Goal: Task Accomplishment & Management: Complete application form

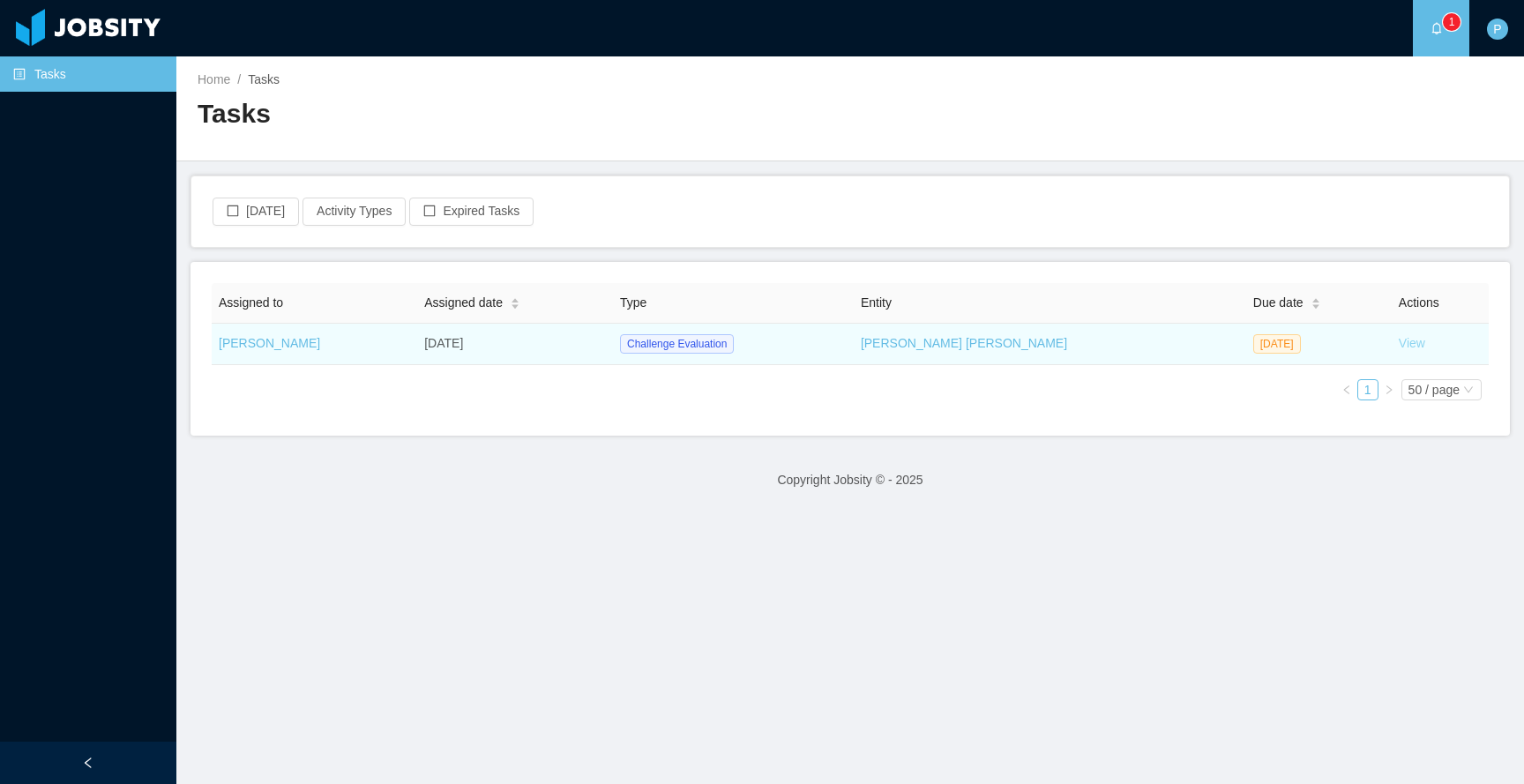
click at [1400, 347] on link "View" at bounding box center [1412, 343] width 27 height 14
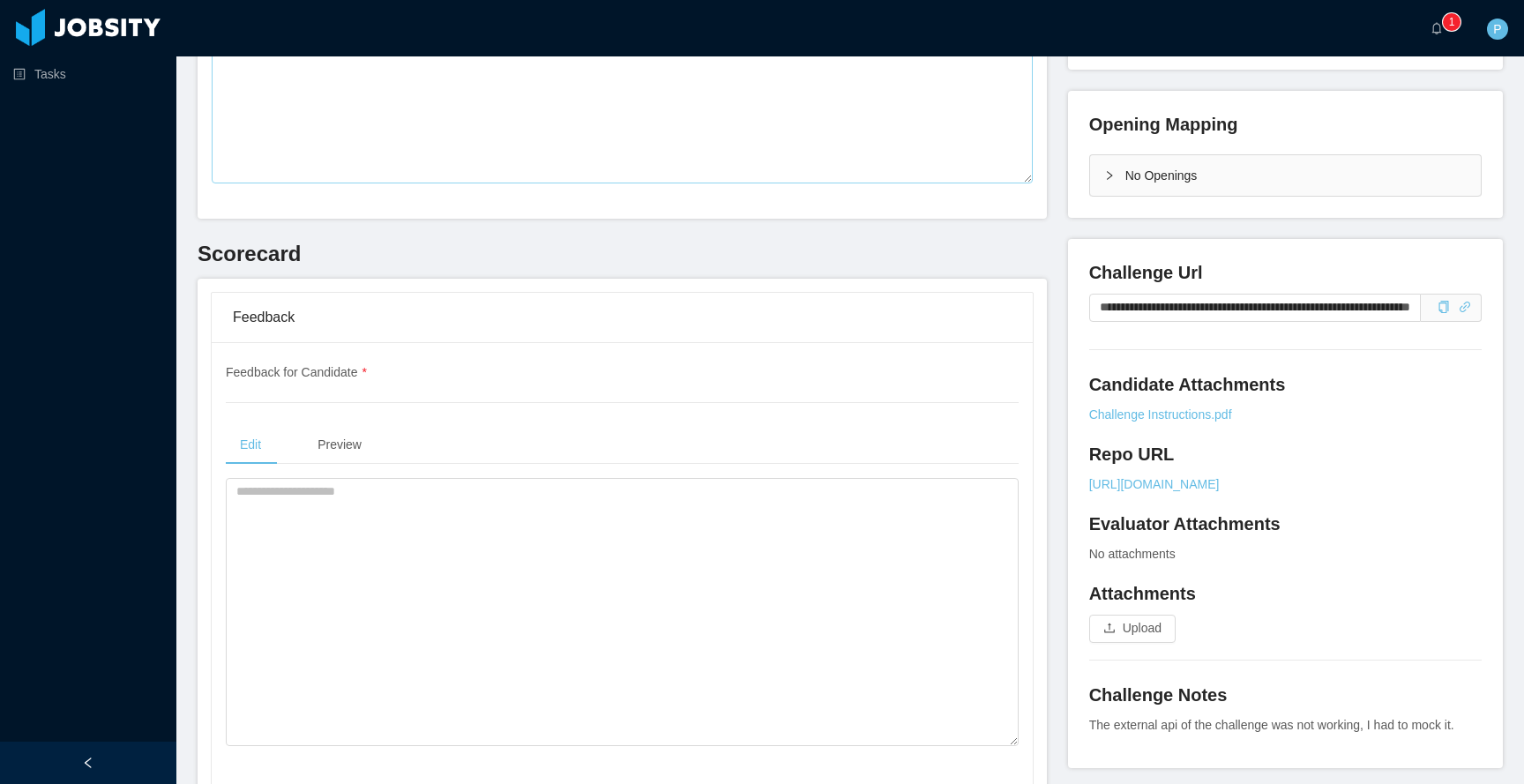
scroll to position [399, 0]
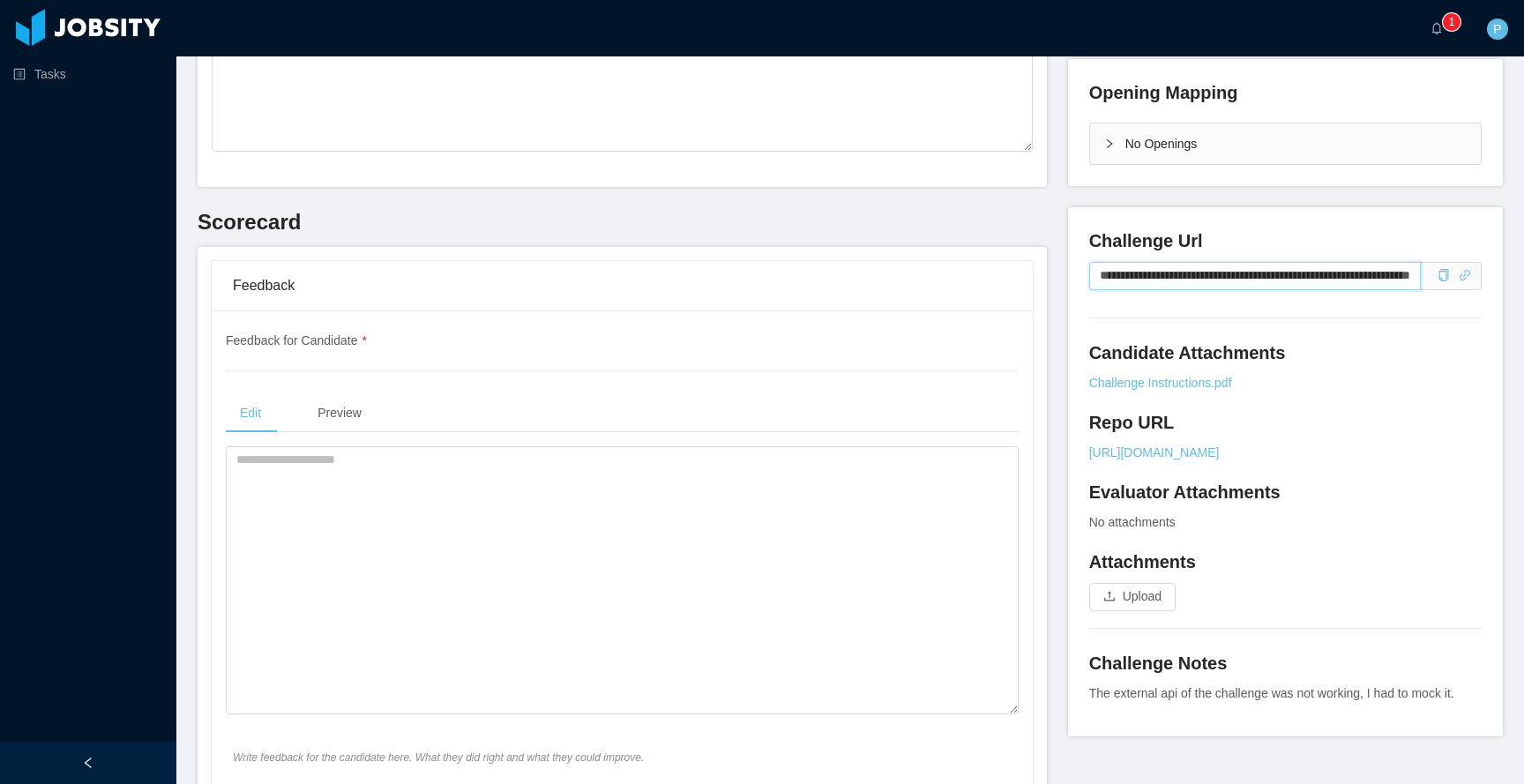
click at [1295, 279] on input "**********" at bounding box center [1255, 276] width 331 height 29
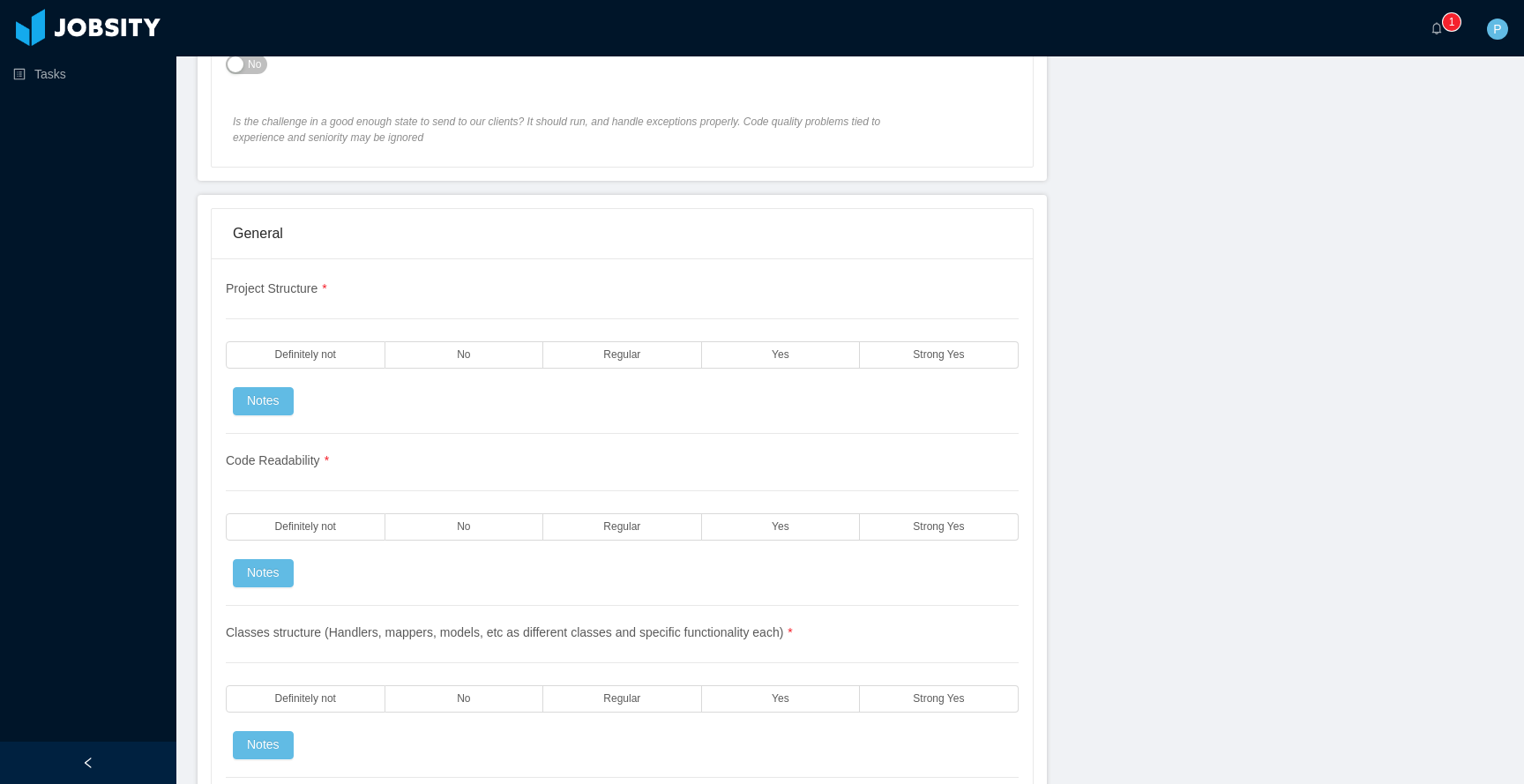
scroll to position [1339, 0]
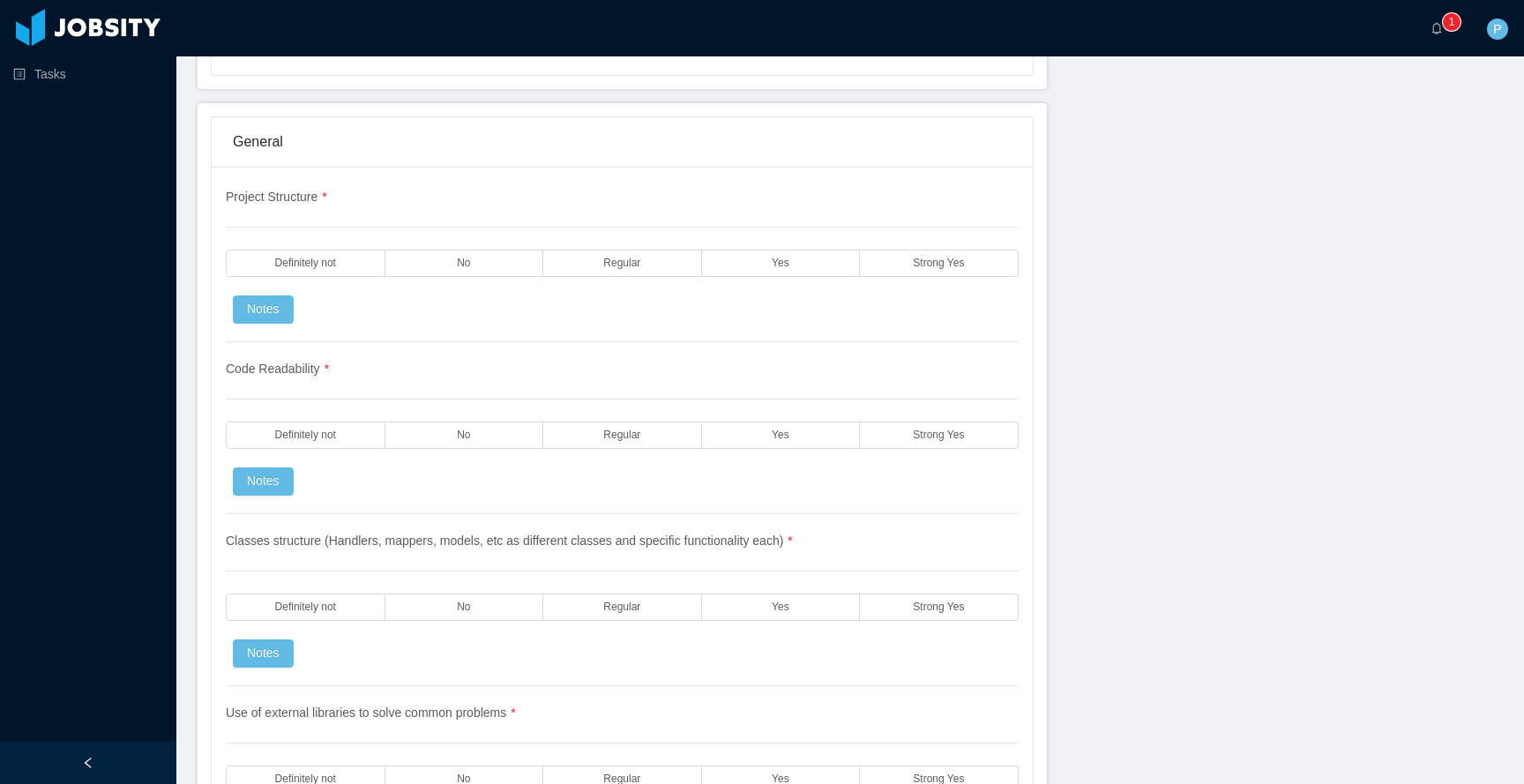
click at [267, 203] on span "Project Structure *" at bounding box center [276, 196] width 102 height 14
copy span "Project Structure"
click at [296, 374] on span "Code Readability *" at bounding box center [277, 369] width 104 height 14
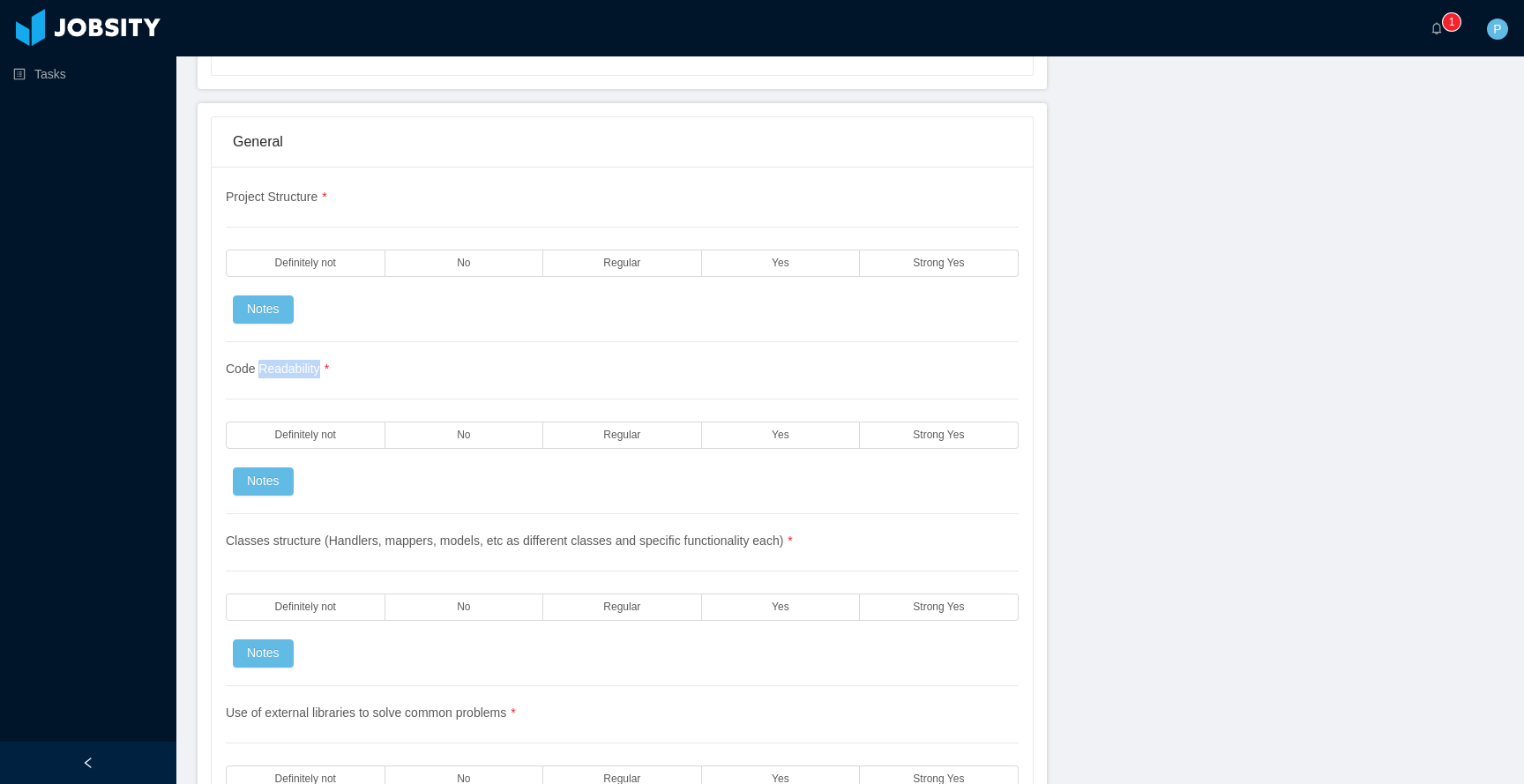
click at [296, 374] on span "Code Readability *" at bounding box center [277, 369] width 104 height 14
copy span "Code Readability"
click at [313, 524] on div "Classes structure (Handlers, mappers, models, etc as different classes and spec…" at bounding box center [622, 600] width 793 height 172
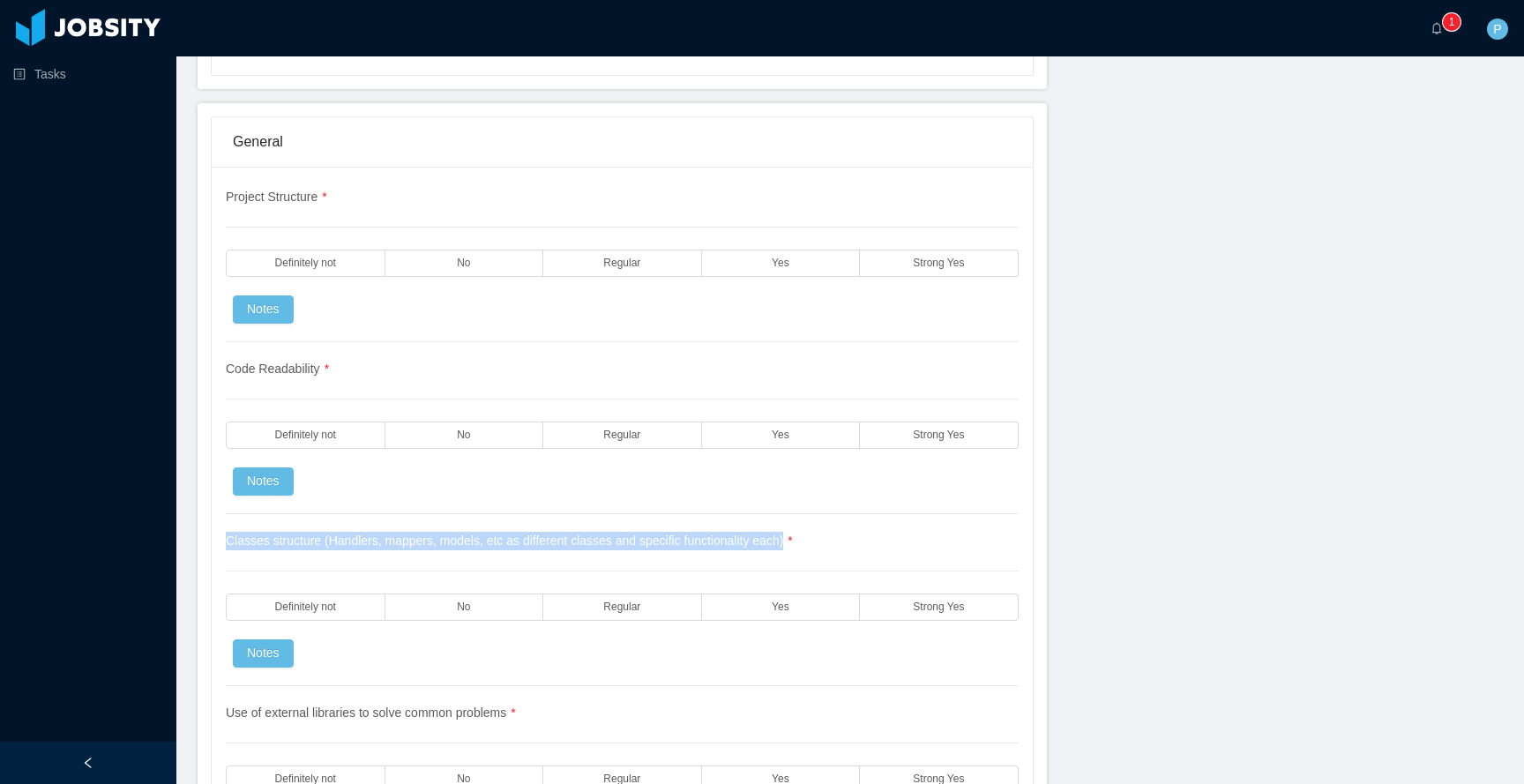
click at [313, 524] on div "Classes structure (Handlers, mappers, models, etc as different classes and spec…" at bounding box center [622, 600] width 793 height 172
copy span "Classes structure (Handlers, mappers, models, etc as different classes and spec…"
click at [314, 720] on div "Use of external libraries to solve common problems * Definitely not No Regular …" at bounding box center [622, 772] width 793 height 172
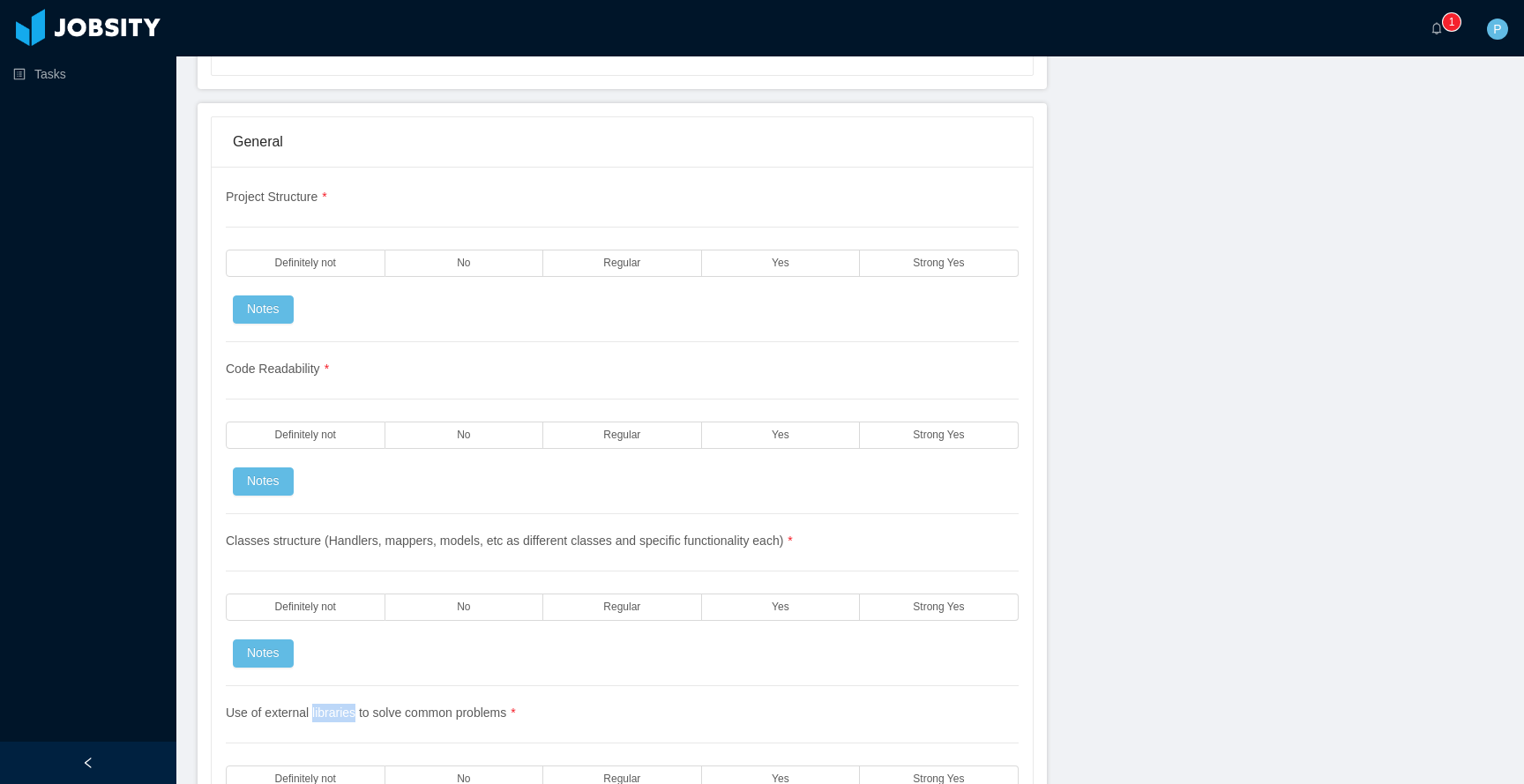
click at [314, 720] on div "Use of external libraries to solve common problems * Definitely not No Regular …" at bounding box center [622, 772] width 793 height 172
copy span "Use of external libraries to solve common problems *"
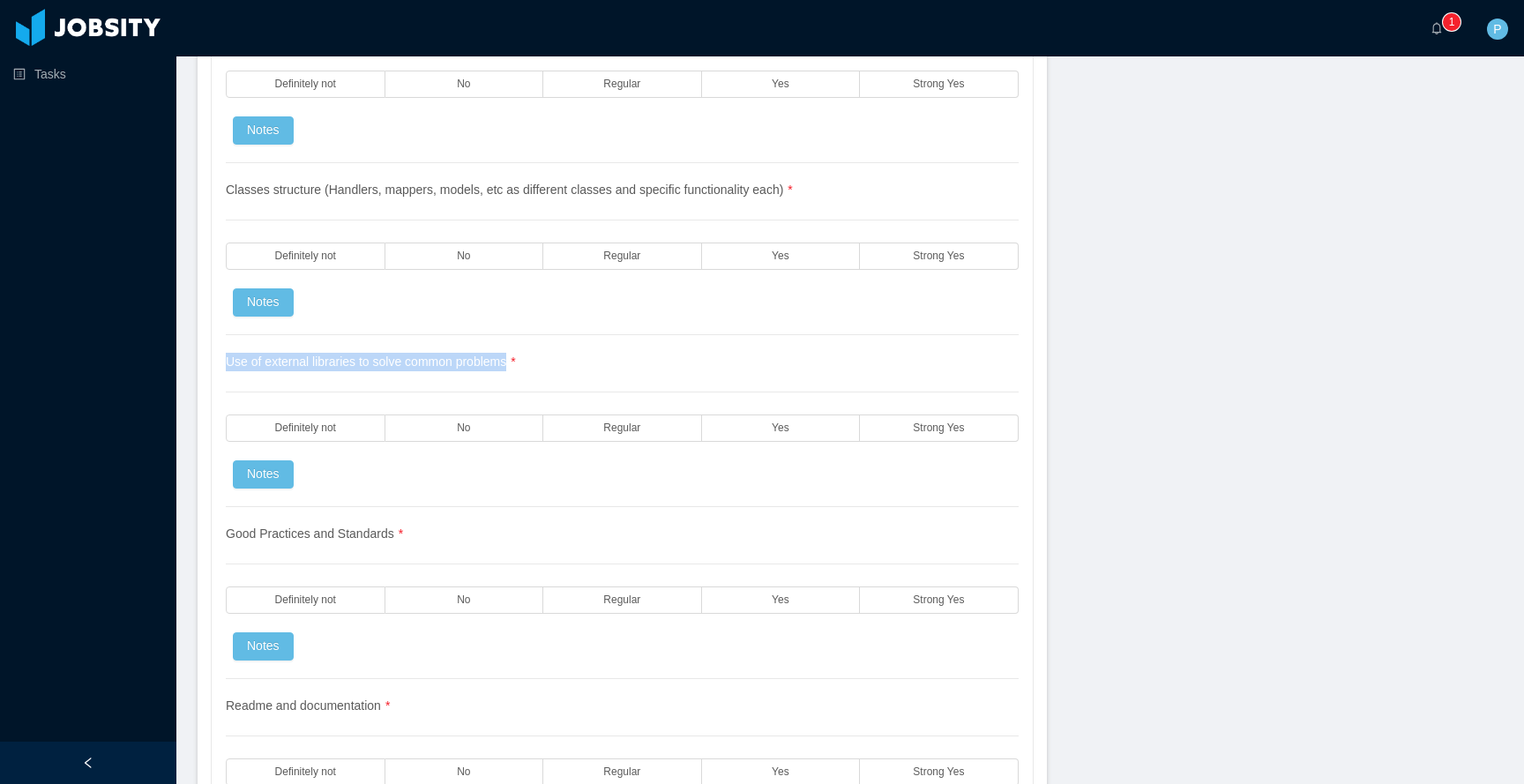
scroll to position [1820, 0]
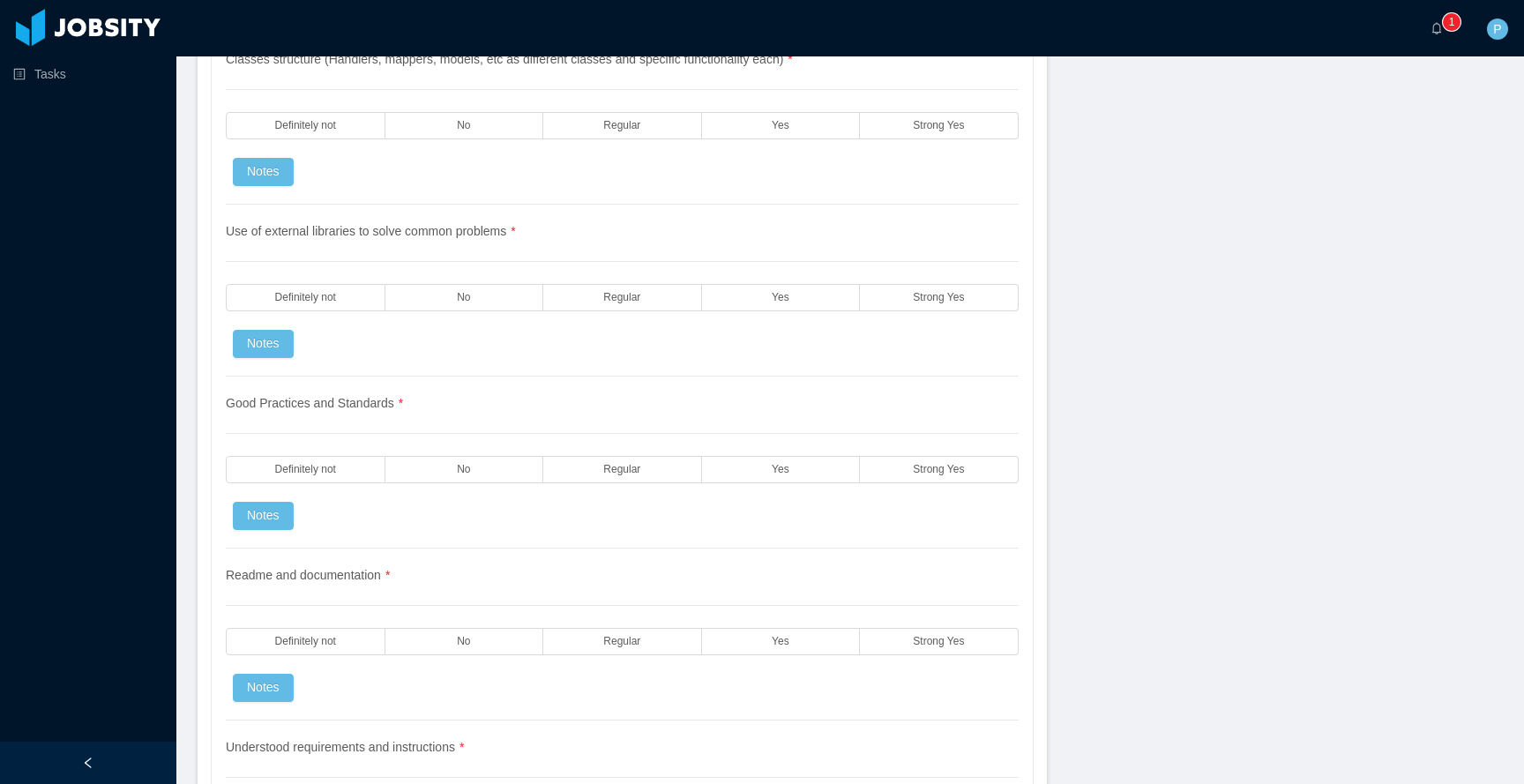
click at [395, 409] on span "Good Practices and Standards *" at bounding box center [315, 402] width 178 height 14
copy span "Good Practices and Standards"
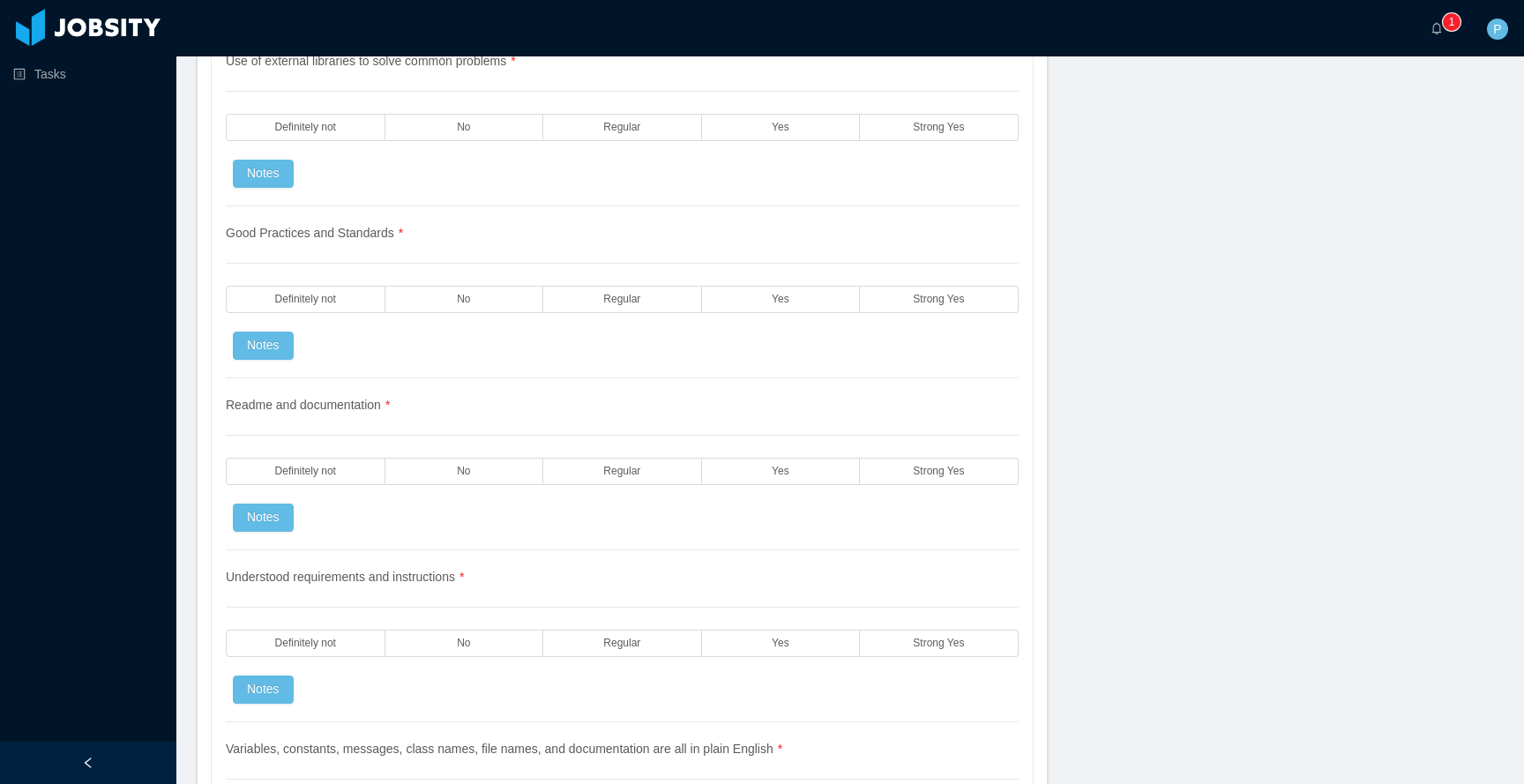
click at [344, 400] on span "Readme and documentation *" at bounding box center [308, 404] width 164 height 14
copy span "Readme and documentation"
click at [319, 555] on div "Understood requirements and instructions * Definitely not No Regular Yes Strong…" at bounding box center [622, 636] width 793 height 172
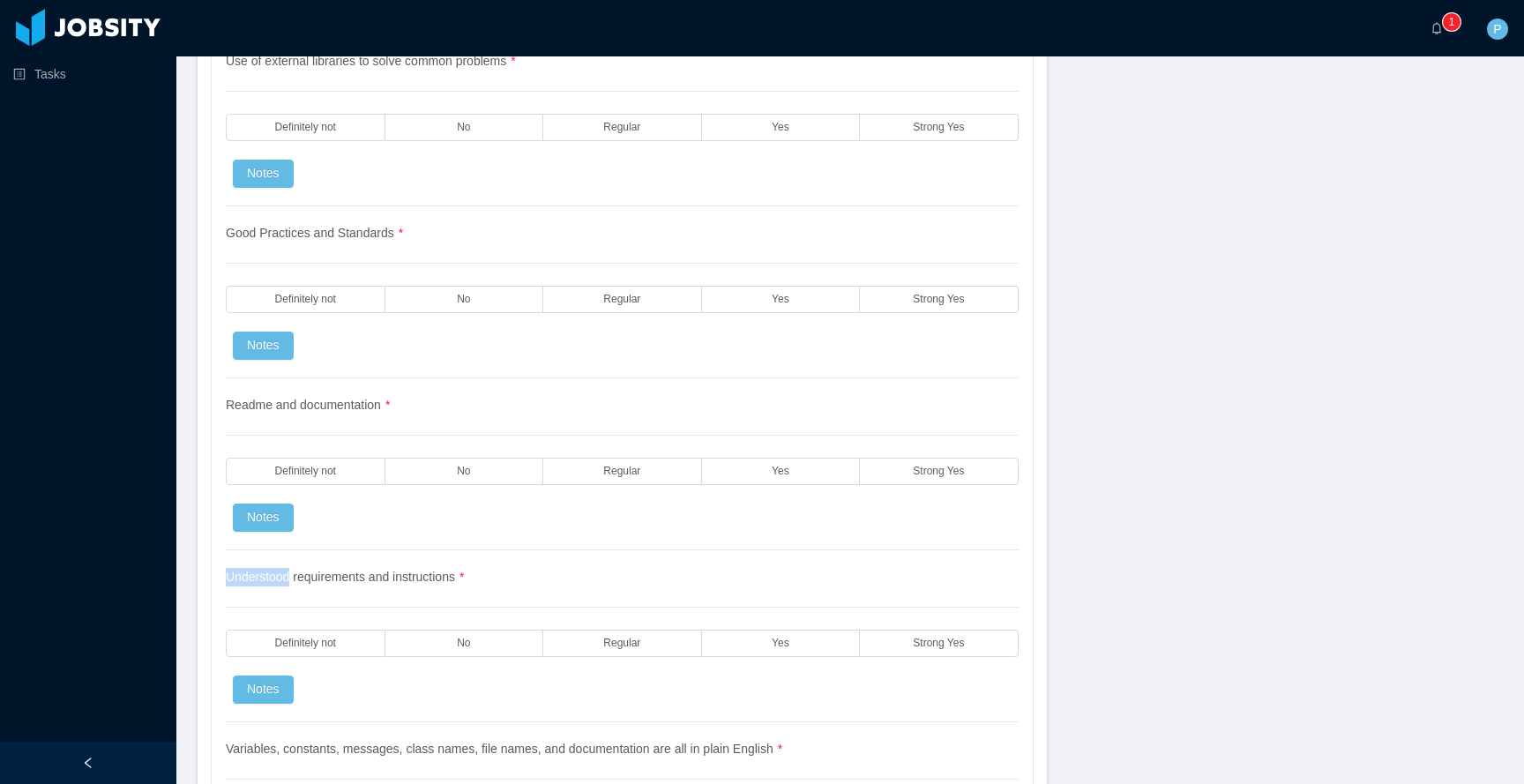
click at [319, 555] on div "Understood requirements and instructions * Definitely not No Regular Yes Strong…" at bounding box center [622, 636] width 793 height 172
copy span "Understood requirements and instructions *"
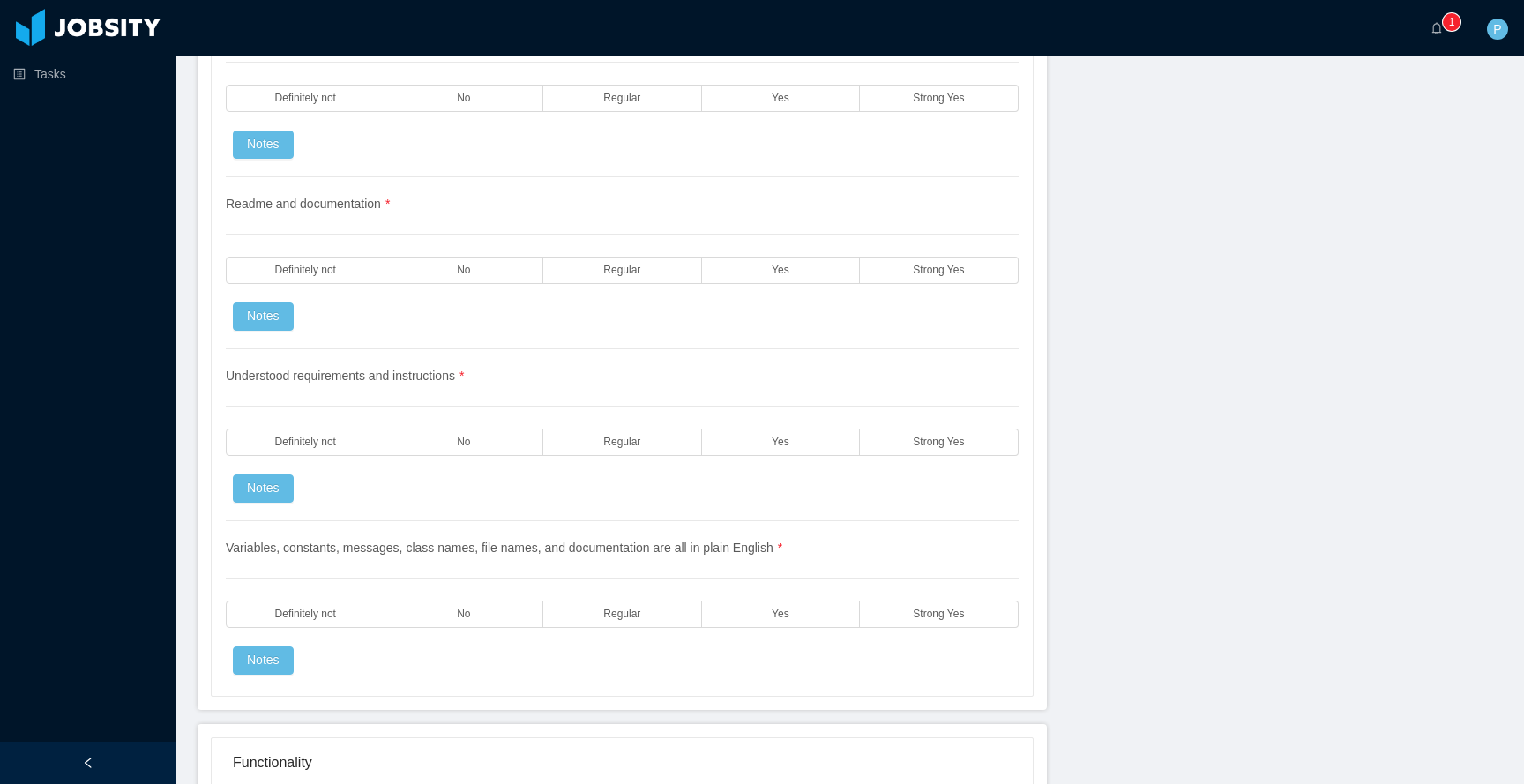
click at [452, 554] on span "Variables, constants, messages, class names, file names, and documentation are …" at bounding box center [504, 547] width 556 height 14
copy span "Variables, constants, messages, class names, file names, and documentation are …"
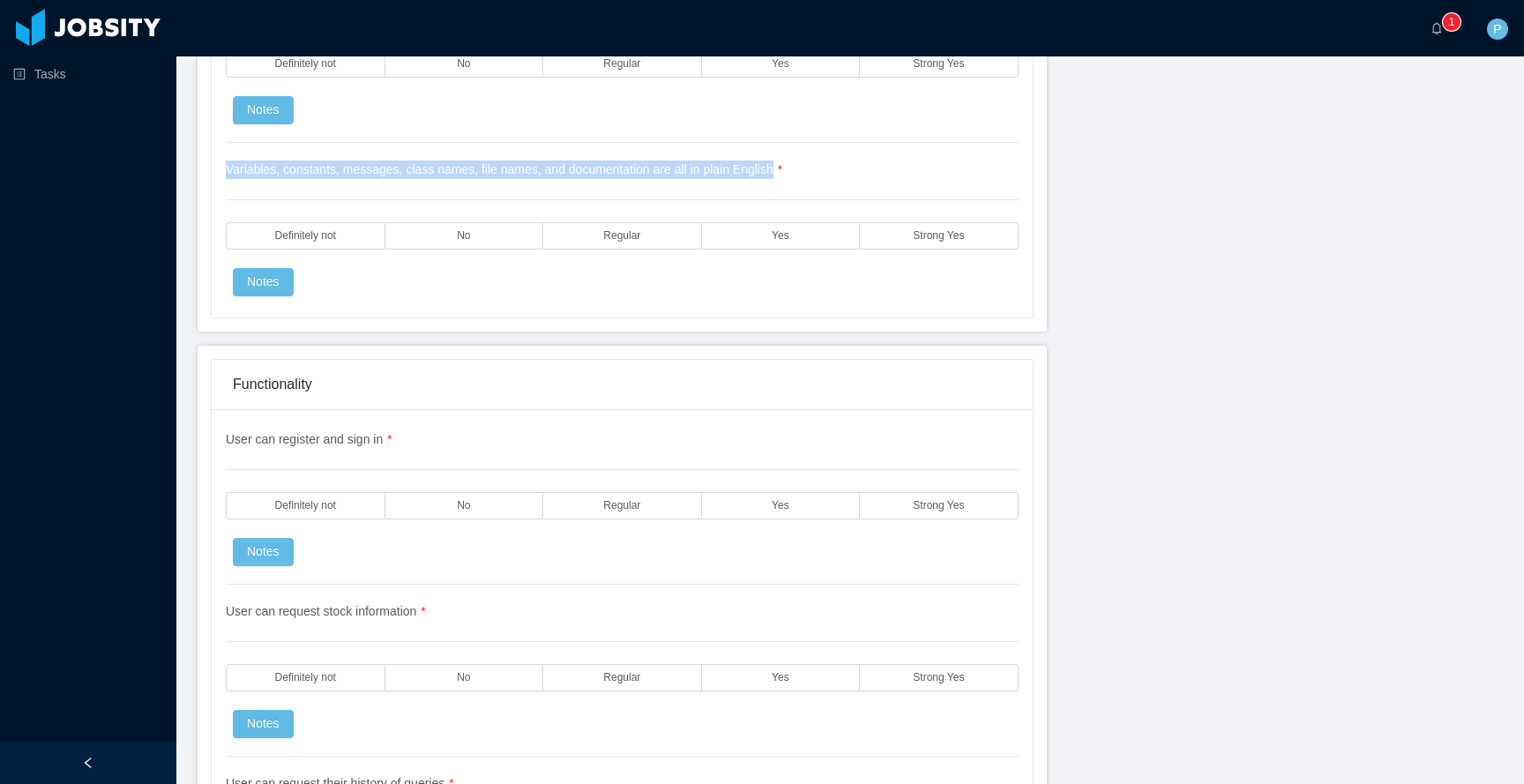
scroll to position [2649, 0]
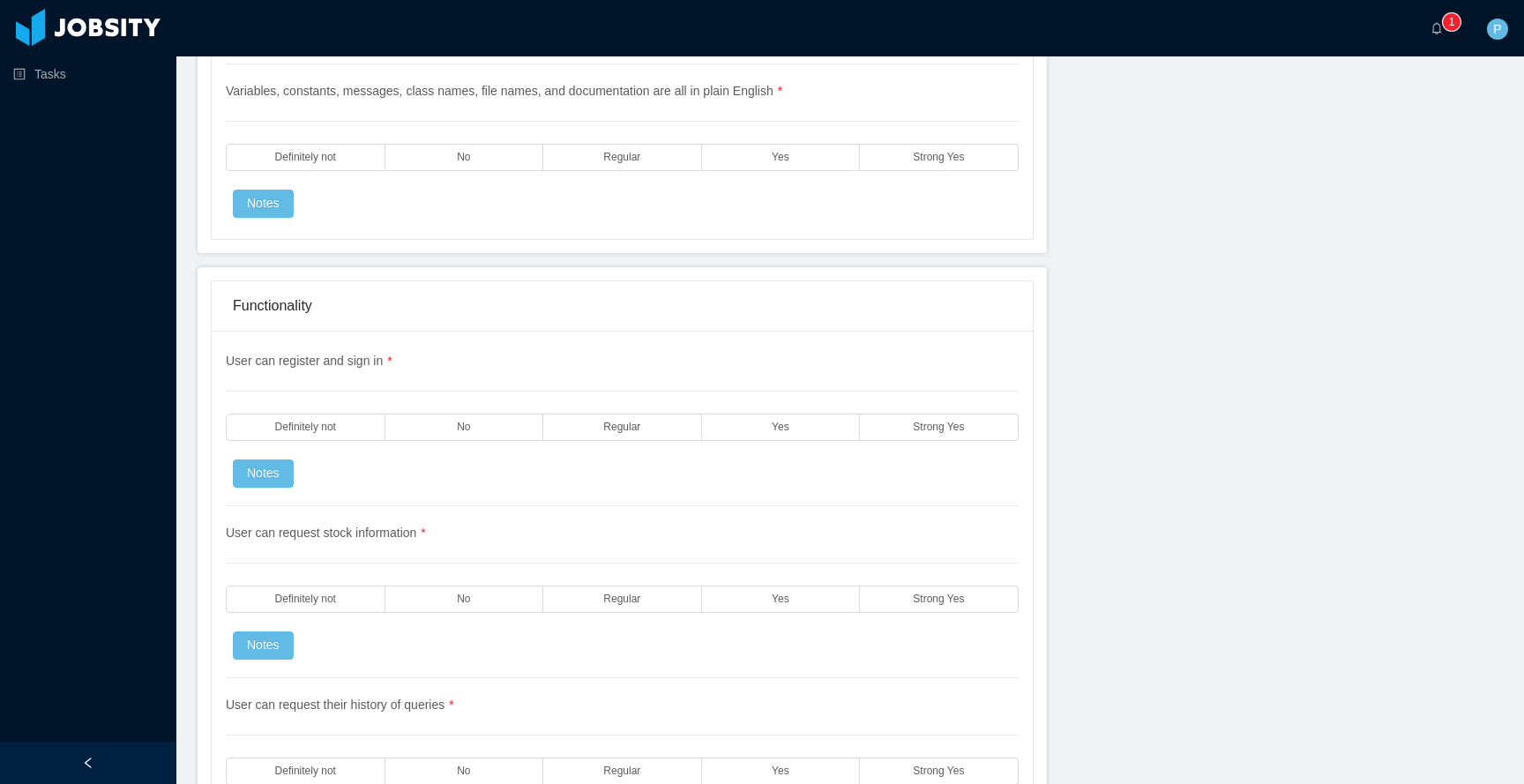
click at [320, 376] on div "User can register and sign in * Definitely not No Regular Yes Strong Yes Notes" at bounding box center [622, 429] width 793 height 154
click at [329, 359] on span "User can register and sign in *" at bounding box center [309, 361] width 167 height 14
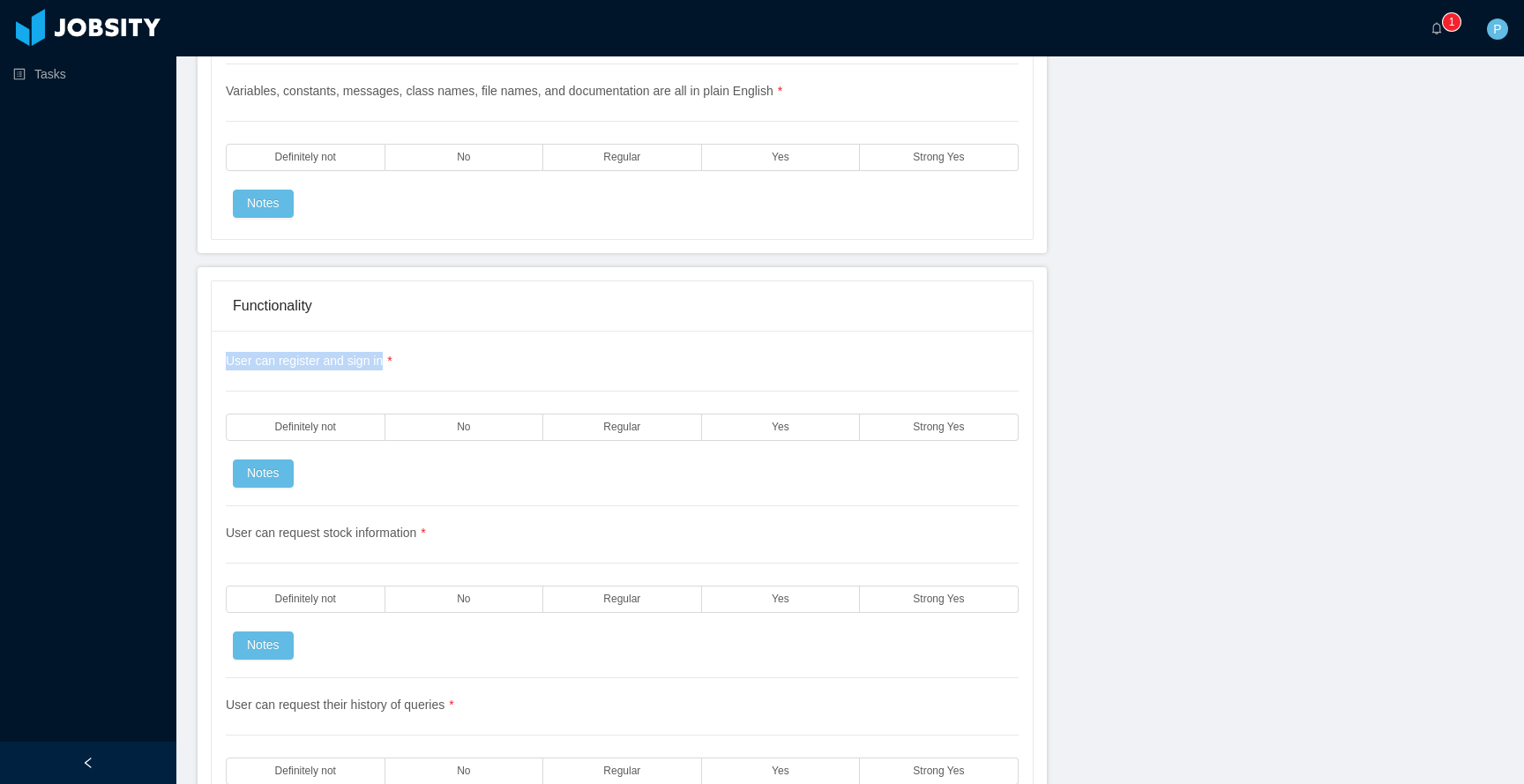
copy span "User can register and sign in"
click at [403, 520] on div "User can request stock information * Definitely not No Regular Yes Strong Yes N…" at bounding box center [622, 592] width 793 height 172
copy span "User can request stock information *"
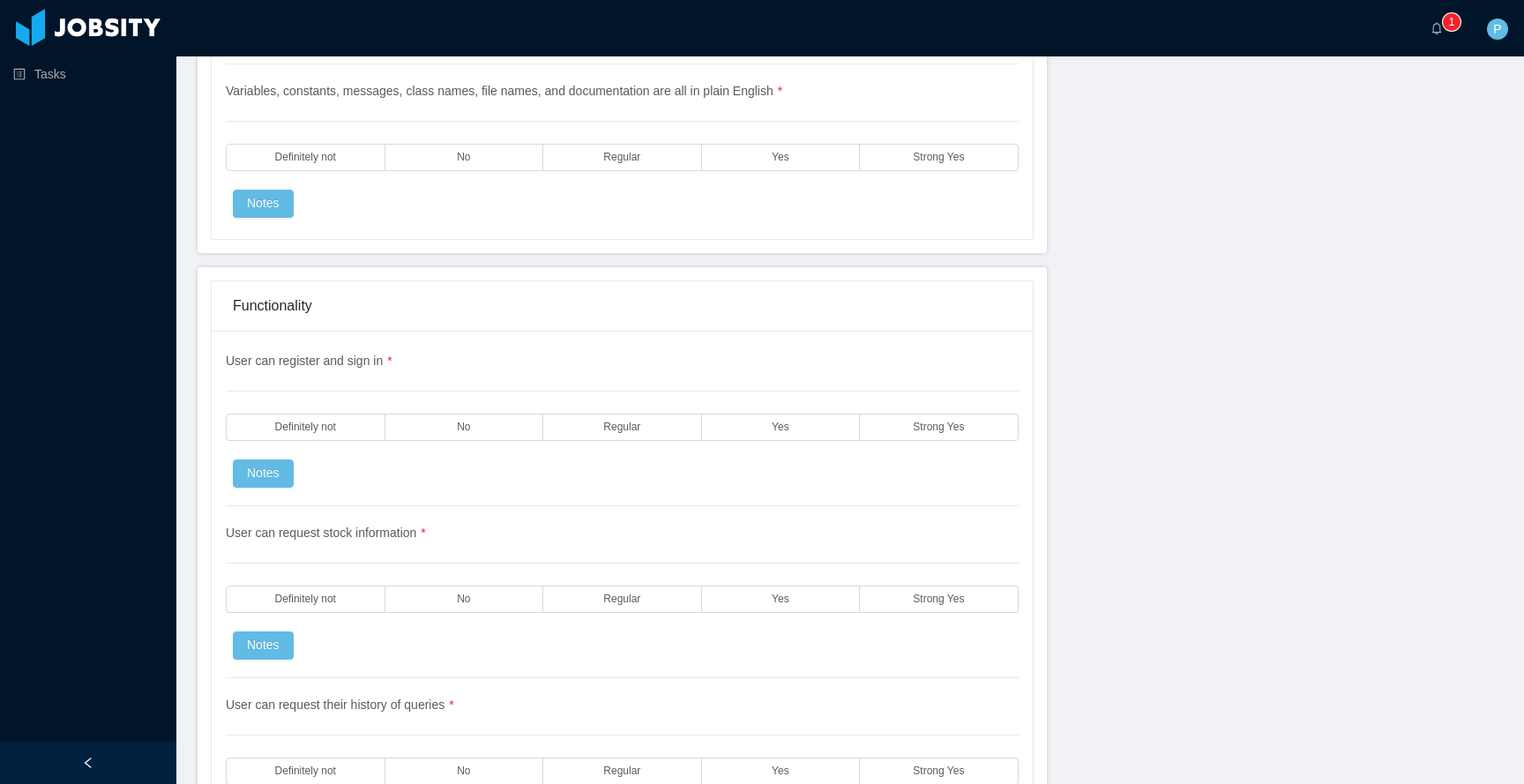
click at [293, 697] on span "User can request their history of queries *" at bounding box center [340, 704] width 229 height 14
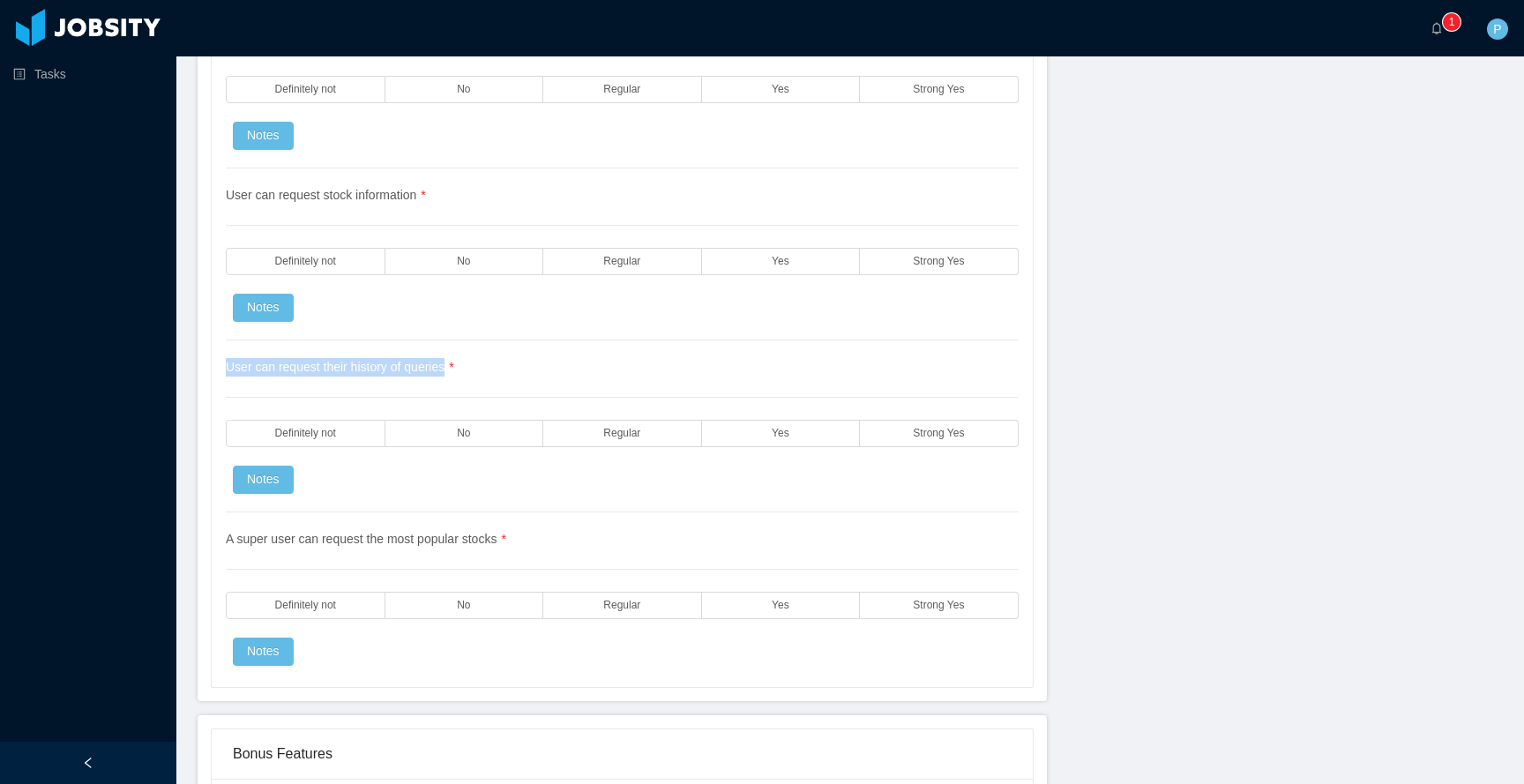
scroll to position [3064, 0]
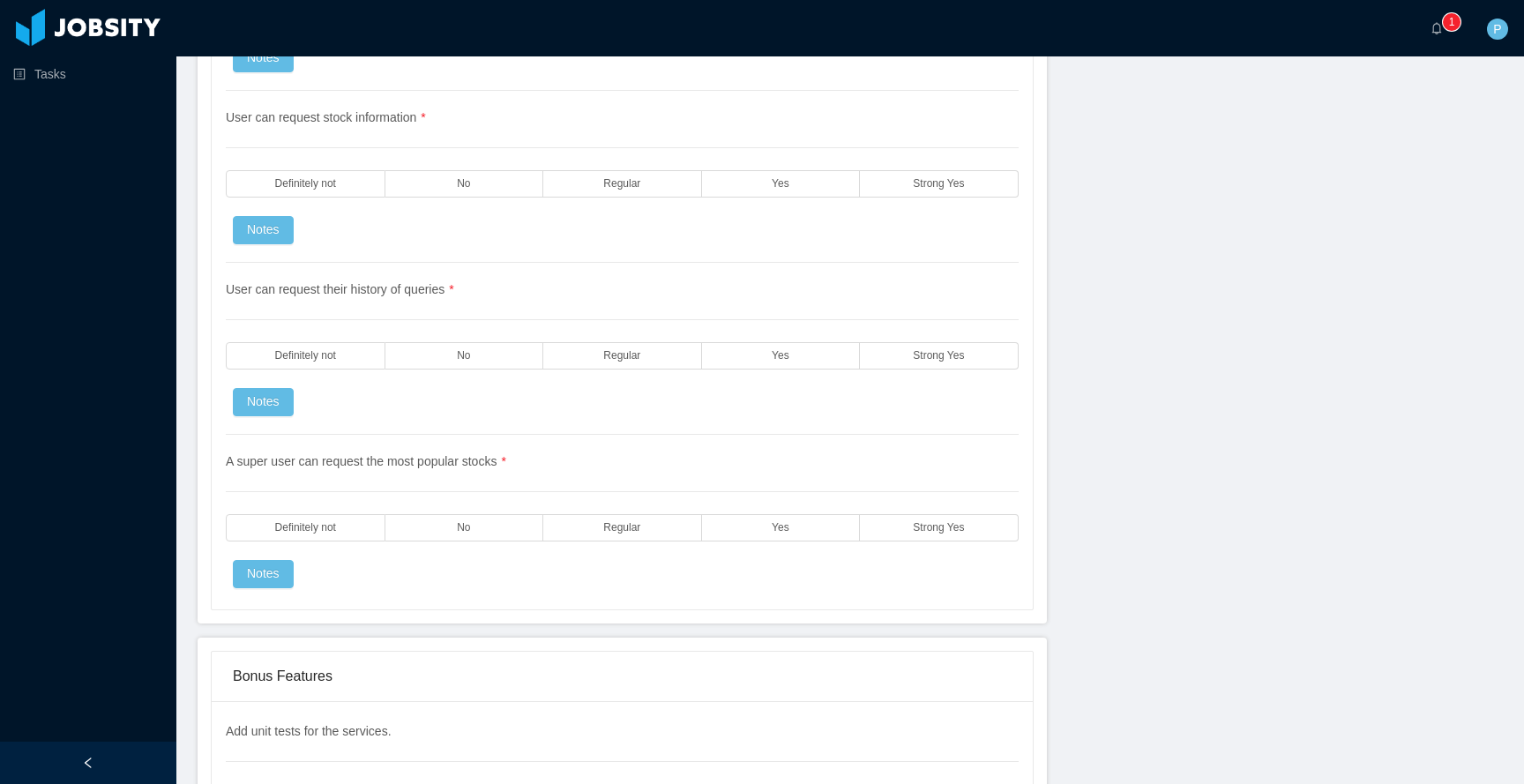
click at [327, 461] on span "A super user can request the most popular stocks *" at bounding box center [366, 461] width 280 height 14
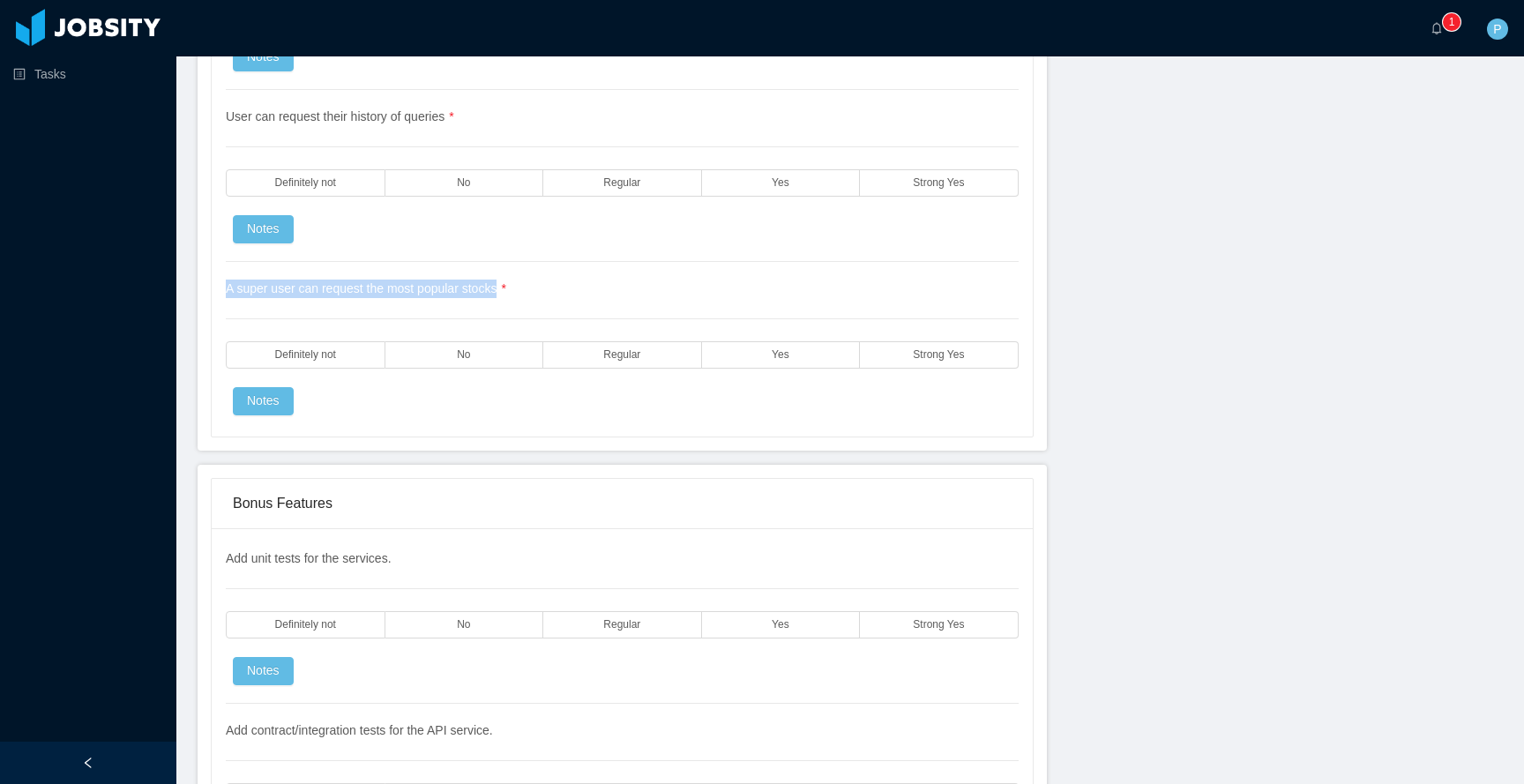
scroll to position [3276, 0]
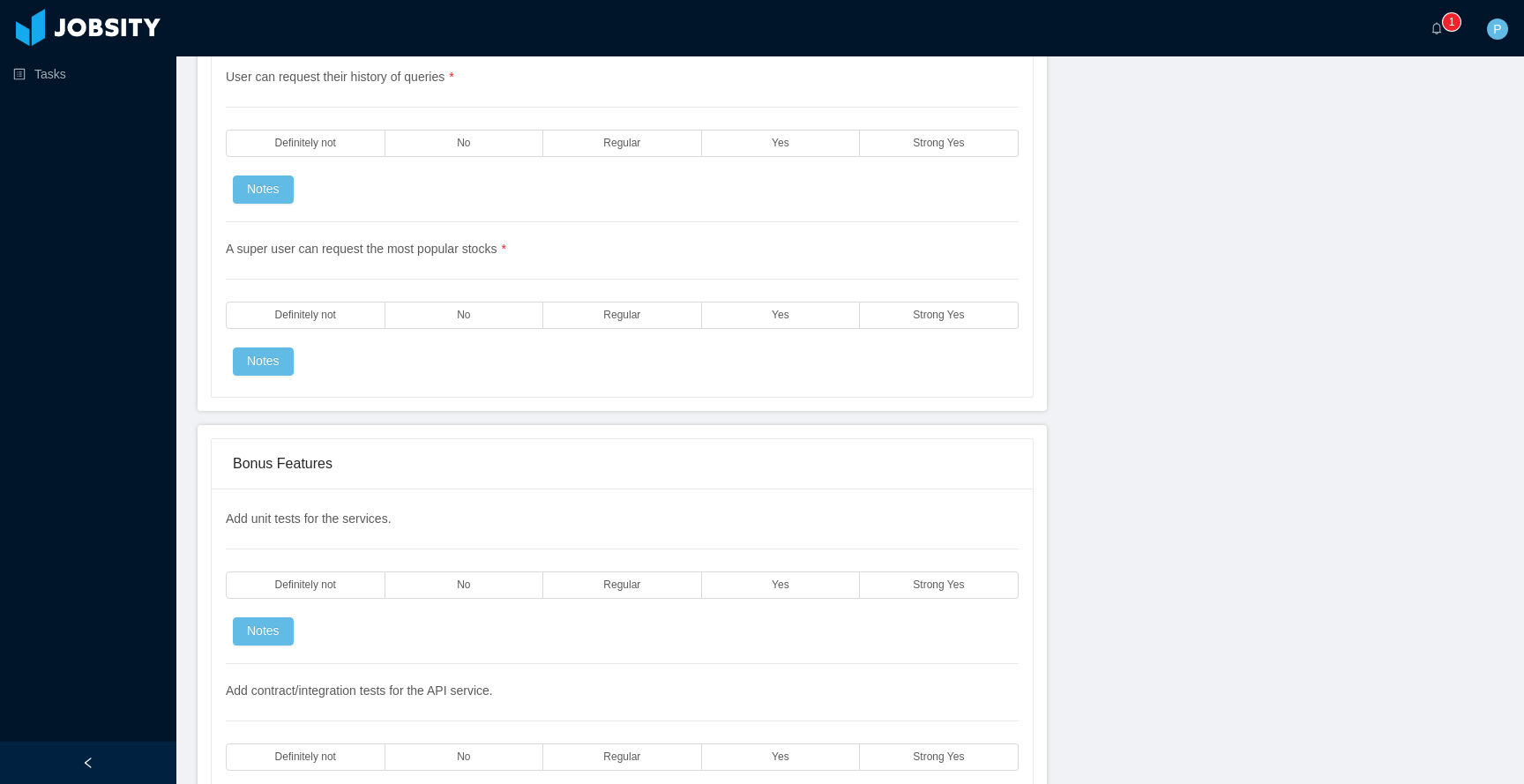
click at [347, 523] on span "Add unit tests for the services." at bounding box center [309, 519] width 166 height 14
click at [291, 687] on span "Add contract/integration tests for the API service." at bounding box center [359, 690] width 267 height 14
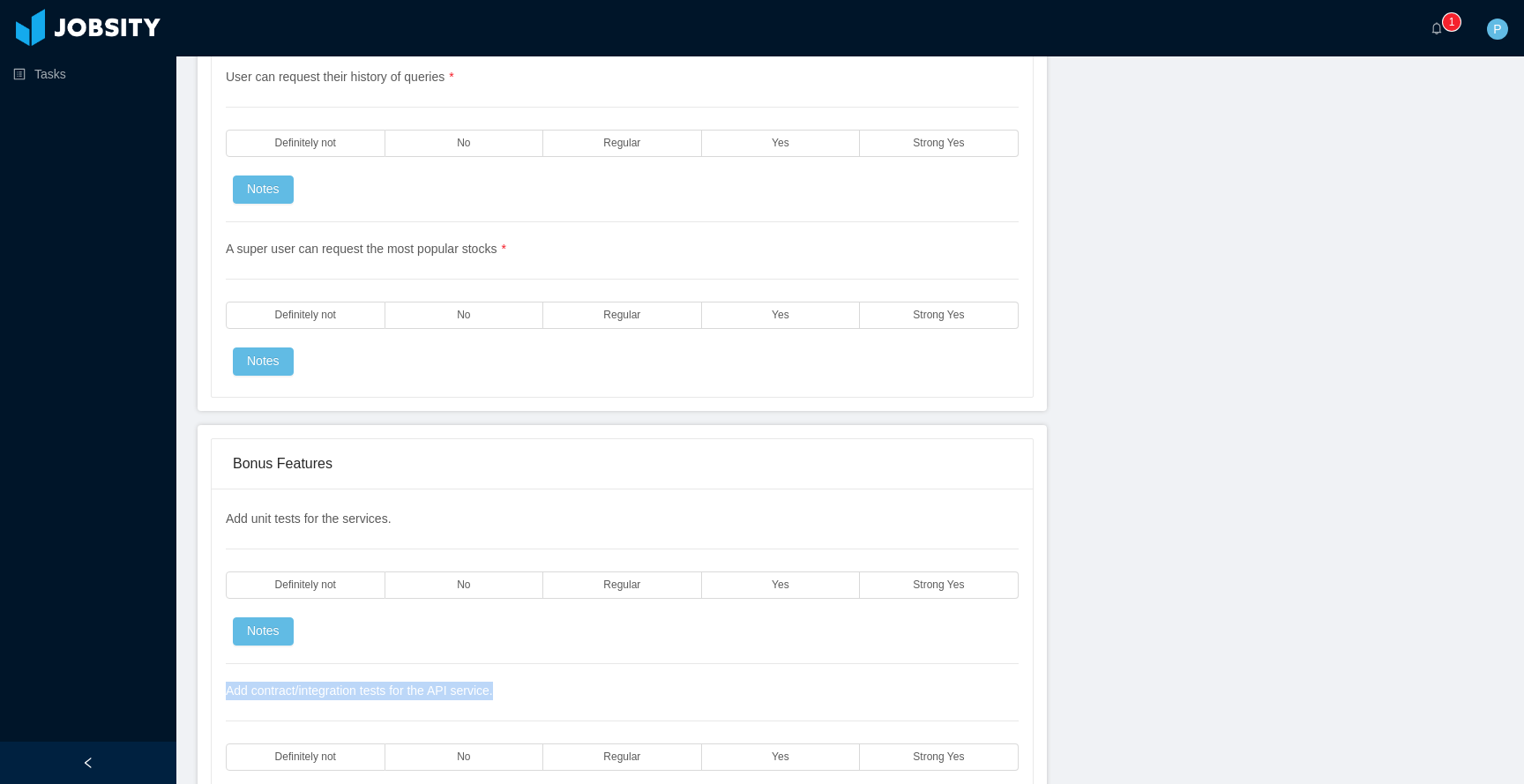
click at [291, 687] on span "Add contract/integration tests for the API service." at bounding box center [359, 690] width 267 height 14
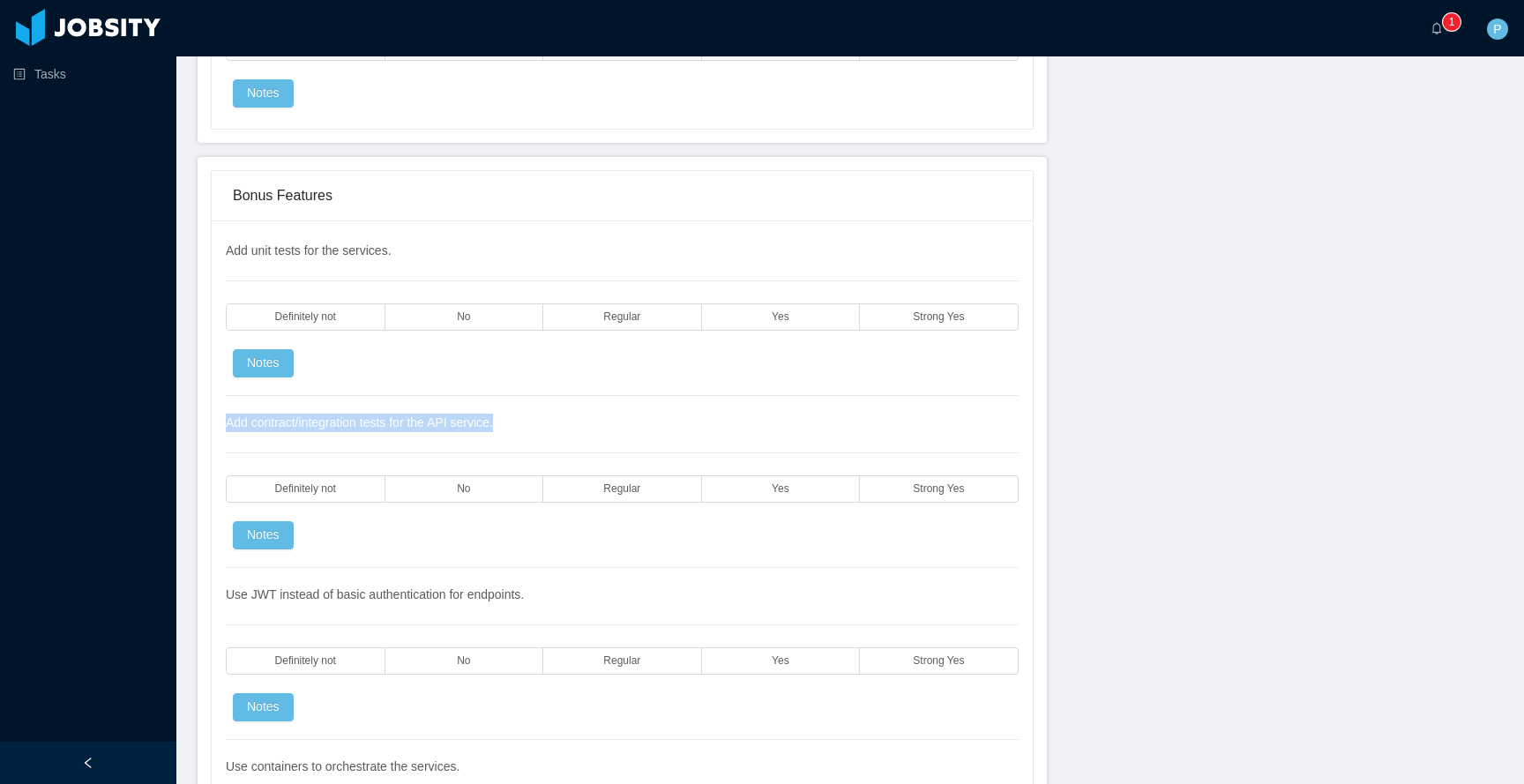
scroll to position [3733, 0]
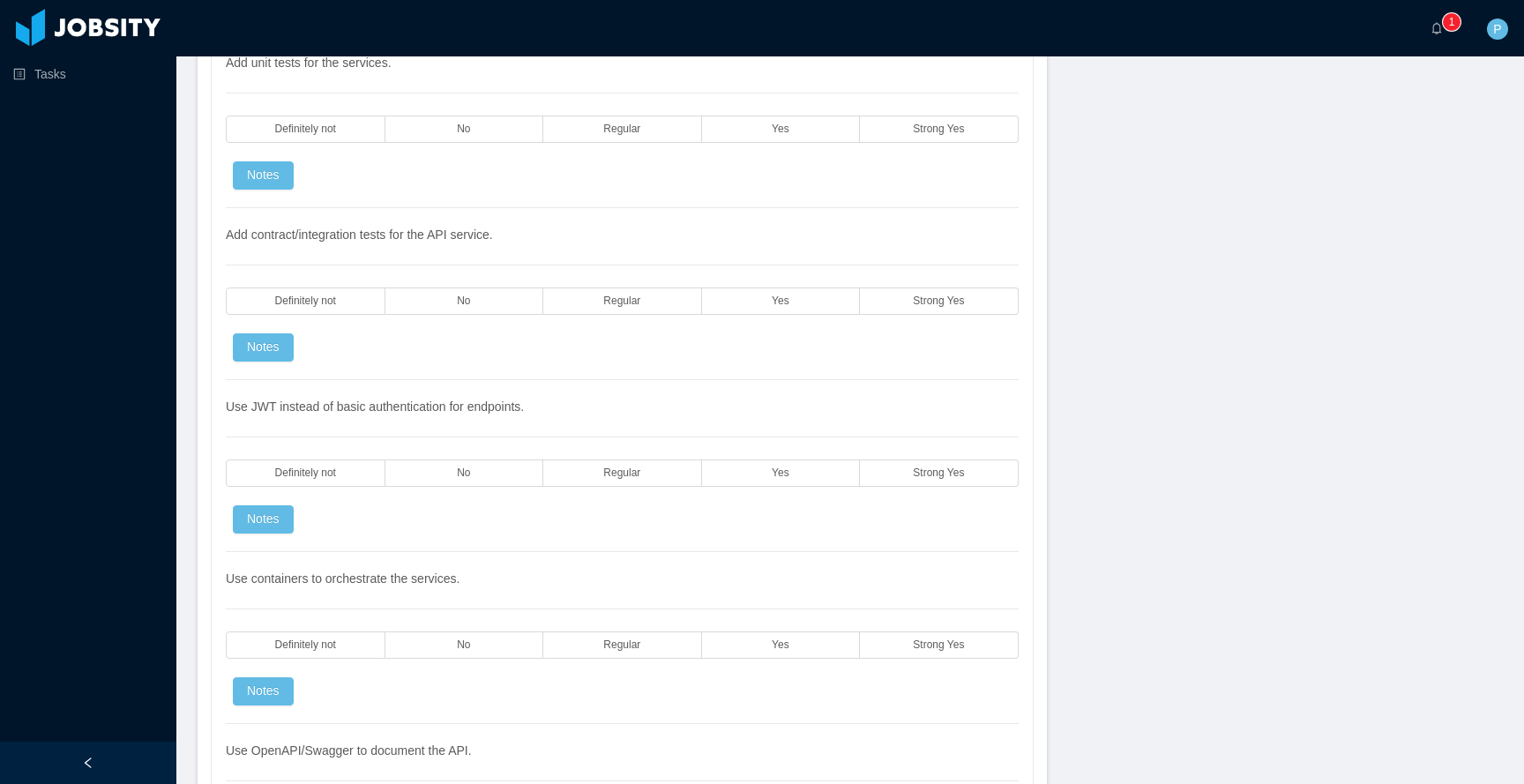
click at [362, 418] on div "Use JWT instead of basic authentication for endpoints. Definitely not No Regula…" at bounding box center [622, 465] width 793 height 172
click at [362, 403] on span "Use JWT instead of basic authentication for endpoints." at bounding box center [375, 406] width 298 height 14
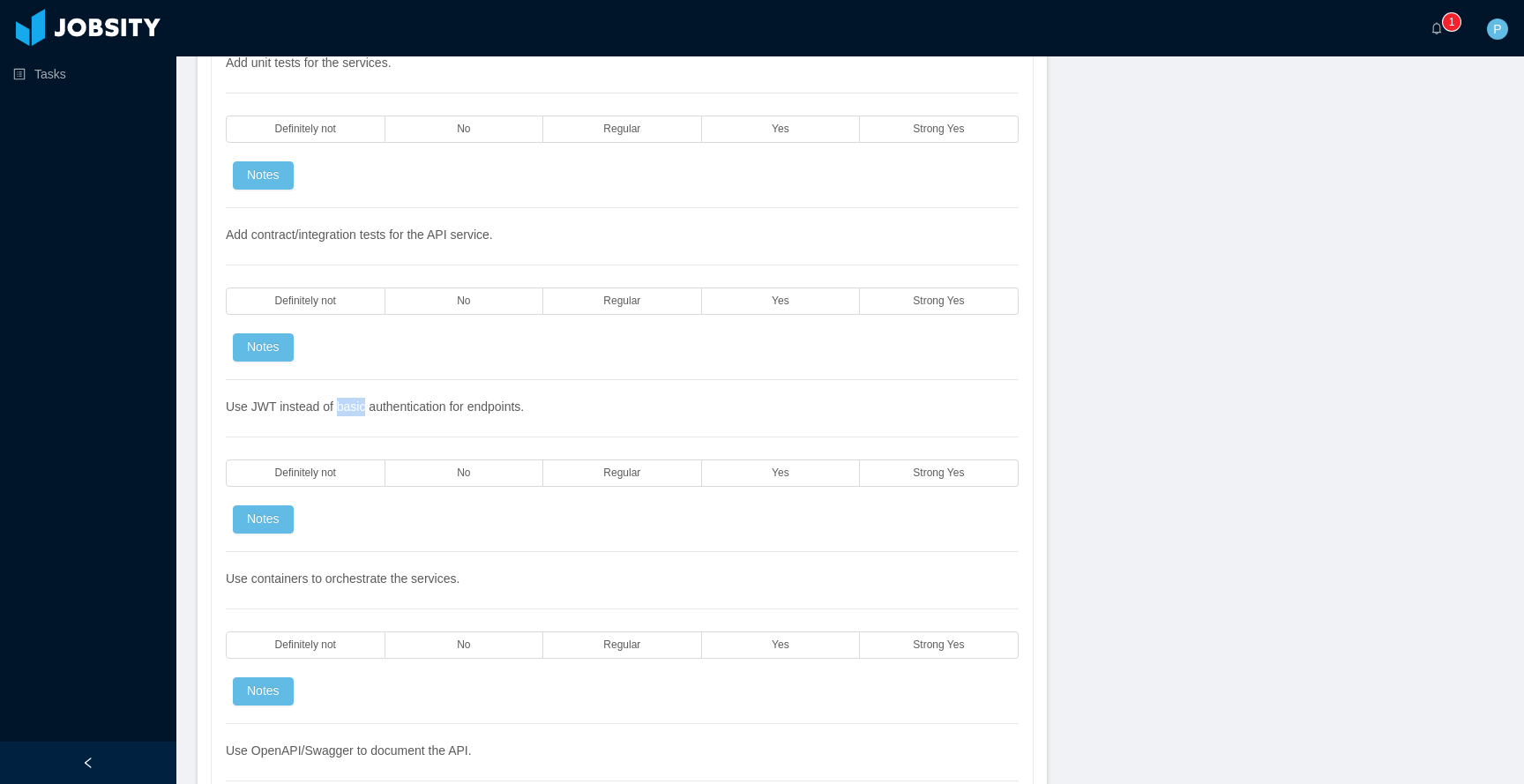
click at [362, 403] on span "Use JWT instead of basic authentication for endpoints." at bounding box center [375, 406] width 298 height 14
click at [399, 580] on span "Use containers to orchestrate the services." at bounding box center [342, 578] width 234 height 14
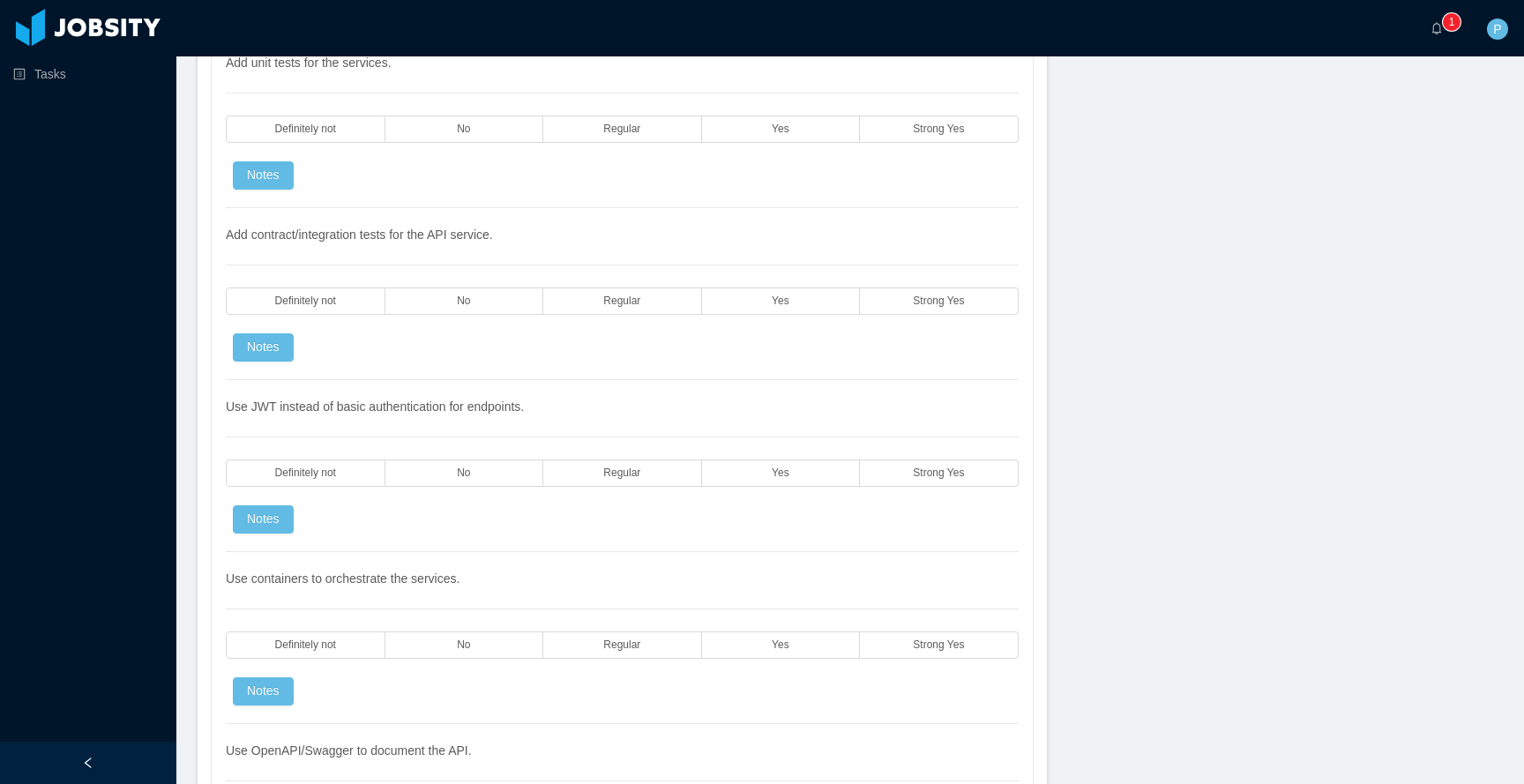
click at [296, 748] on span "Use OpenAPI/Swagger to document the API." at bounding box center [348, 750] width 246 height 14
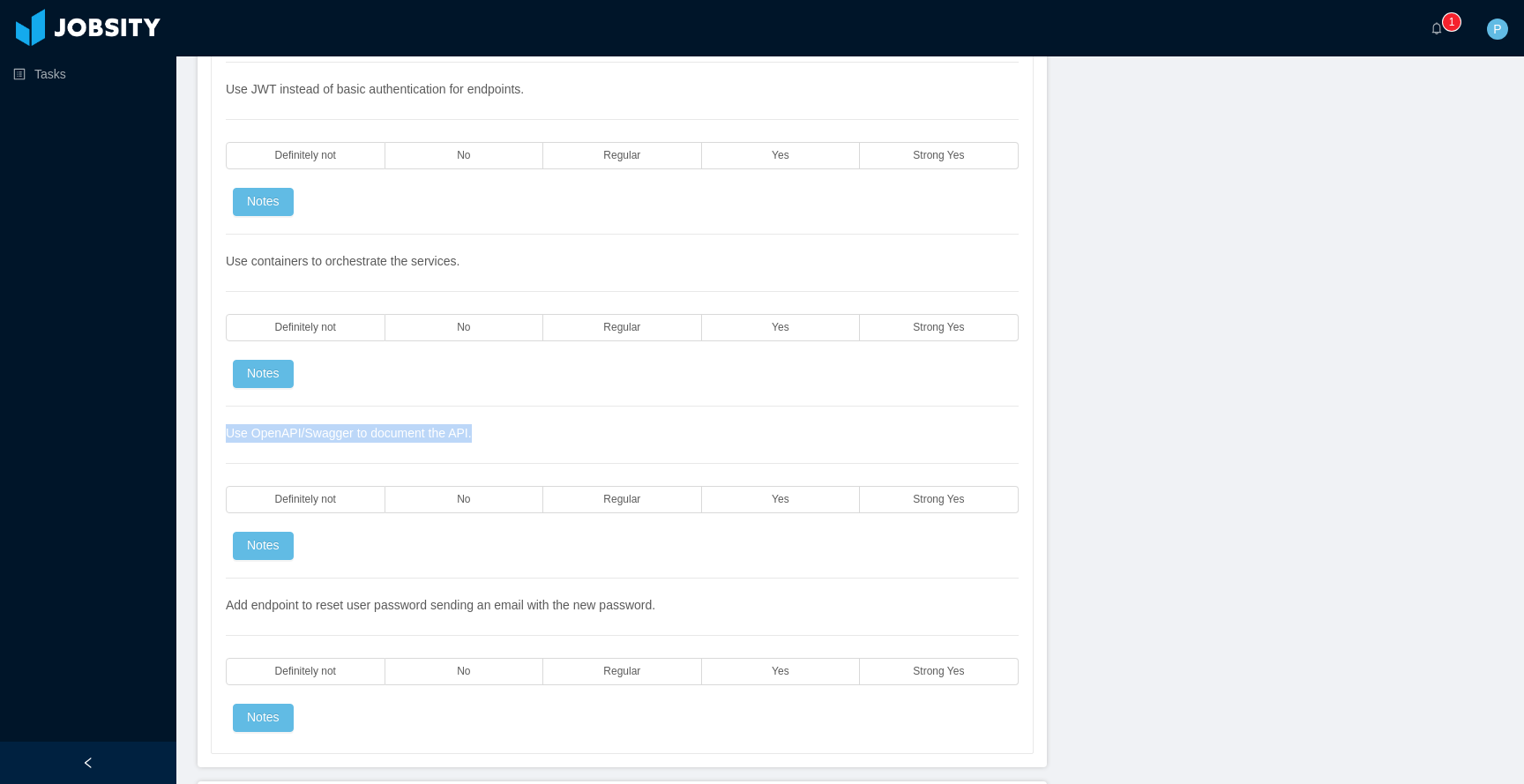
scroll to position [4182, 0]
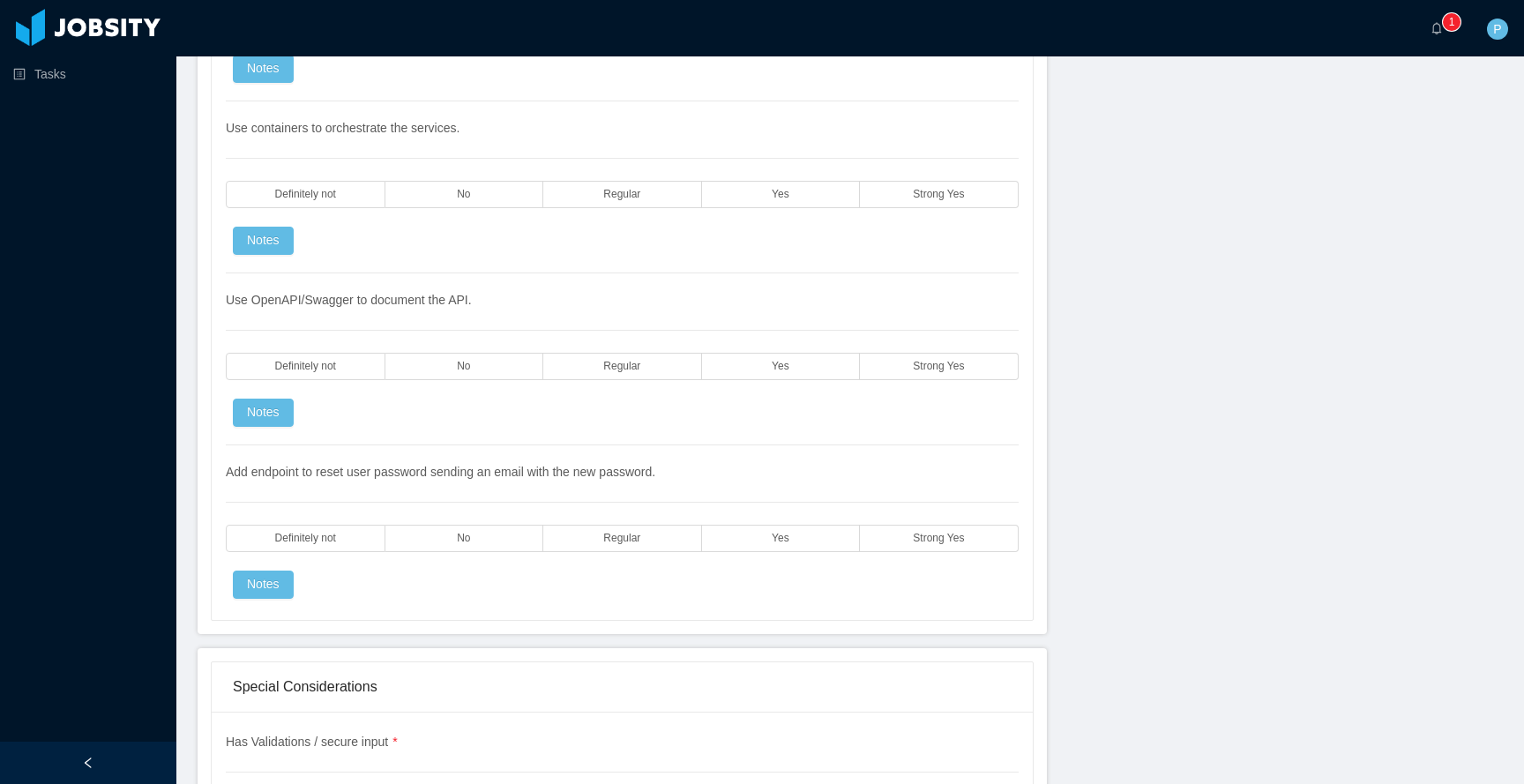
click at [339, 479] on div "Add endpoint to reset user password sending an email with the new password. Def…" at bounding box center [622, 522] width 793 height 154
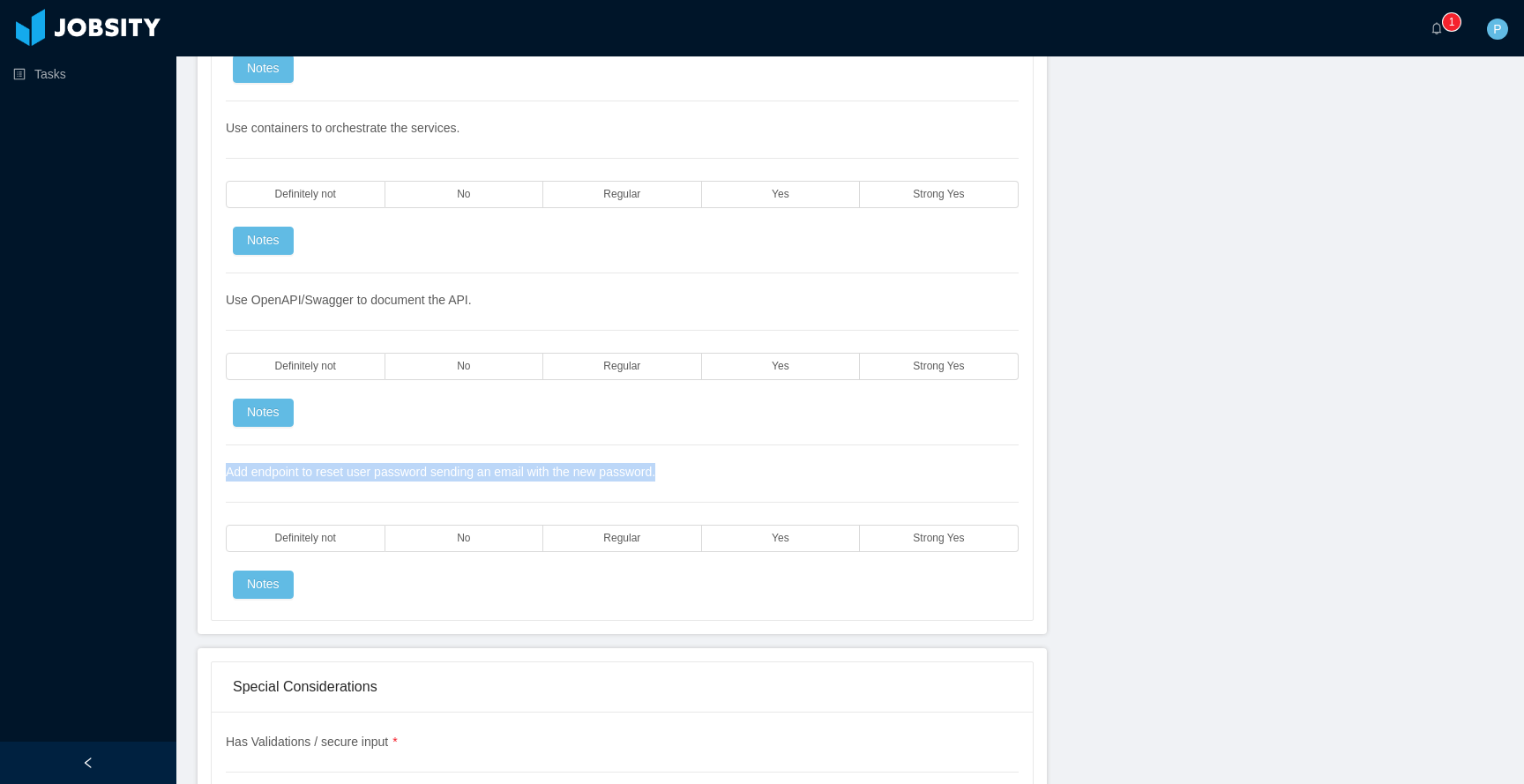
click at [339, 479] on div "Add endpoint to reset user password sending an email with the new password. Def…" at bounding box center [622, 522] width 793 height 154
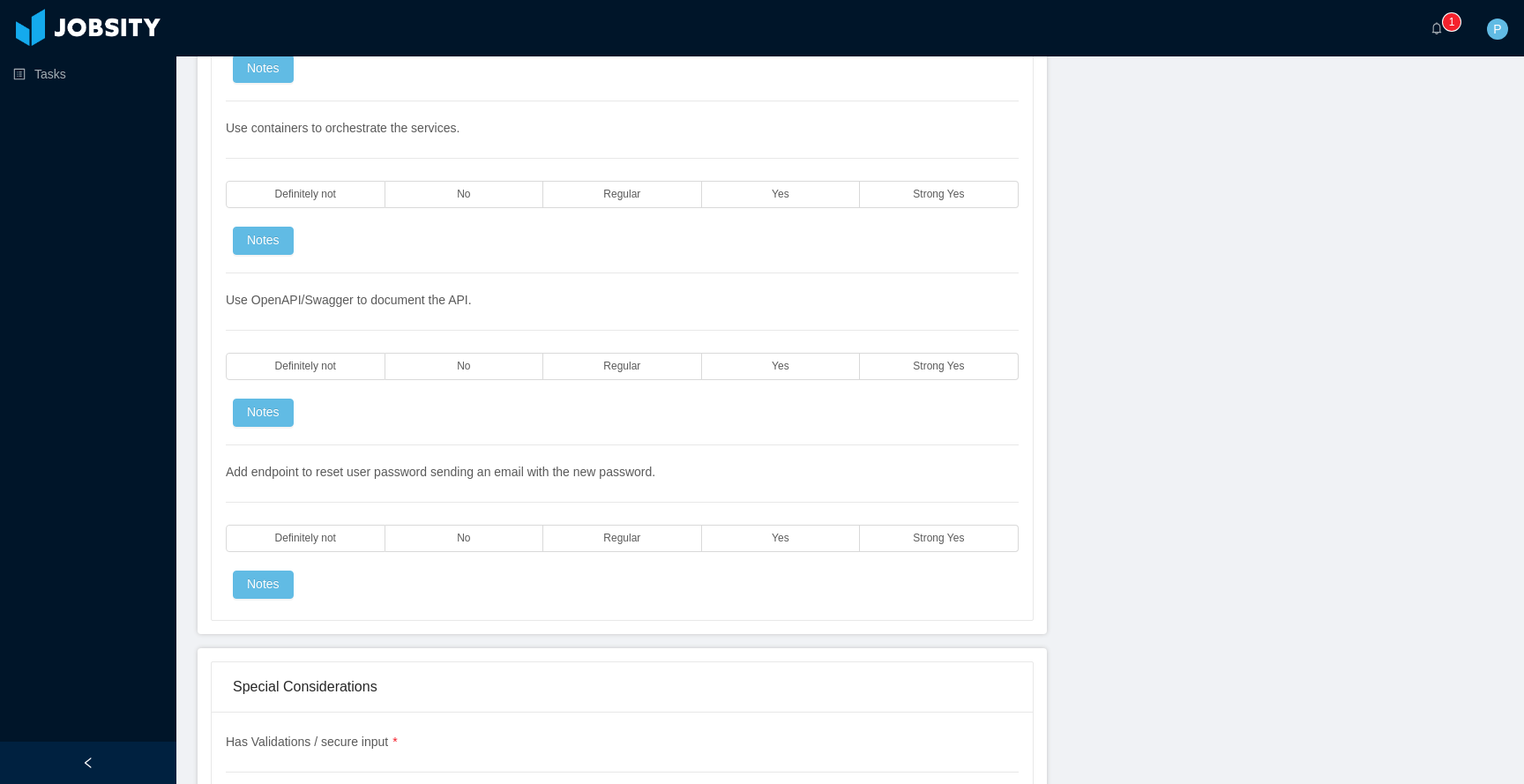
click at [313, 745] on span "Has Validations / secure input *" at bounding box center [312, 742] width 172 height 14
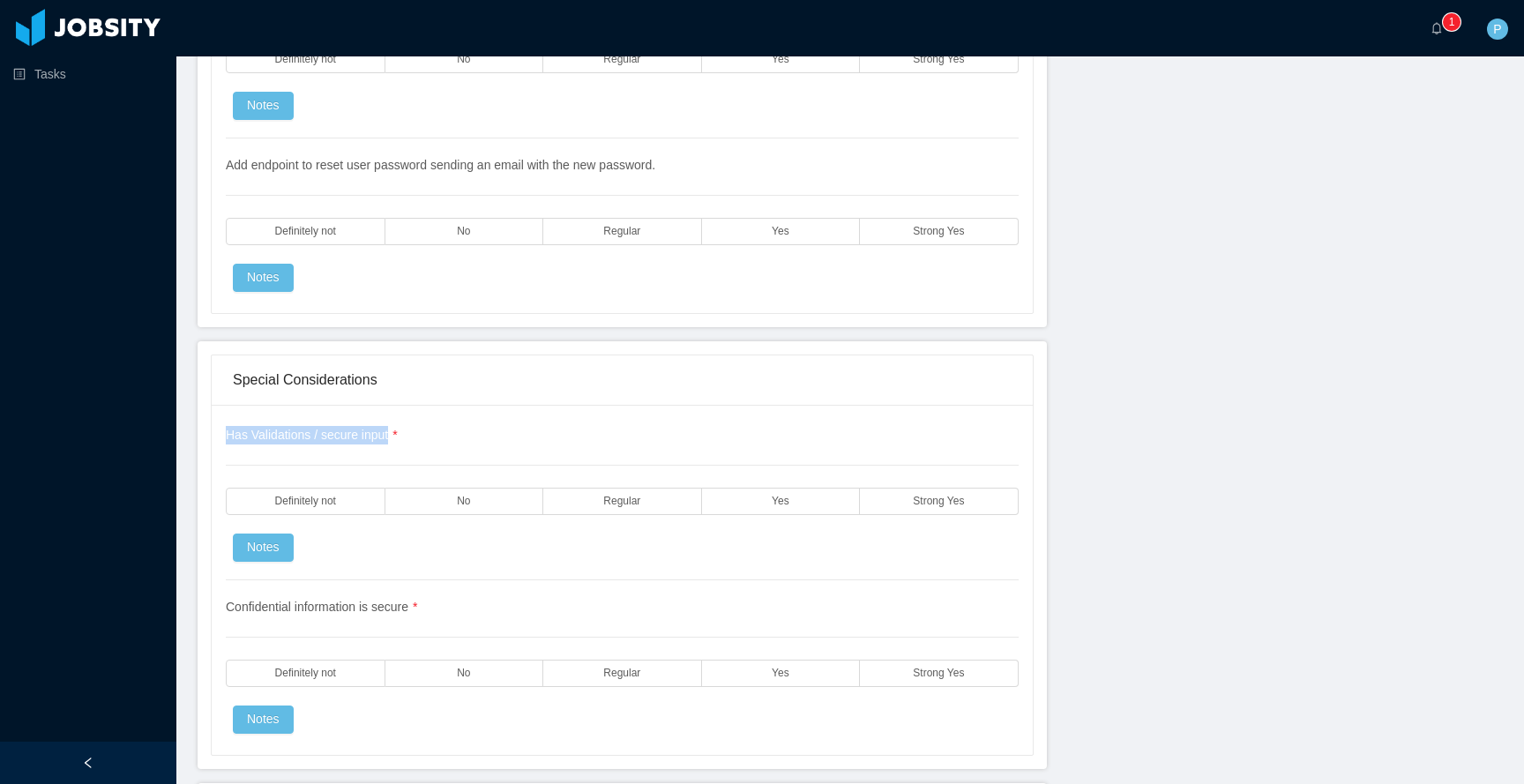
scroll to position [4662, 0]
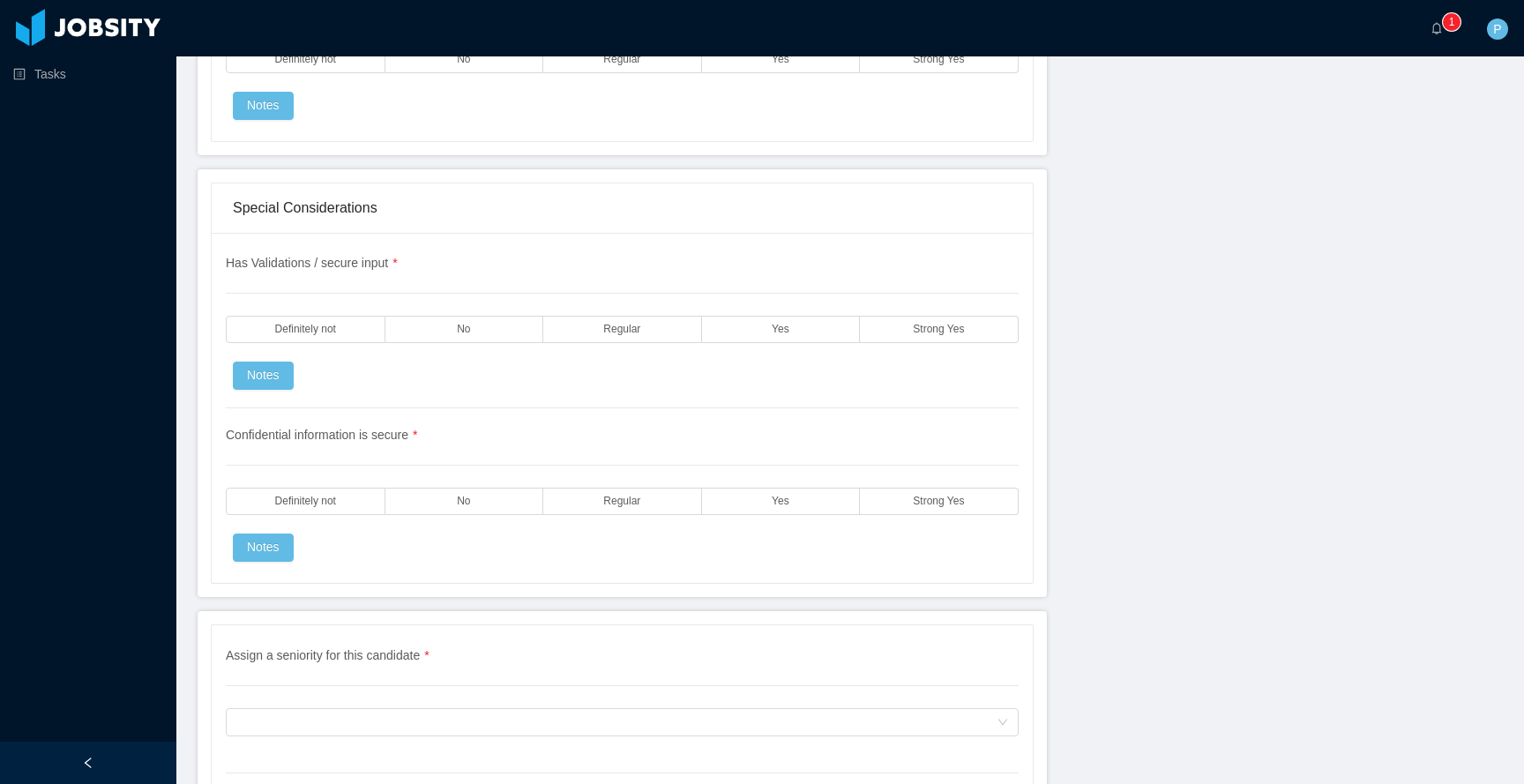
click at [299, 438] on span "Confidential information is secure *" at bounding box center [322, 435] width 191 height 14
click at [320, 727] on div "Assign a seniority for this candidate" at bounding box center [617, 722] width 761 height 27
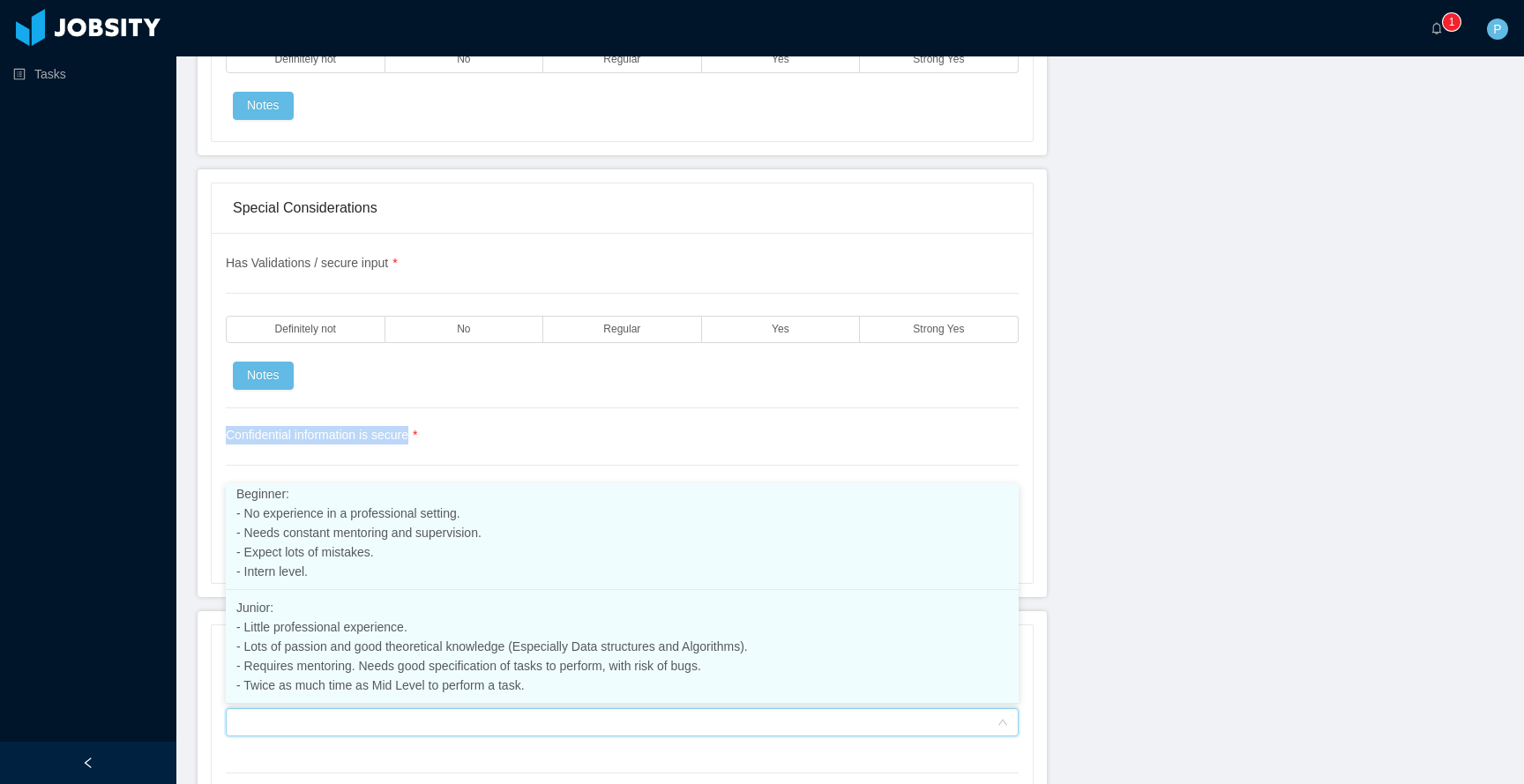
scroll to position [39, 0]
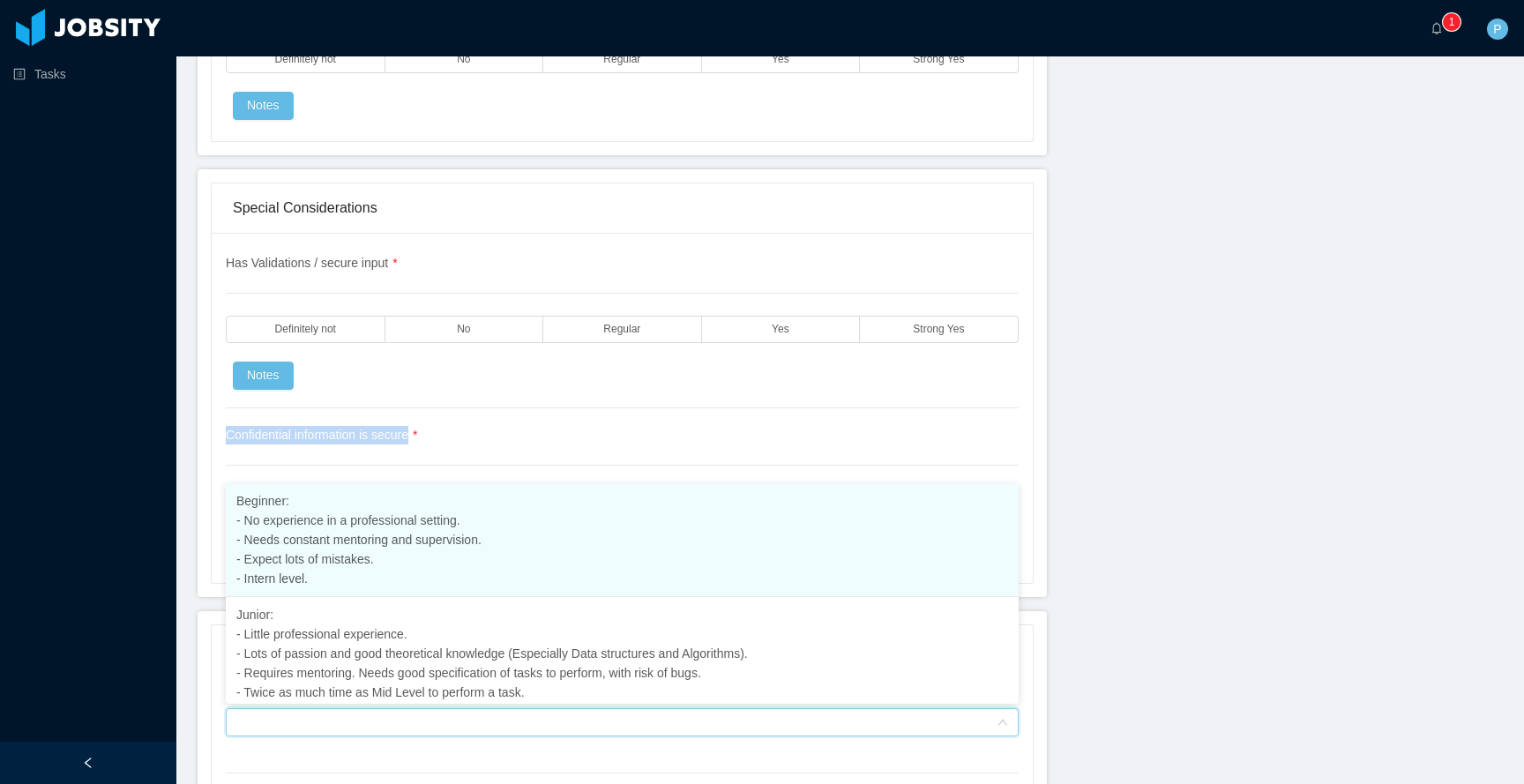
drag, startPoint x: 231, startPoint y: 497, endPoint x: 252, endPoint y: 520, distance: 31.1
click at [252, 520] on li "Beginner: - No experience in a professional setting. - Needs constant mentoring…" at bounding box center [622, 539] width 793 height 113
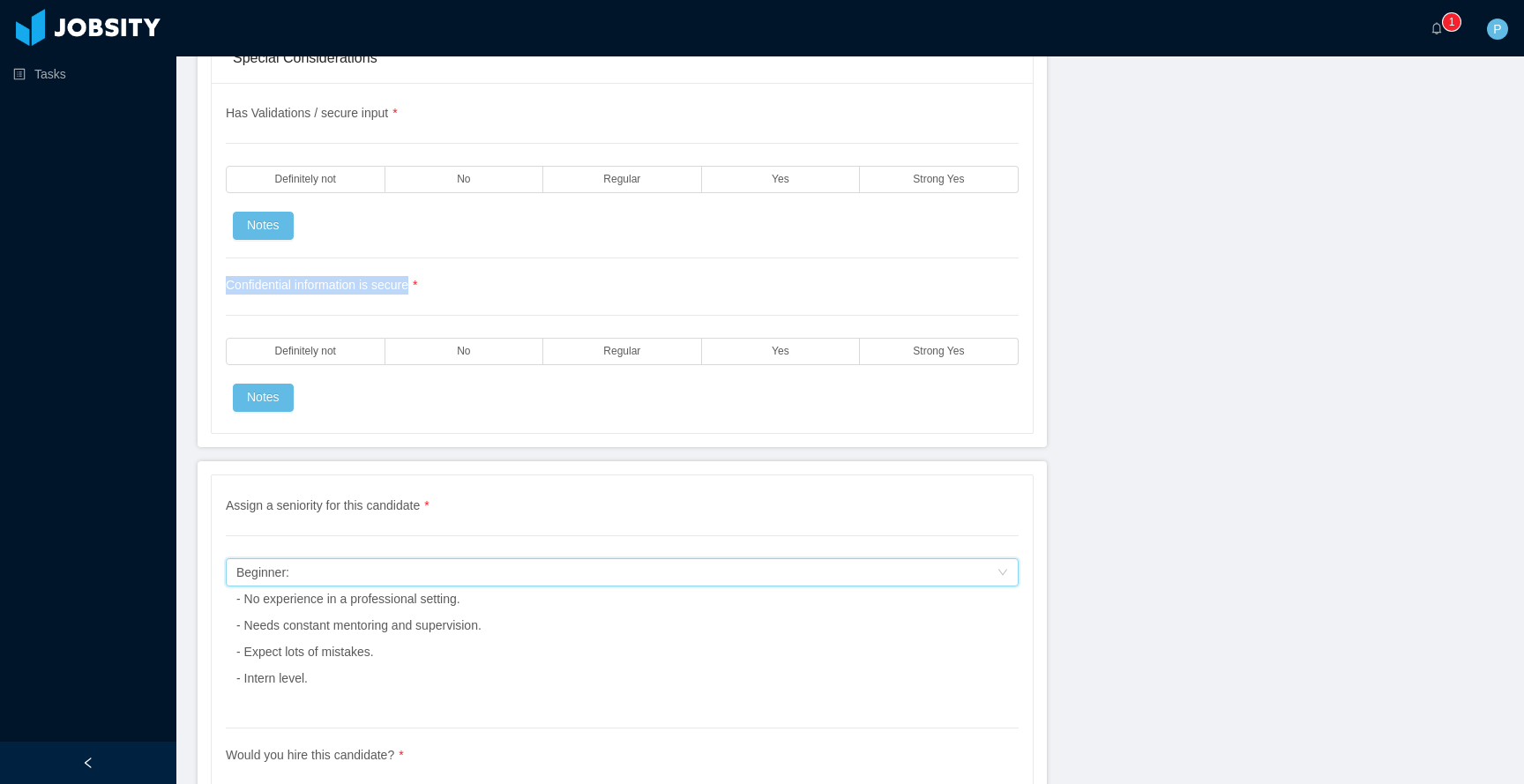
scroll to position [4825, 0]
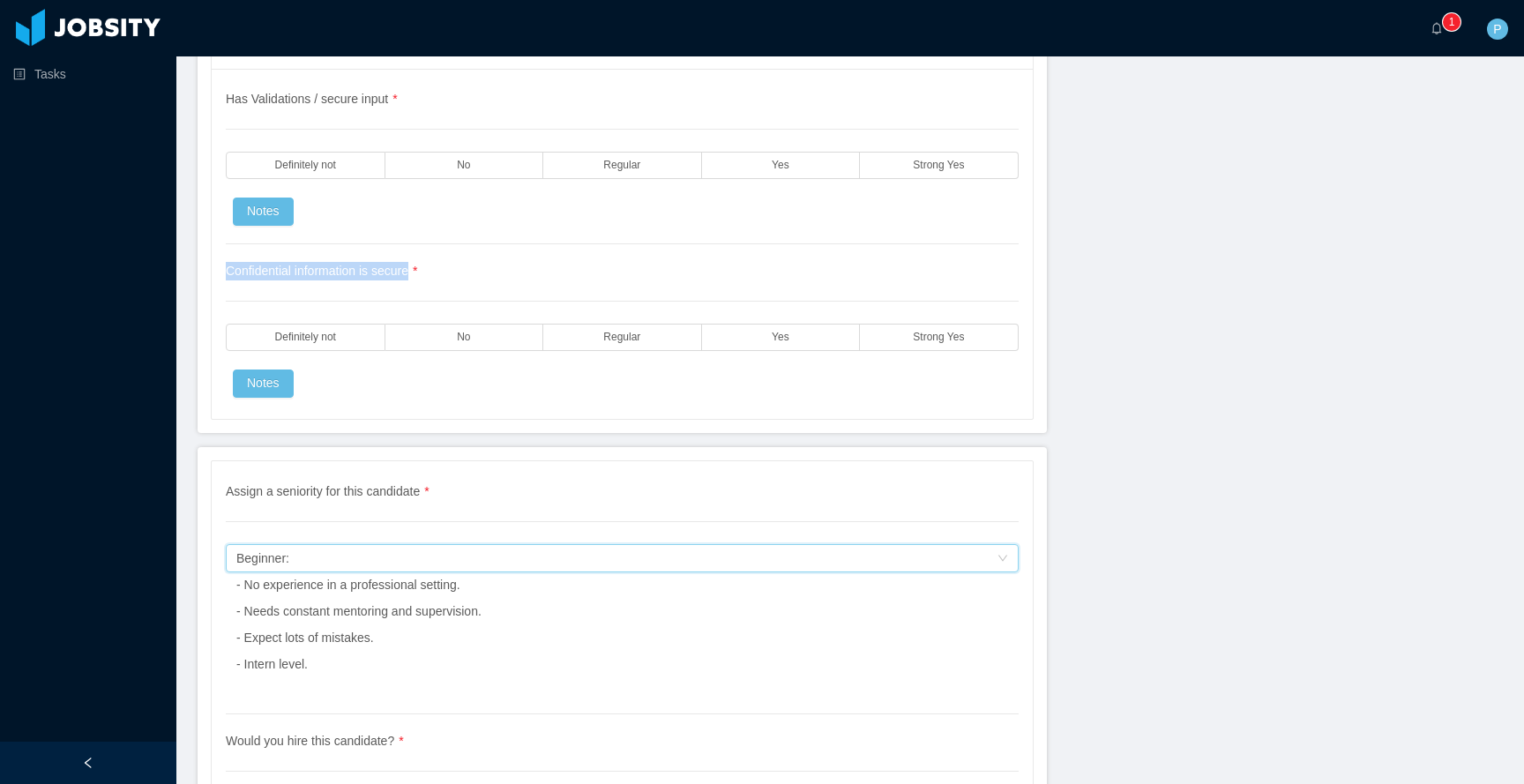
drag, startPoint x: 352, startPoint y: 654, endPoint x: 224, endPoint y: 543, distance: 169.4
click at [224, 543] on div "Assign a seniority for this candidate * Assign a seniority for this candidate B…" at bounding box center [622, 661] width 821 height 399
drag, startPoint x: 219, startPoint y: 535, endPoint x: 378, endPoint y: 663, distance: 204.1
click at [377, 662] on div "Assign a seniority for this candidate * Assign a seniority for this candidate B…" at bounding box center [622, 661] width 821 height 399
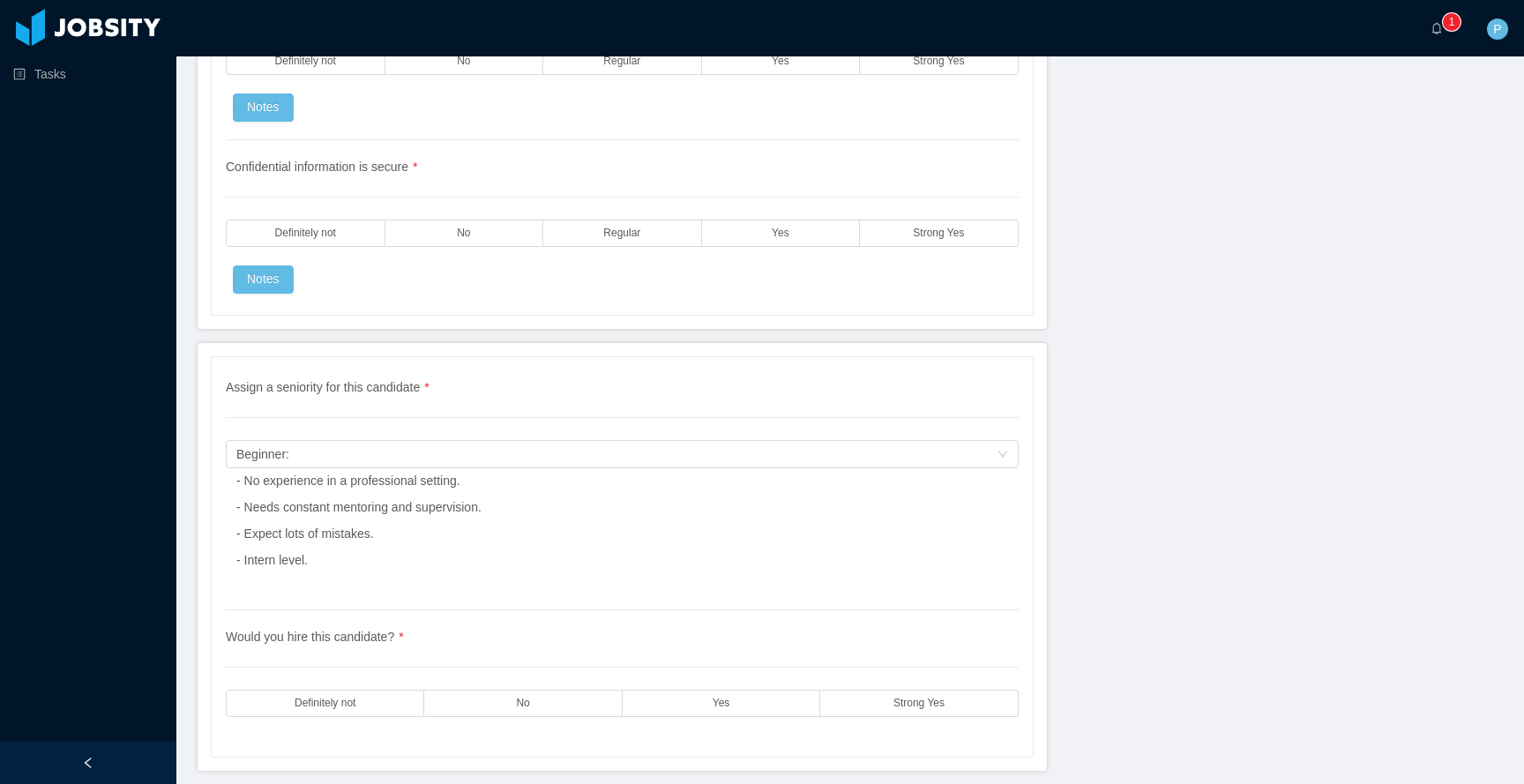
scroll to position [4953, 0]
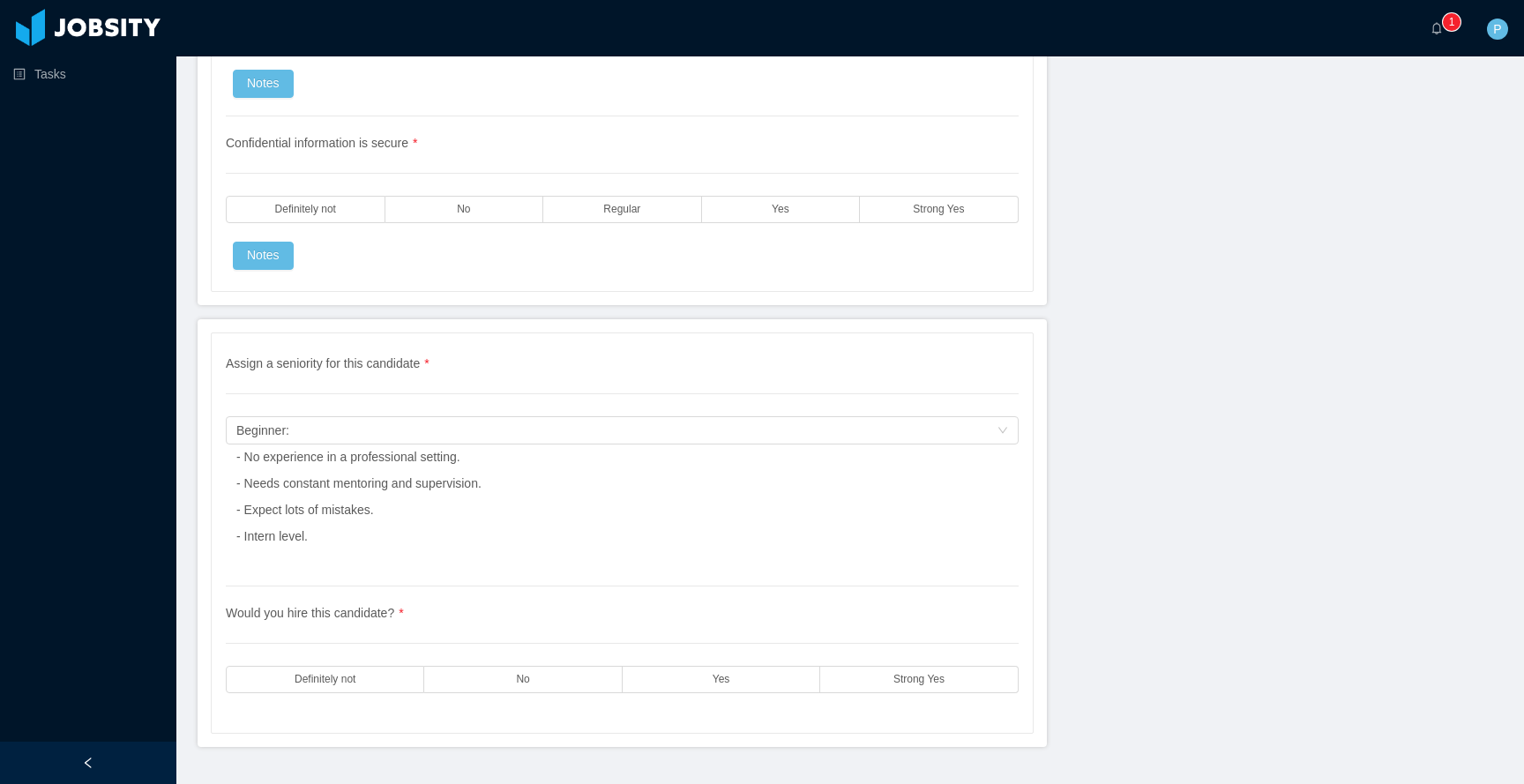
drag, startPoint x: 390, startPoint y: 570, endPoint x: 269, endPoint y: 412, distance: 199.0
click at [269, 412] on div "Assign a seniority for this candidate * Assign a seniority for this candidate B…" at bounding box center [622, 469] width 793 height 232
drag, startPoint x: 867, startPoint y: 615, endPoint x: 239, endPoint y: 325, distance: 691.7
click at [239, 325] on div "Assign a seniority for this candidate * Assign a seniority for this candidate B…" at bounding box center [621, 534] width 849 height 428
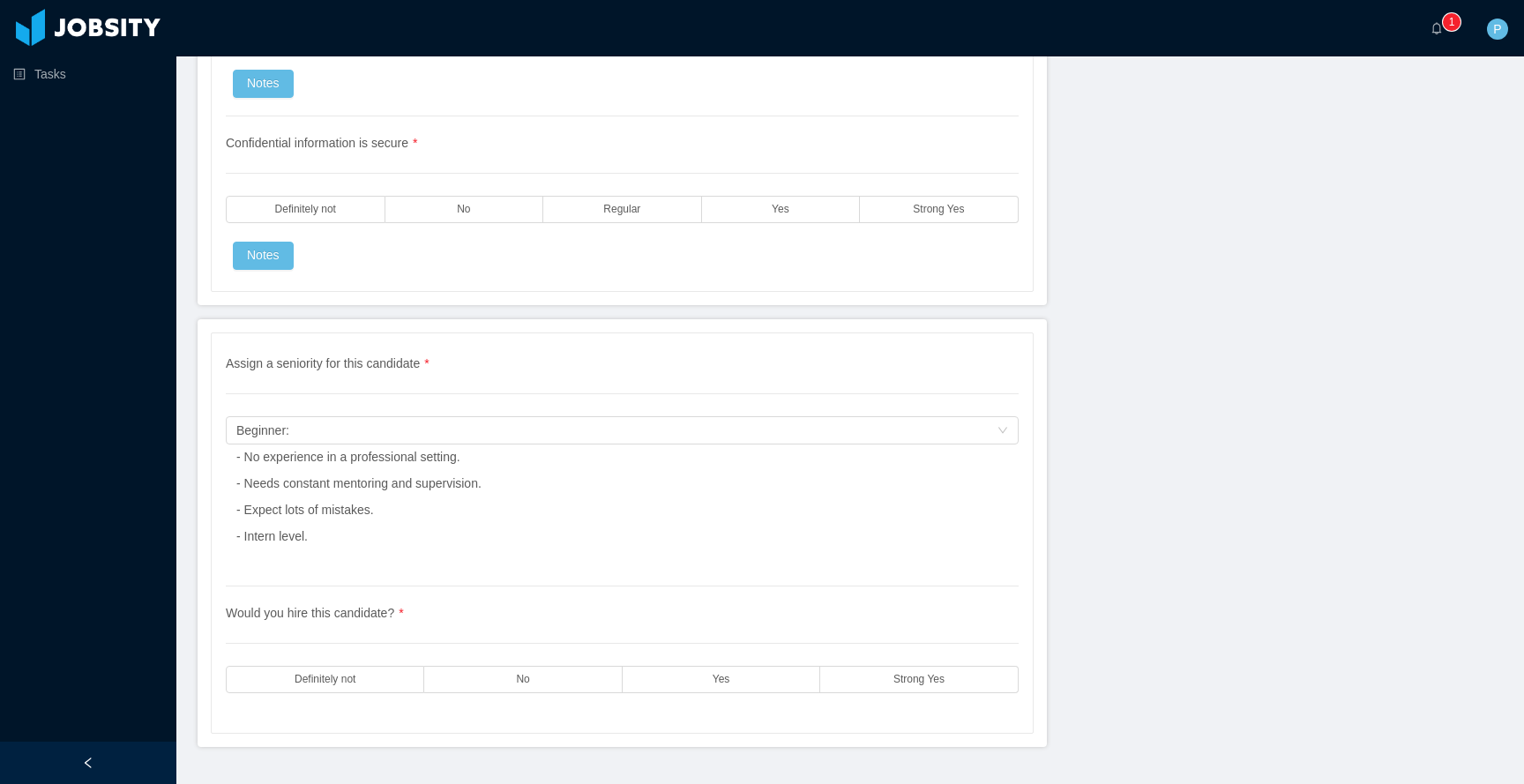
click at [153, 395] on div "Tasks" at bounding box center [88, 349] width 177 height 699
drag, startPoint x: 150, startPoint y: 385, endPoint x: 542, endPoint y: 589, distance: 441.9
click at [542, 589] on section "Tasks ··· 0 1 2 3 4 5 6 7 8 9 0 1 2 3 4 5 6 7 8 9 0 1 2 3 4 5 6 7 8 9 ··· P ···…" at bounding box center [762, 392] width 1524 height 784
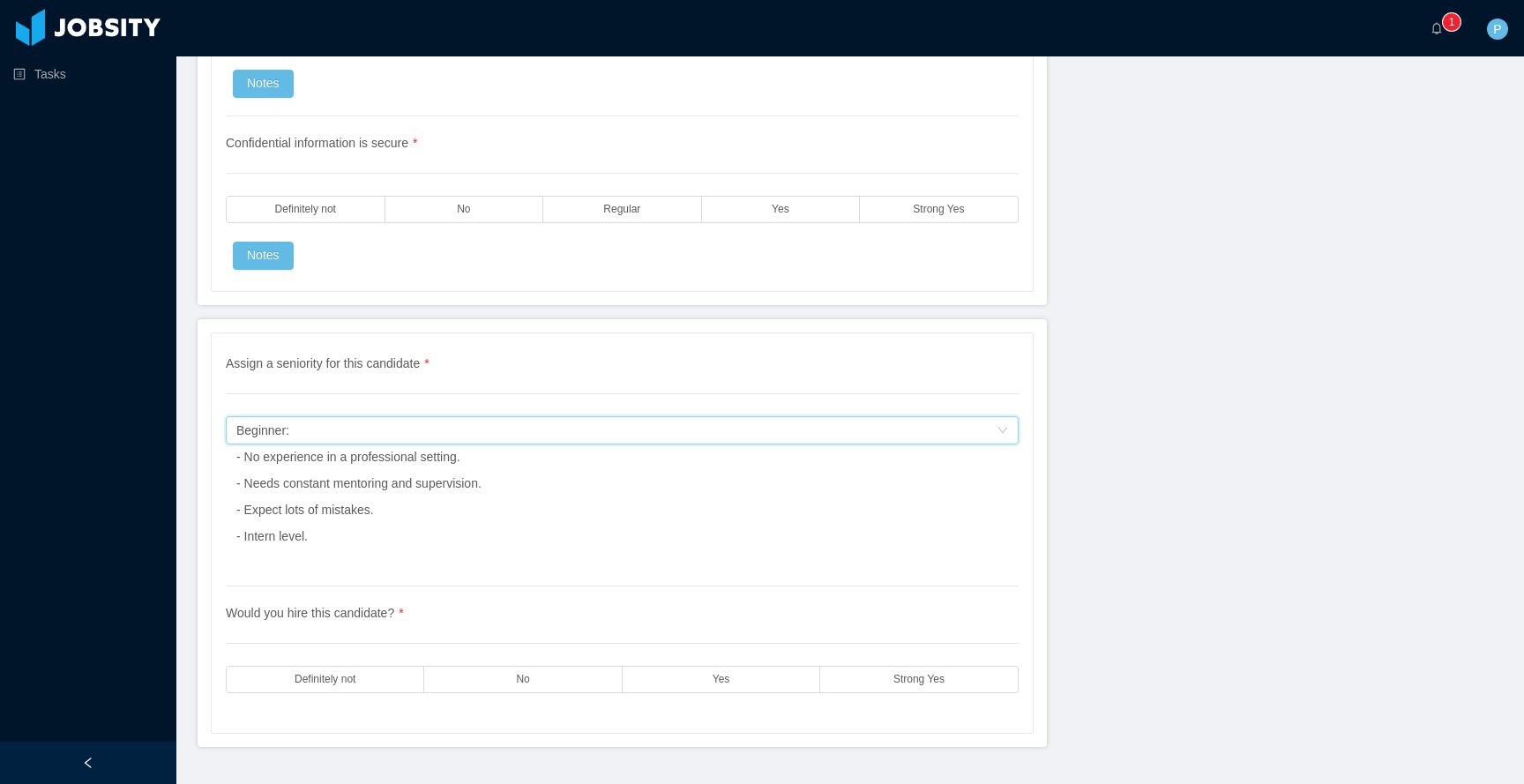
click at [763, 419] on div "Assign a seniority for this candidate Beginner: - No experience in a profession…" at bounding box center [617, 430] width 761 height 27
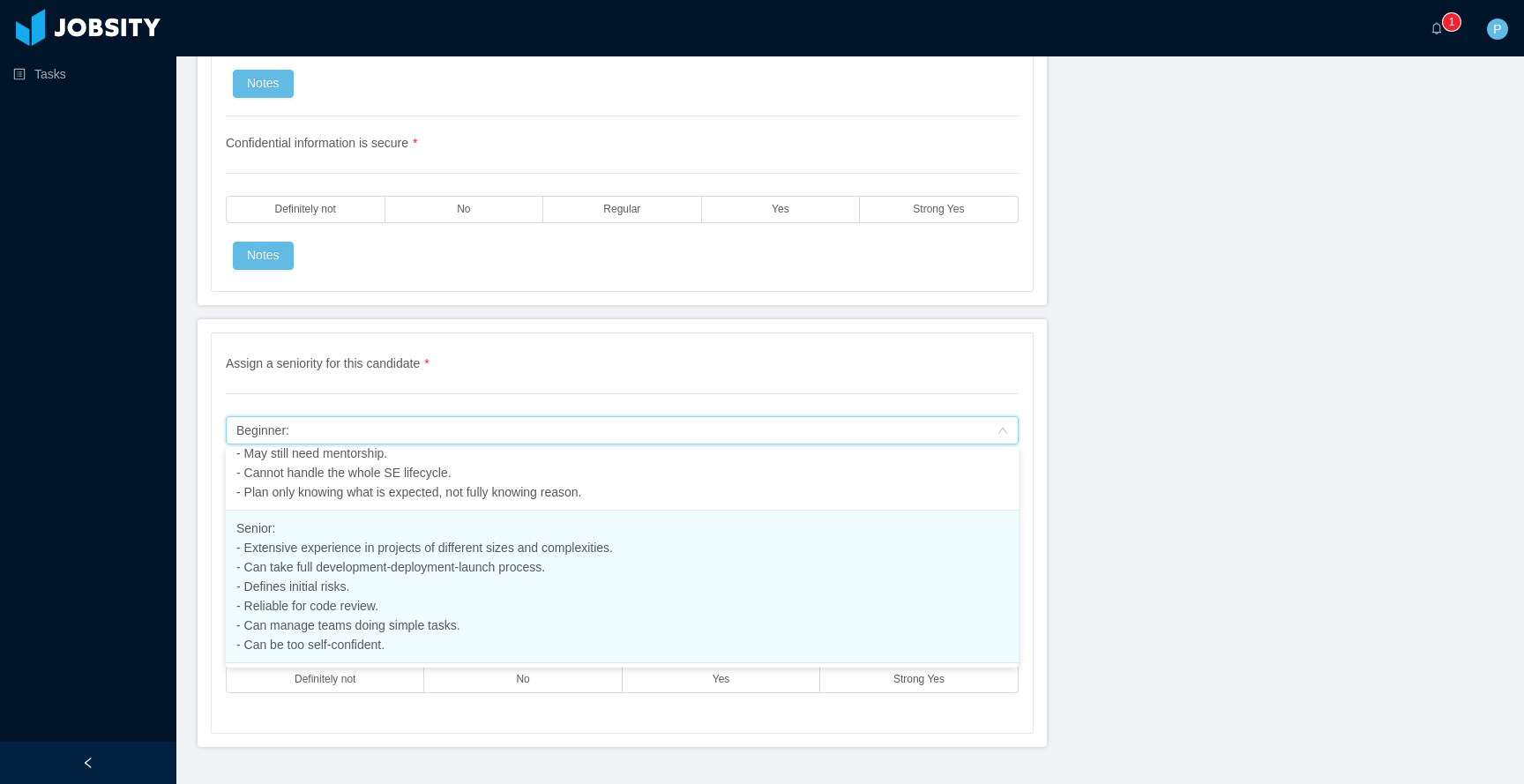
scroll to position [355, 0]
click at [767, 580] on li "Senior: - Extensive experience in projects of different sizes and complexities.…" at bounding box center [622, 588] width 793 height 153
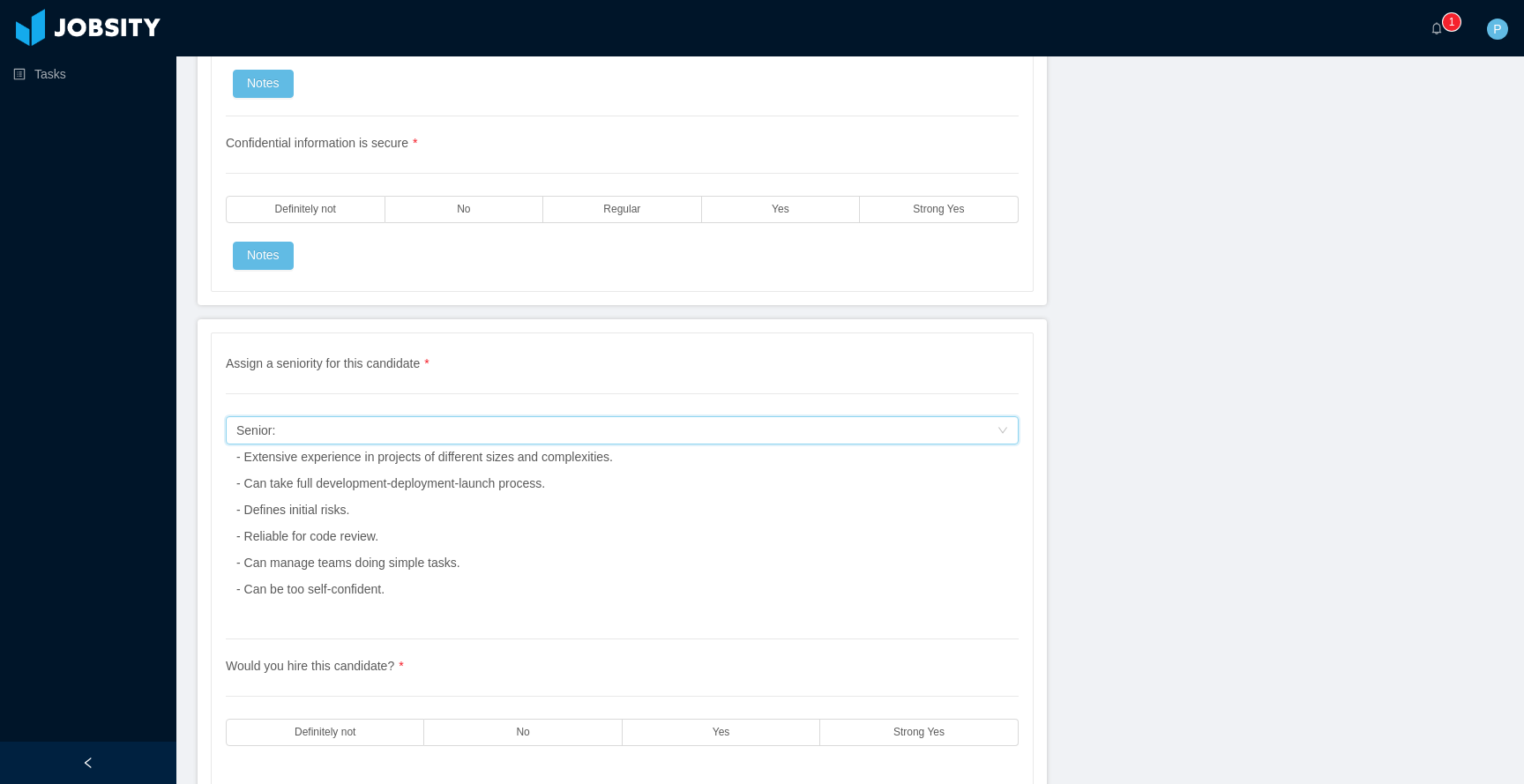
click at [753, 420] on div "Assign a seniority for this candidate Senior: - Extensive experience in project…" at bounding box center [617, 430] width 761 height 27
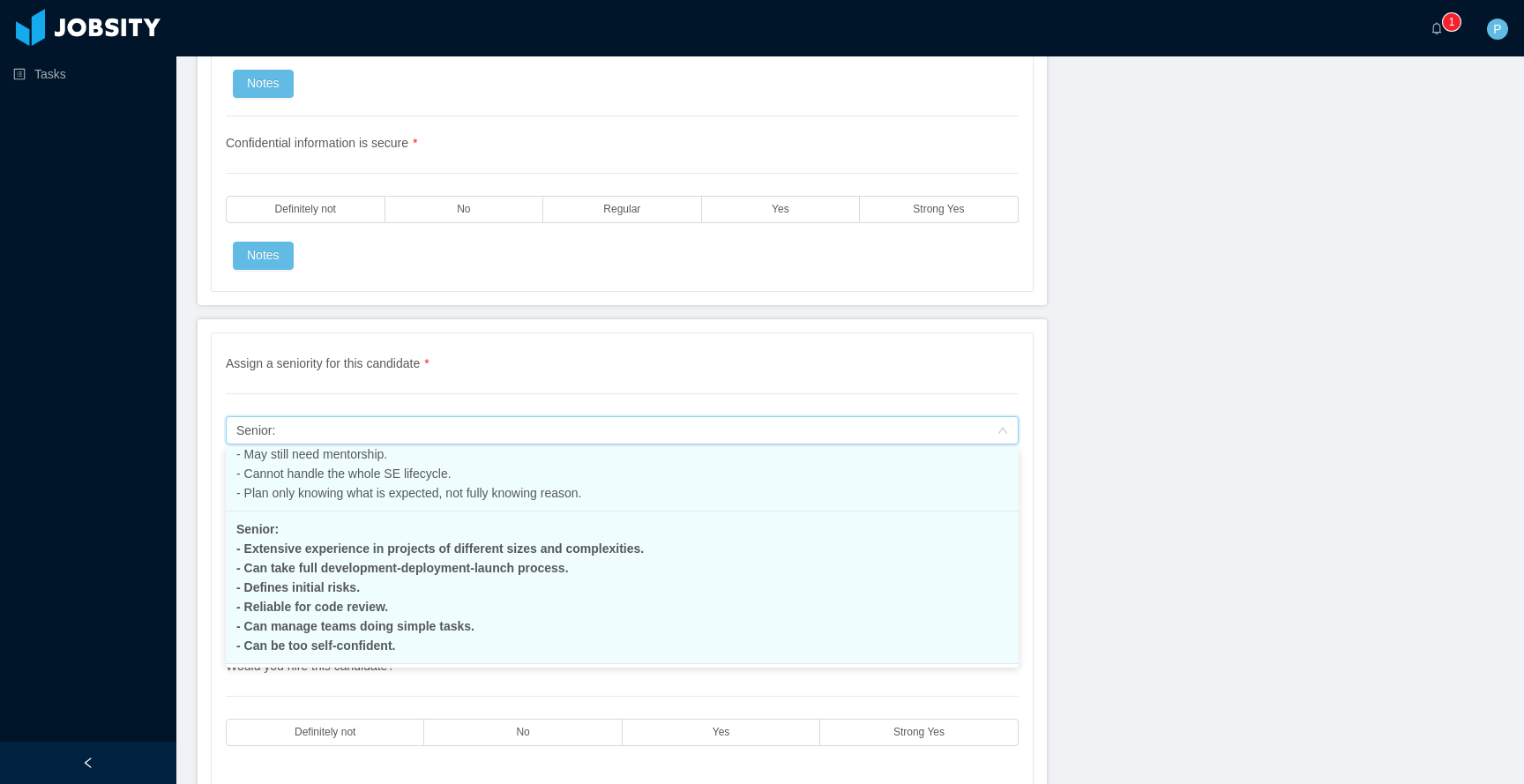
scroll to position [267, 0]
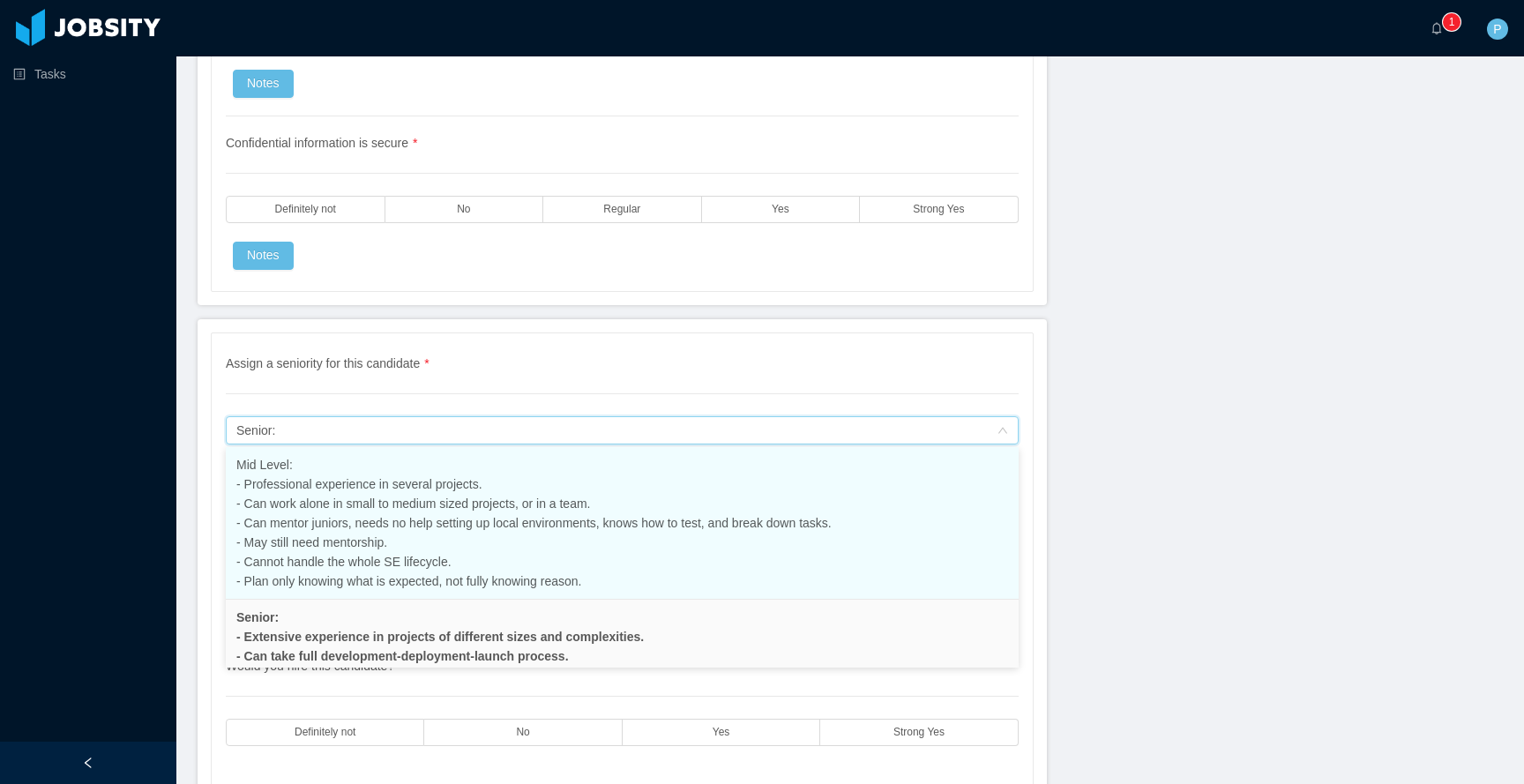
click at [613, 540] on li "Mid Level: - Professional experience in several projects. - Can work alone in s…" at bounding box center [622, 523] width 793 height 153
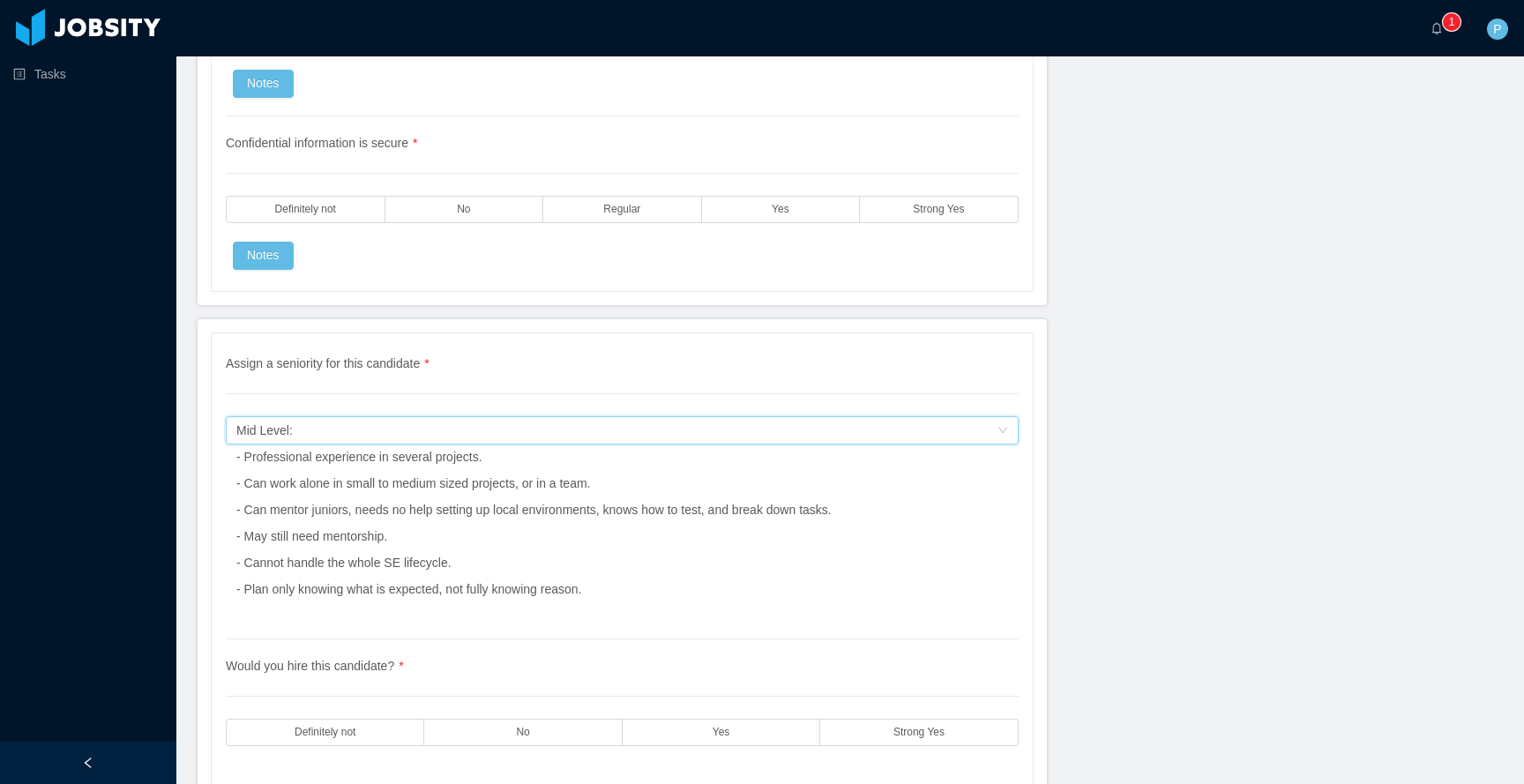
click at [920, 442] on div "Assign a seniority for this candidate Mid Level: - Professional experience in s…" at bounding box center [617, 430] width 761 height 27
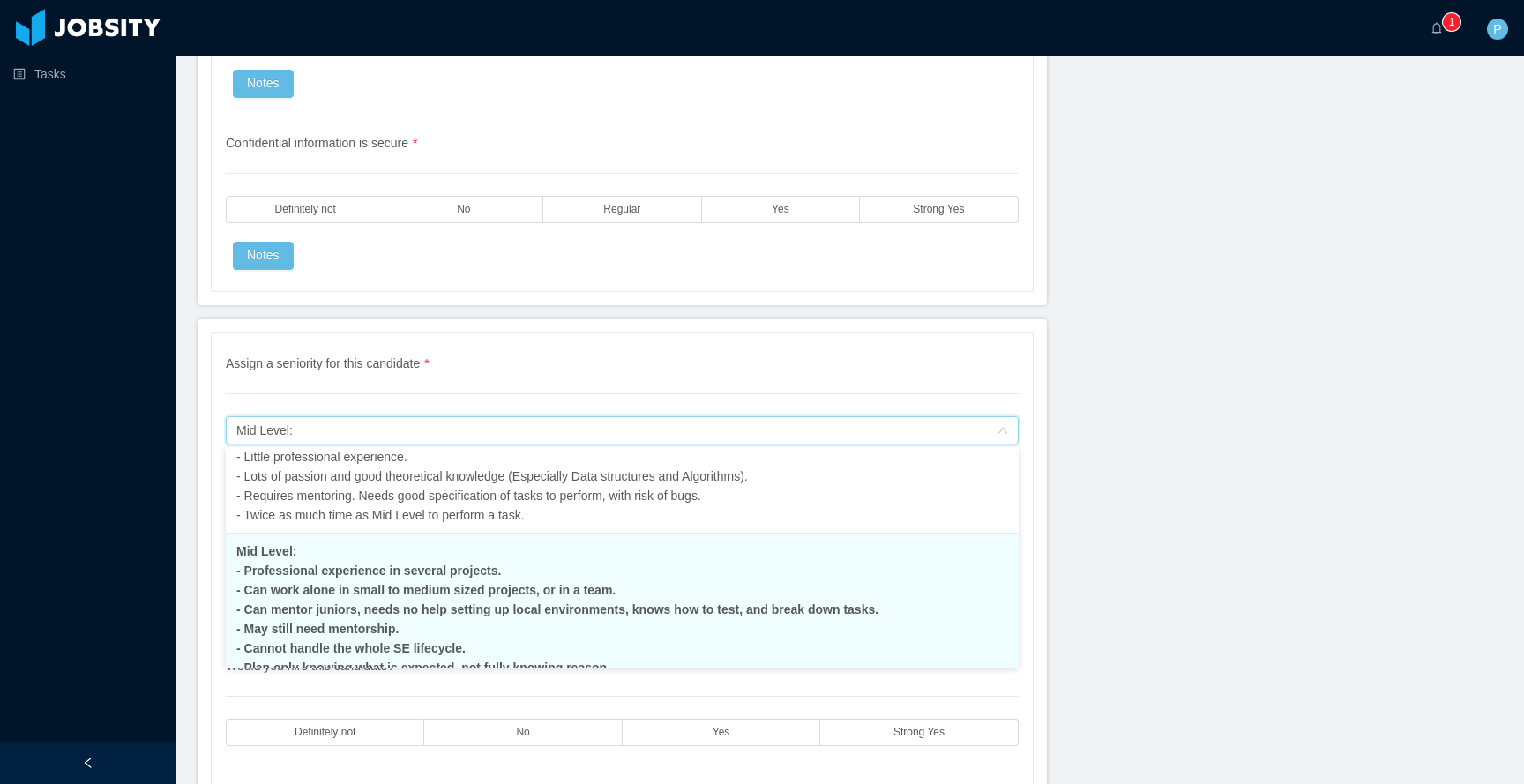
scroll to position [132, 0]
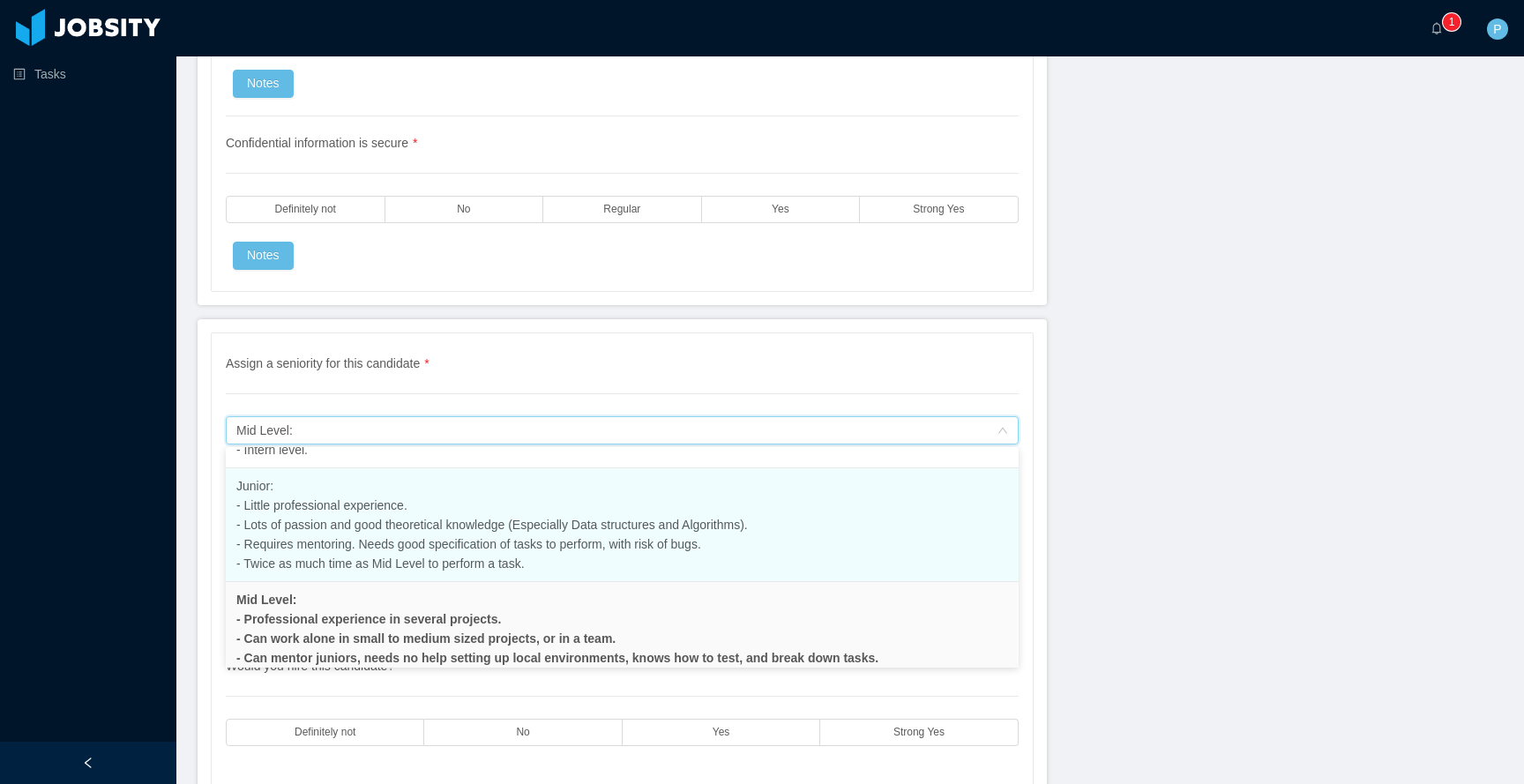
click at [496, 521] on span "Junior: - Little professional experience. - Lots of passion and good theoretica…" at bounding box center [492, 524] width 512 height 92
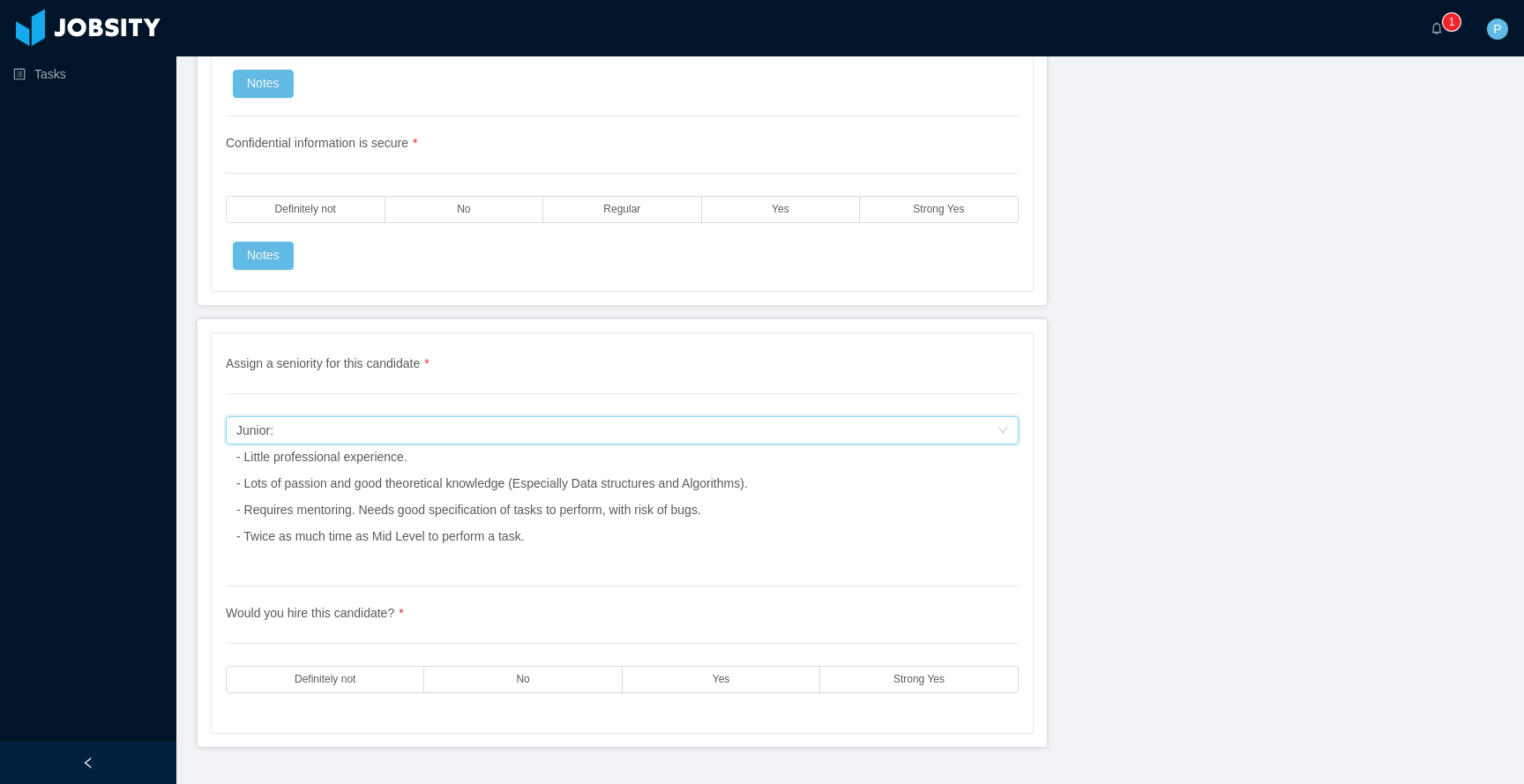
scroll to position [4998, 0]
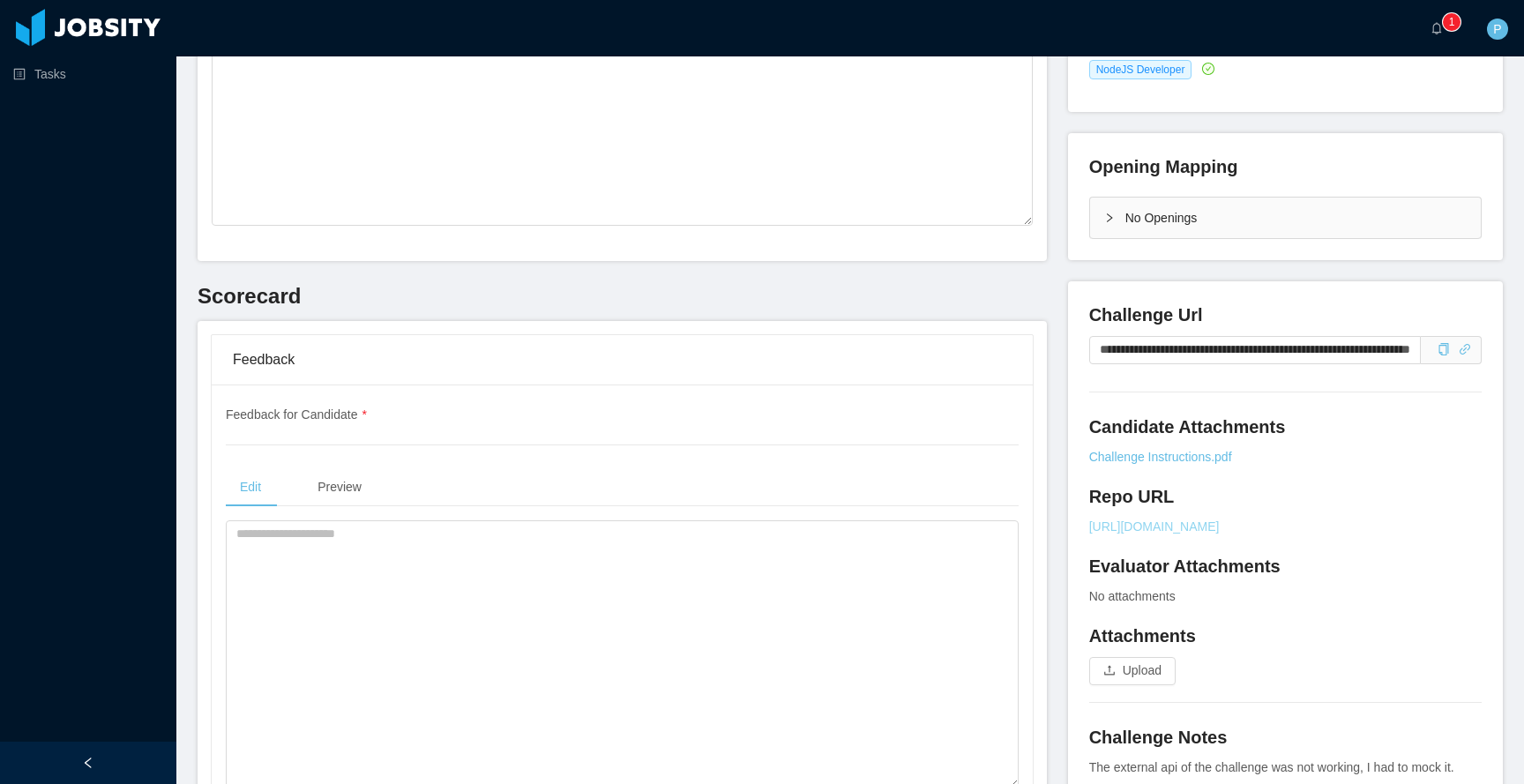
scroll to position [326, 0]
click at [1218, 460] on link "Challenge Instructions.pdf" at bounding box center [1285, 456] width 393 height 19
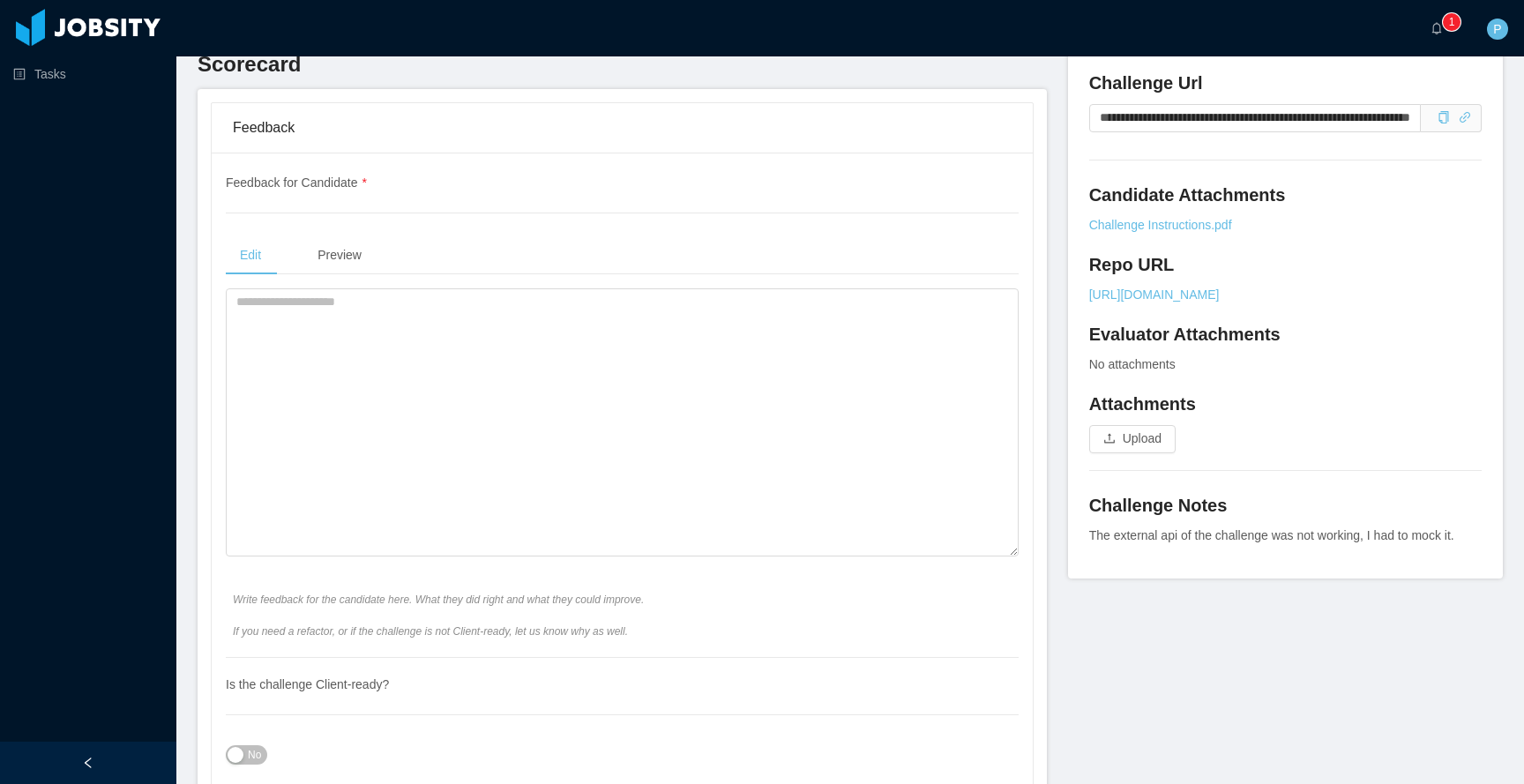
scroll to position [615, 0]
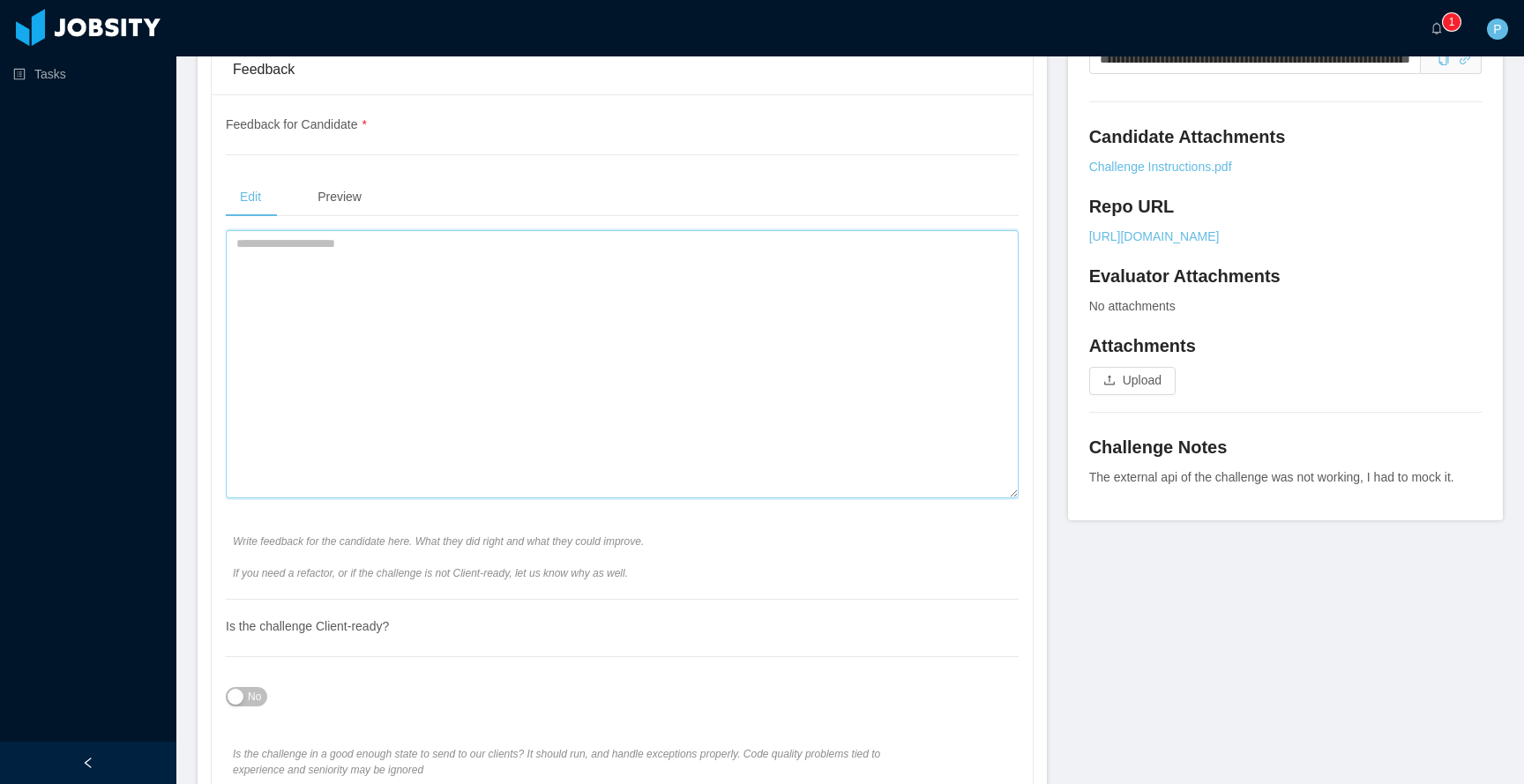
click at [777, 270] on textarea at bounding box center [622, 364] width 793 height 268
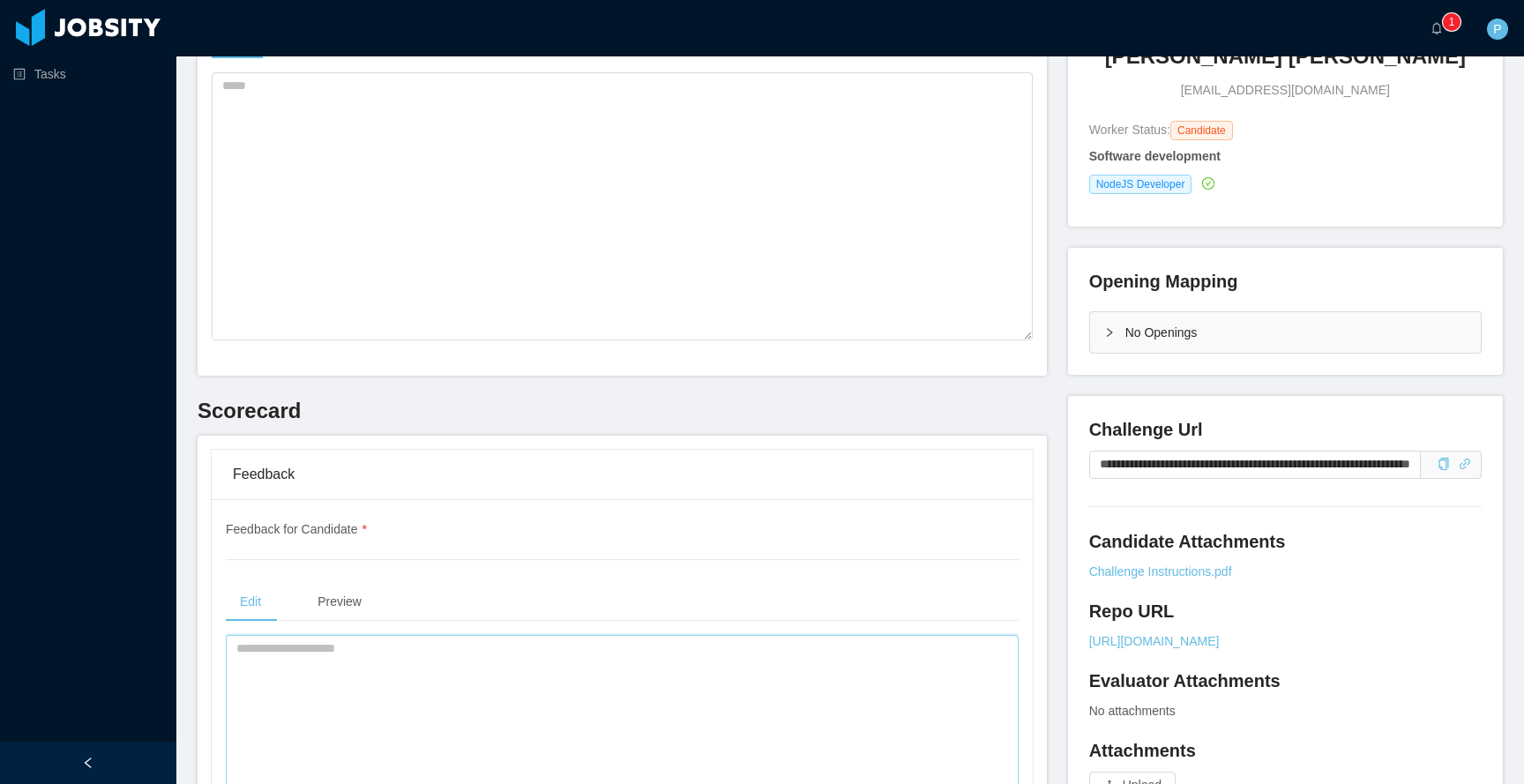
scroll to position [208, 0]
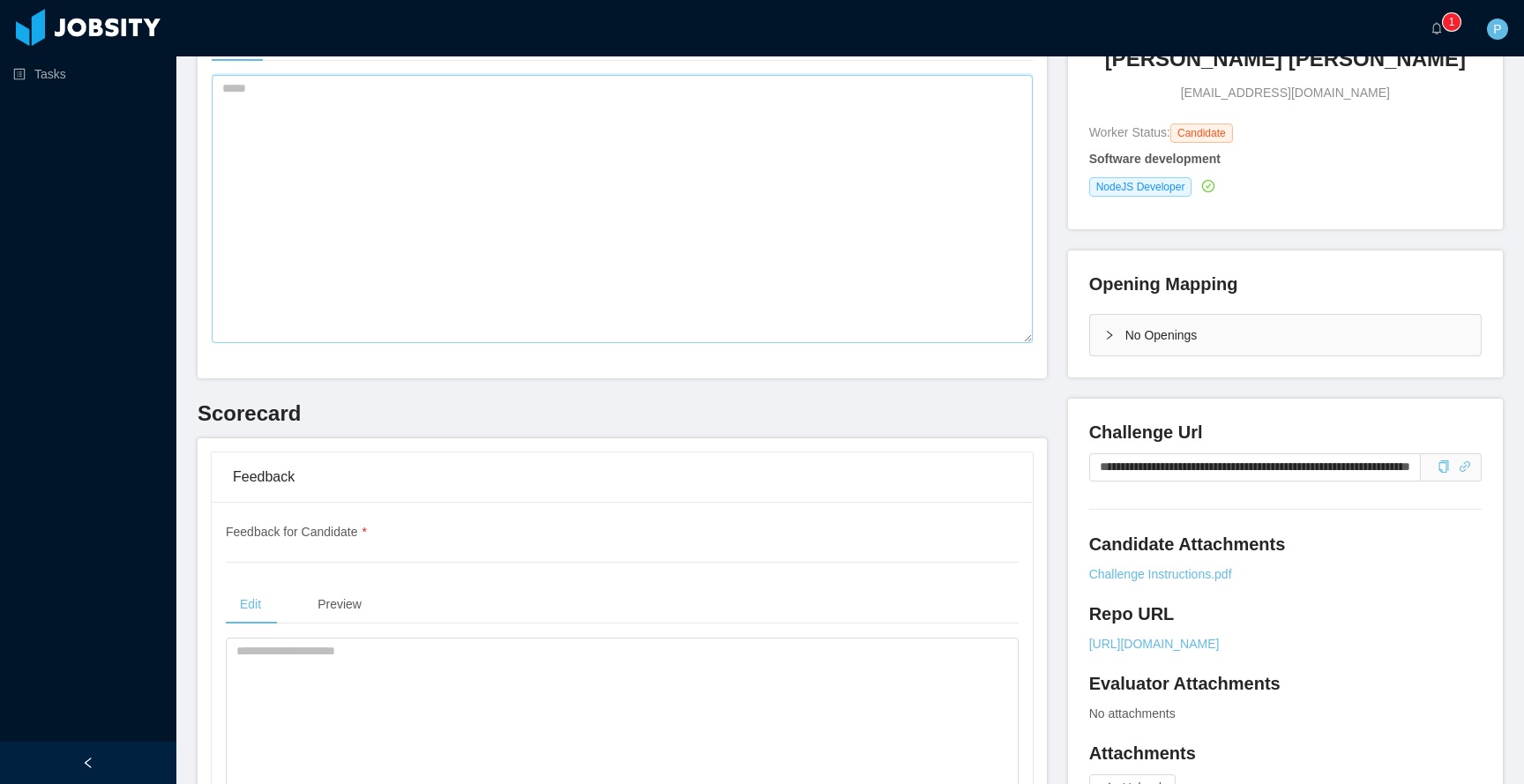
click at [717, 250] on textarea at bounding box center [622, 209] width 821 height 268
paste textarea "**********"
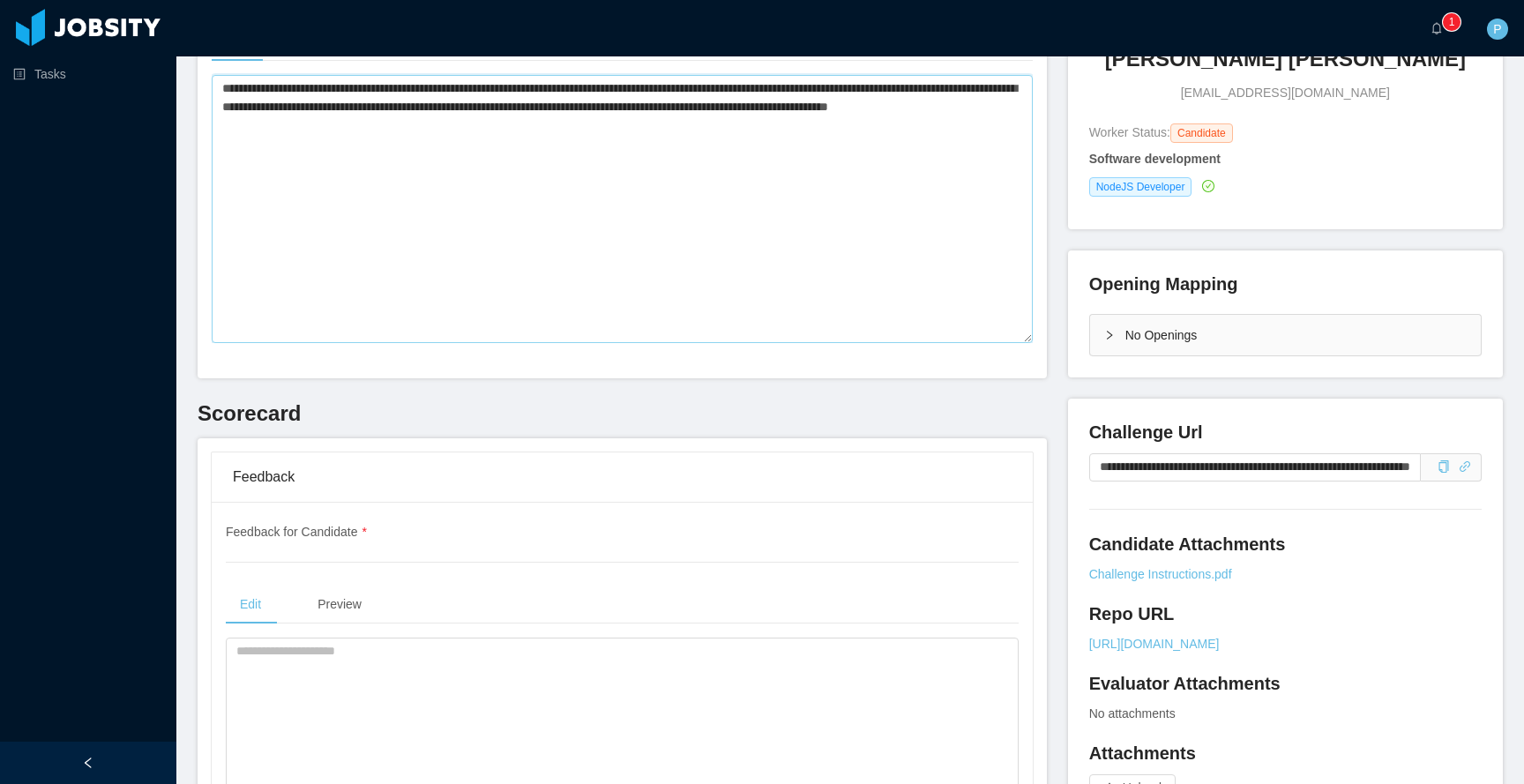
type textarea "**********"
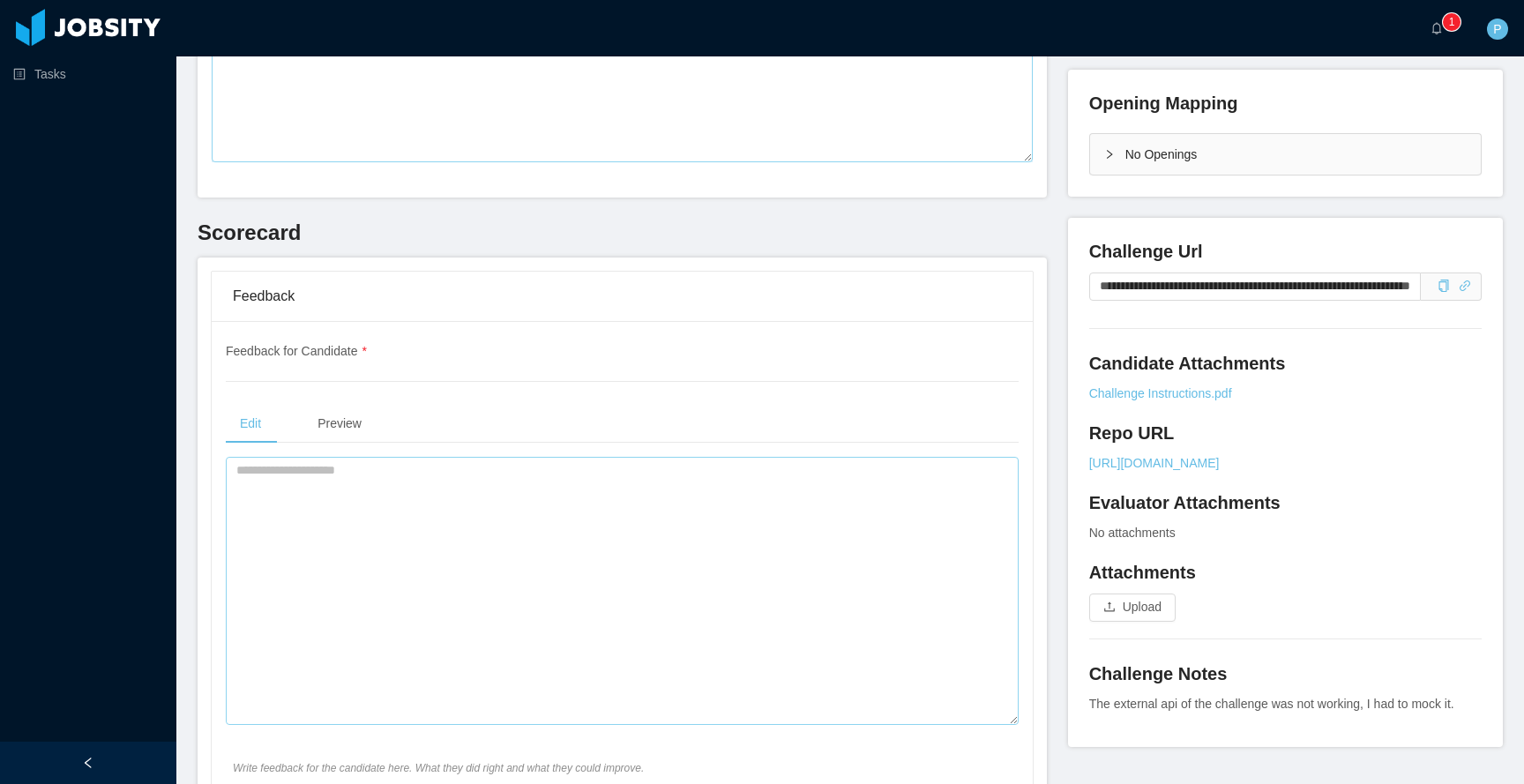
scroll to position [396, 0]
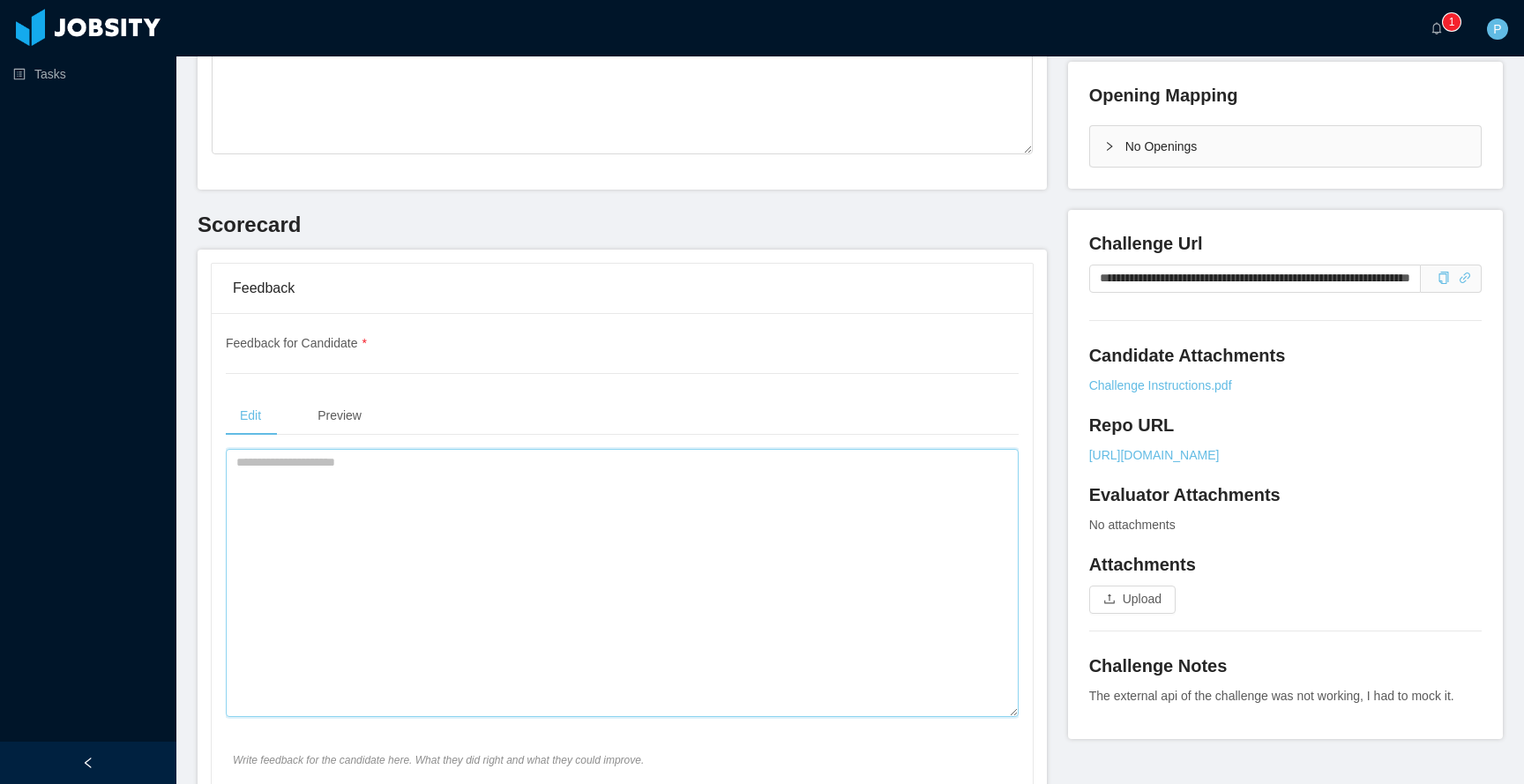
click at [600, 475] on textarea at bounding box center [622, 583] width 793 height 268
paste textarea "**********"
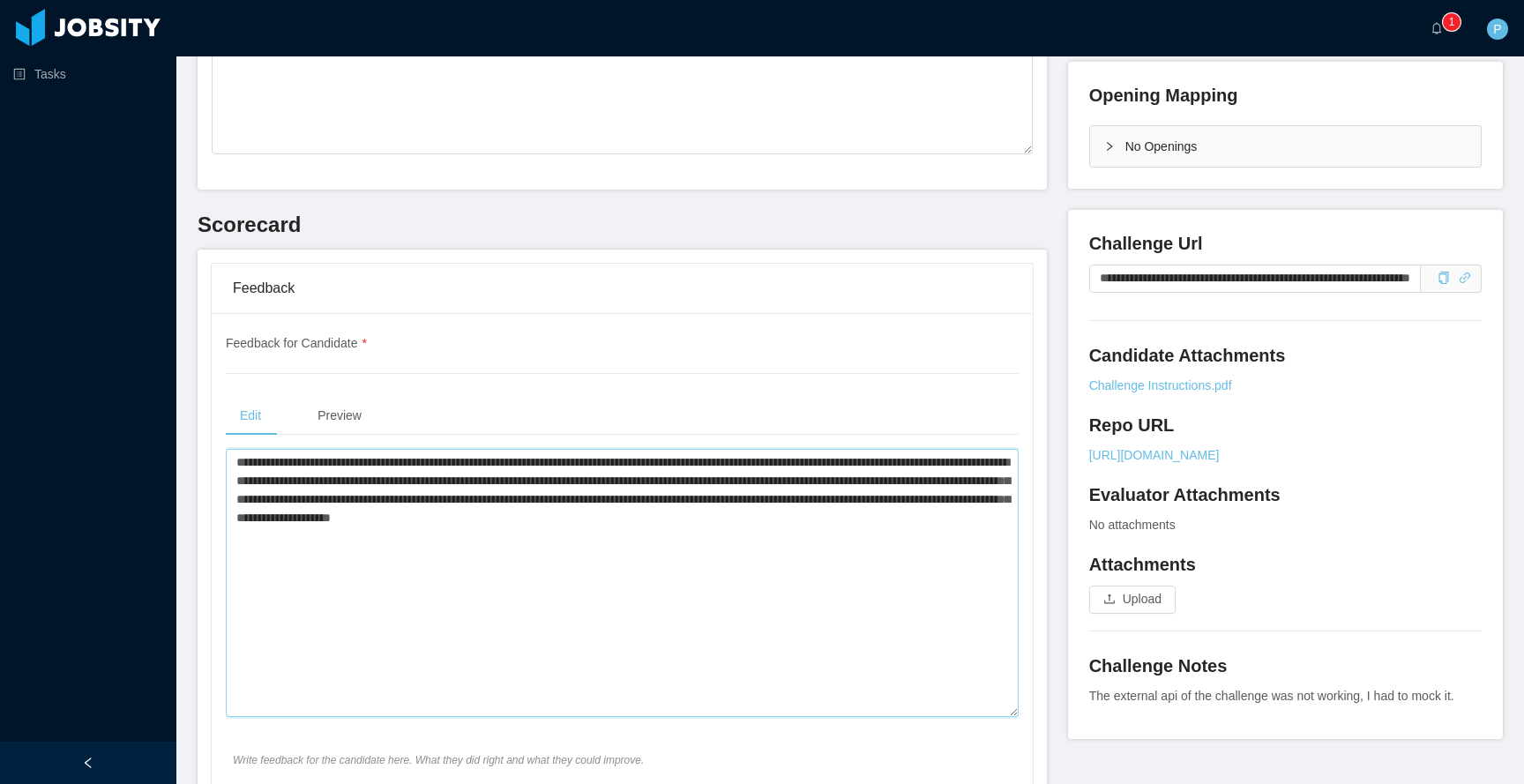
scroll to position [0, 0]
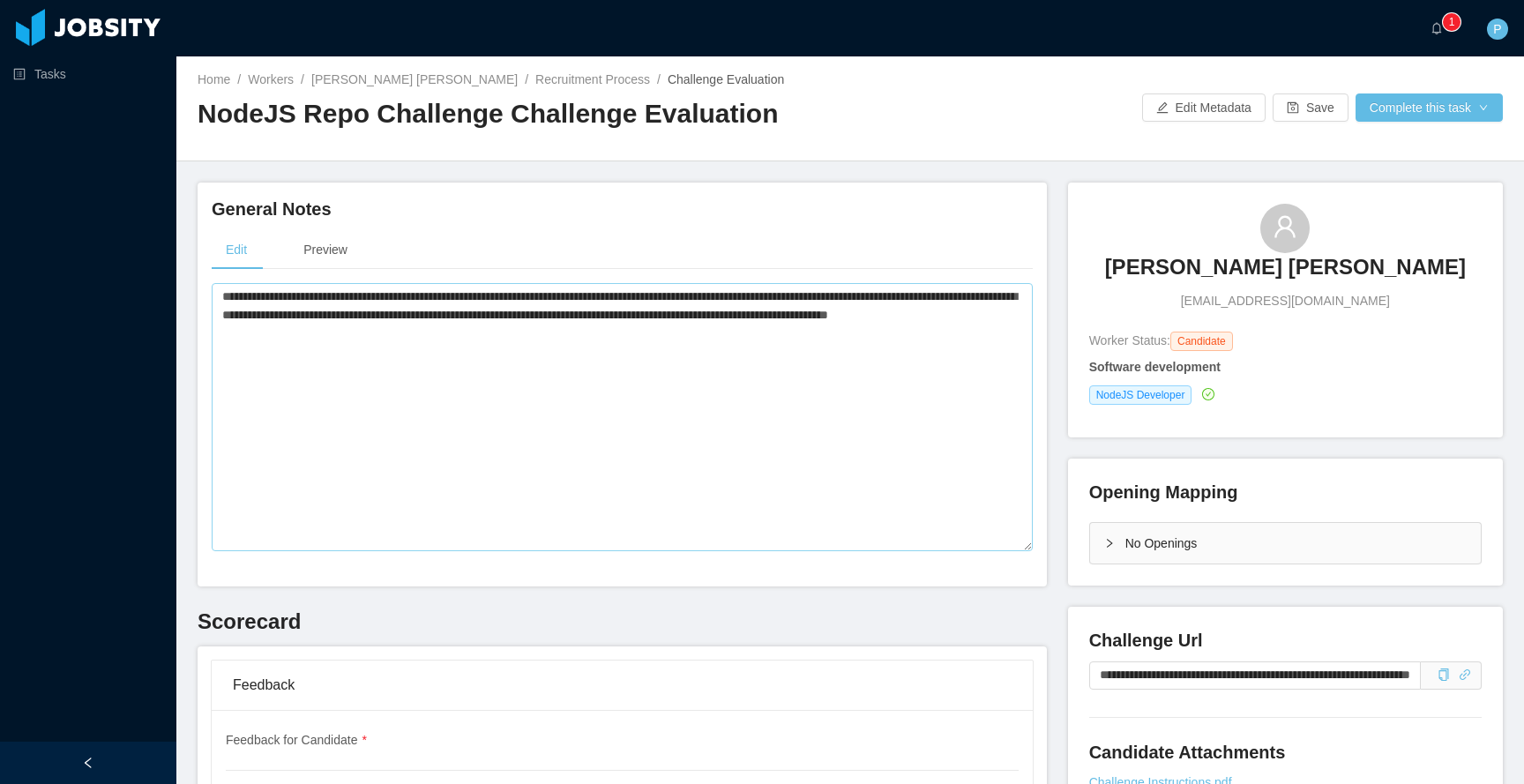
type textarea "**********"
click at [831, 314] on textarea "**********" at bounding box center [622, 417] width 821 height 268
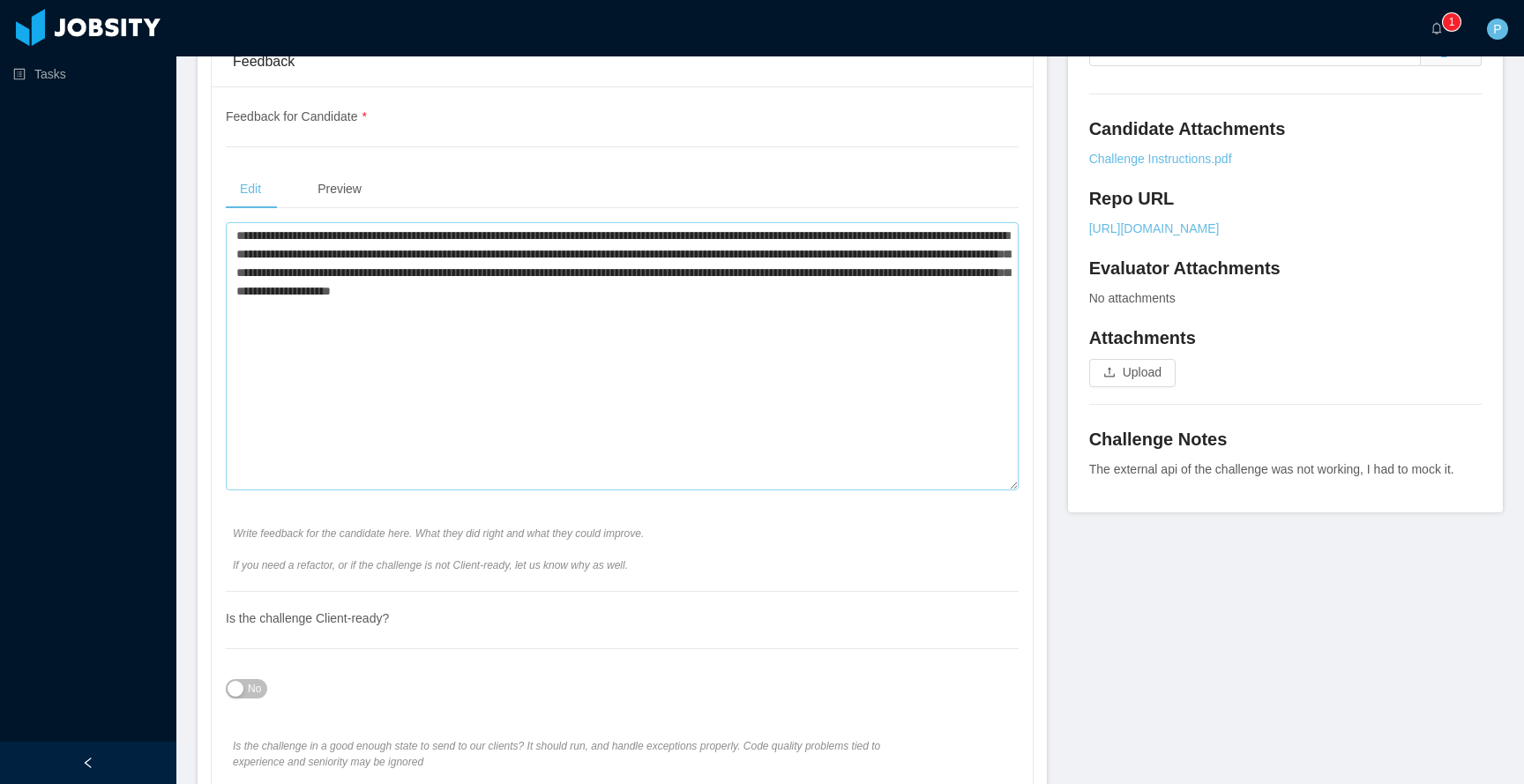
scroll to position [686, 0]
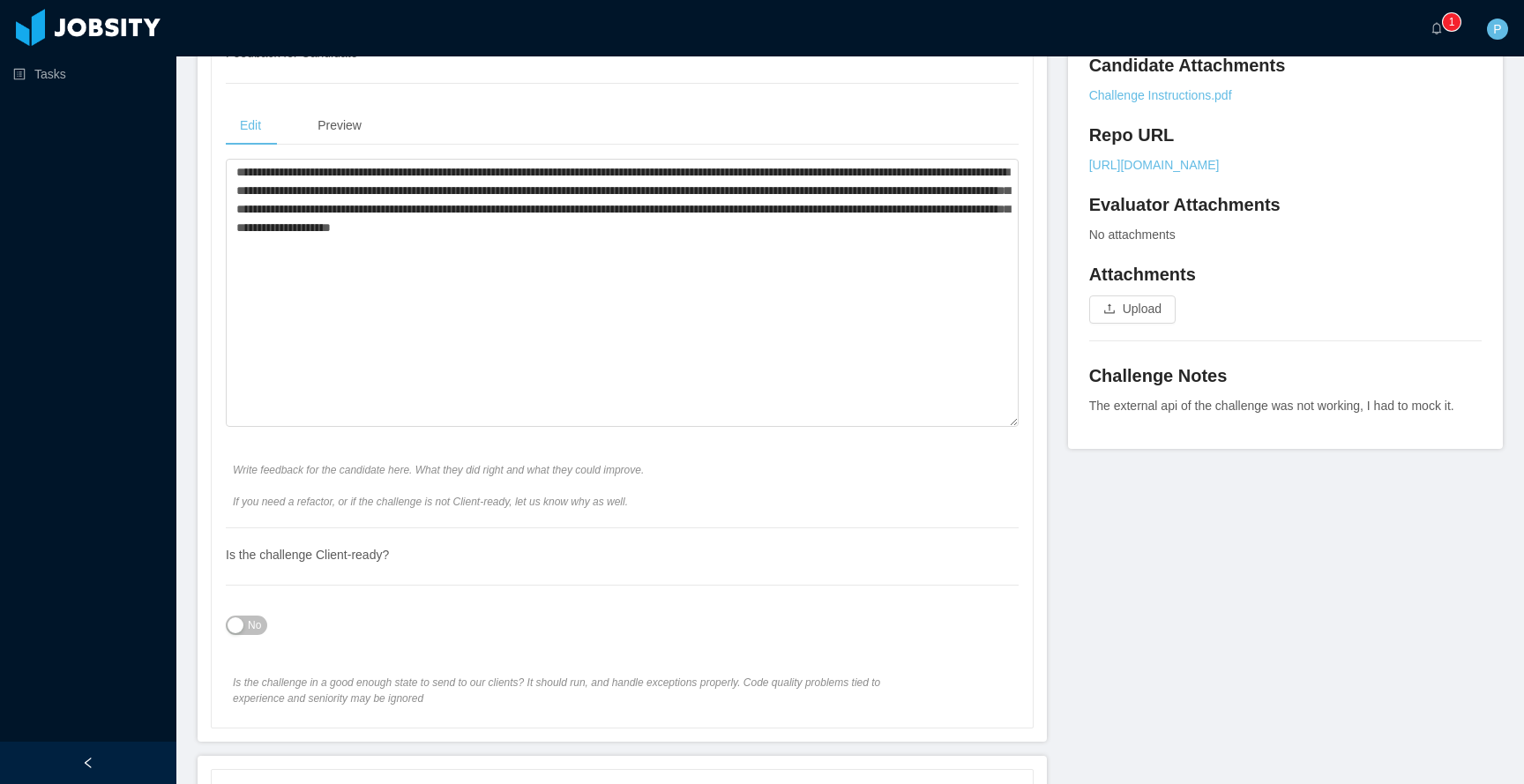
type textarea "**********"
click at [265, 632] on div "No" at bounding box center [622, 625] width 793 height 36
click at [254, 630] on span "No" at bounding box center [254, 625] width 13 height 18
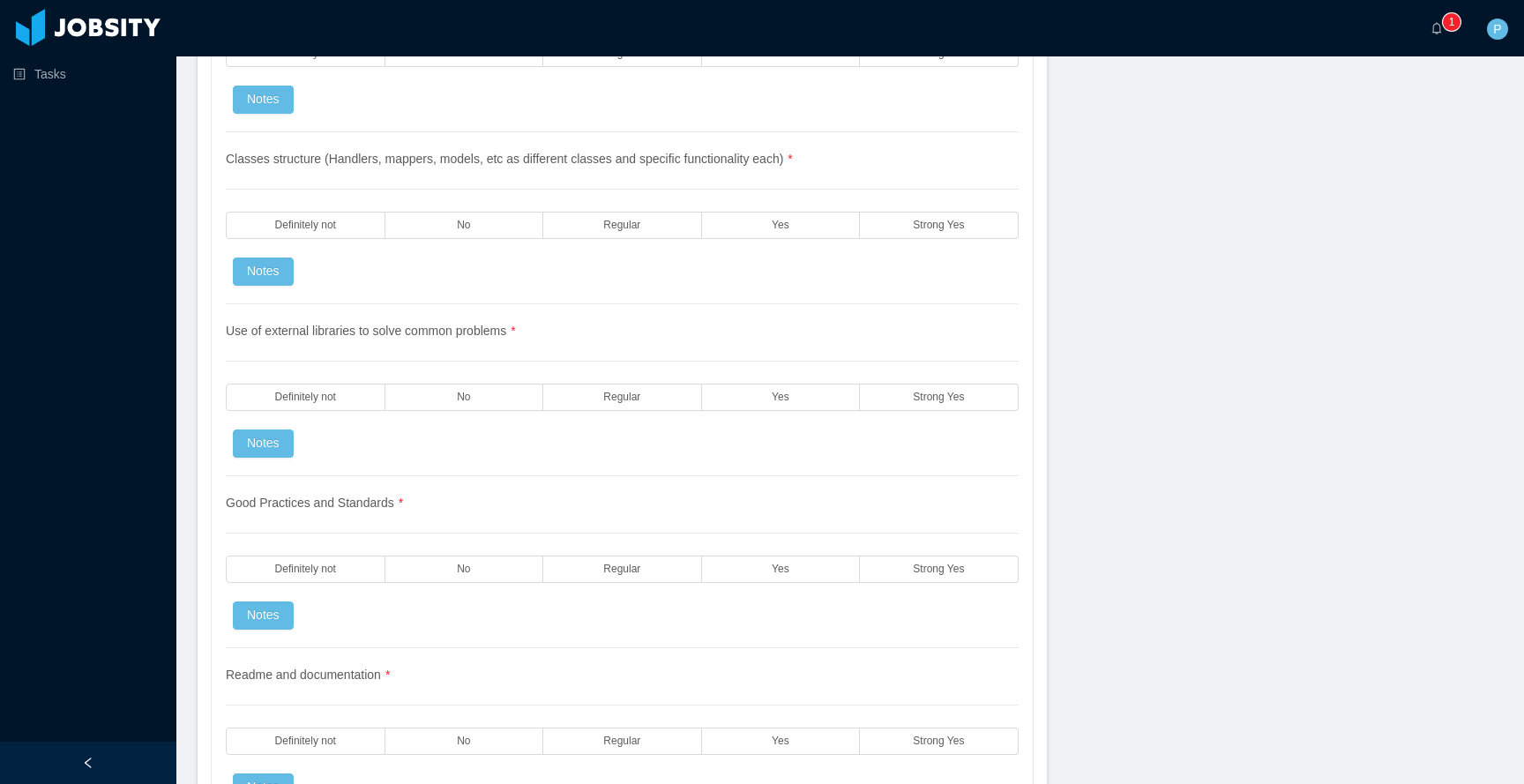
scroll to position [1681, 0]
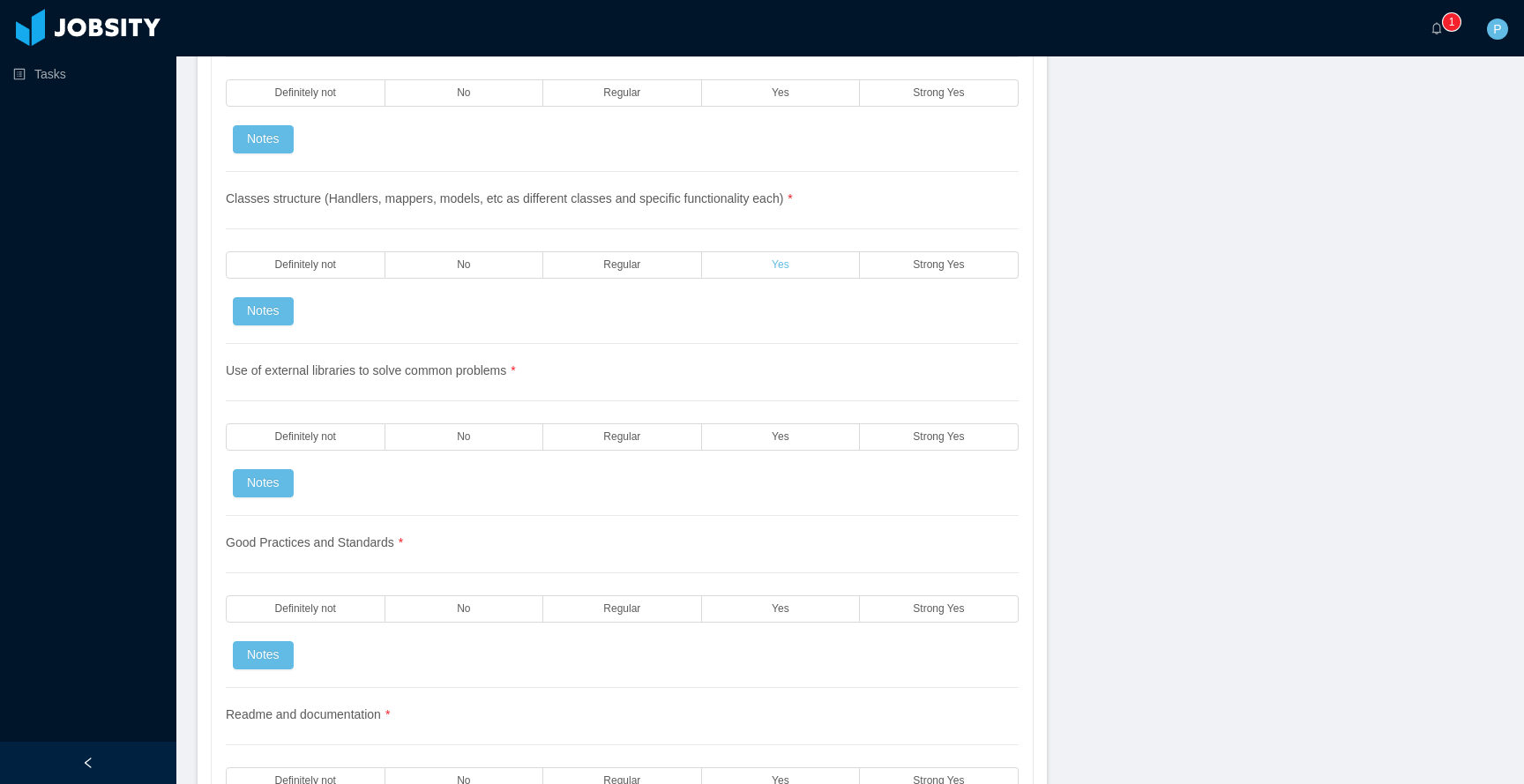
click at [784, 251] on label "Yes" at bounding box center [781, 265] width 159 height 28
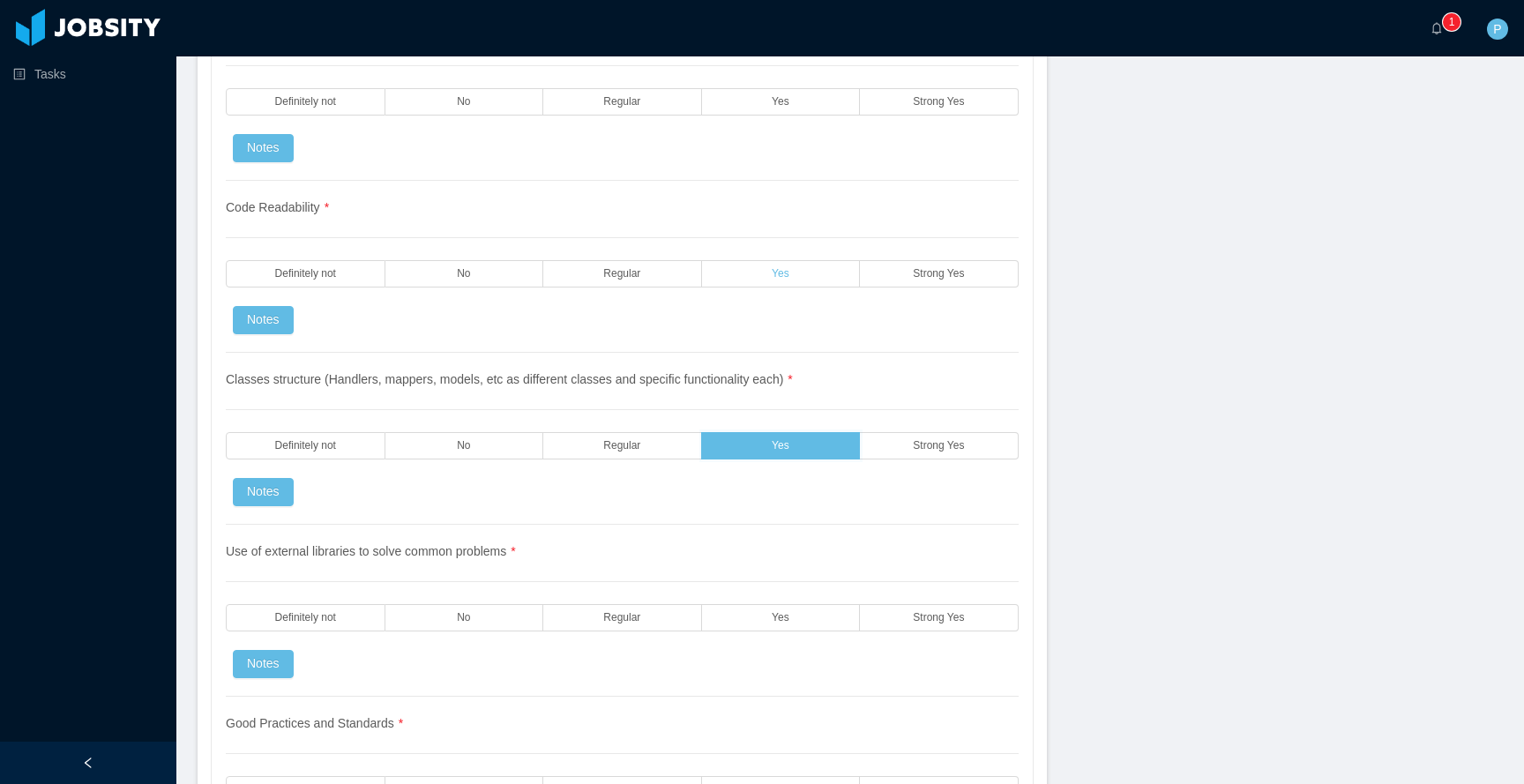
scroll to position [1496, 0]
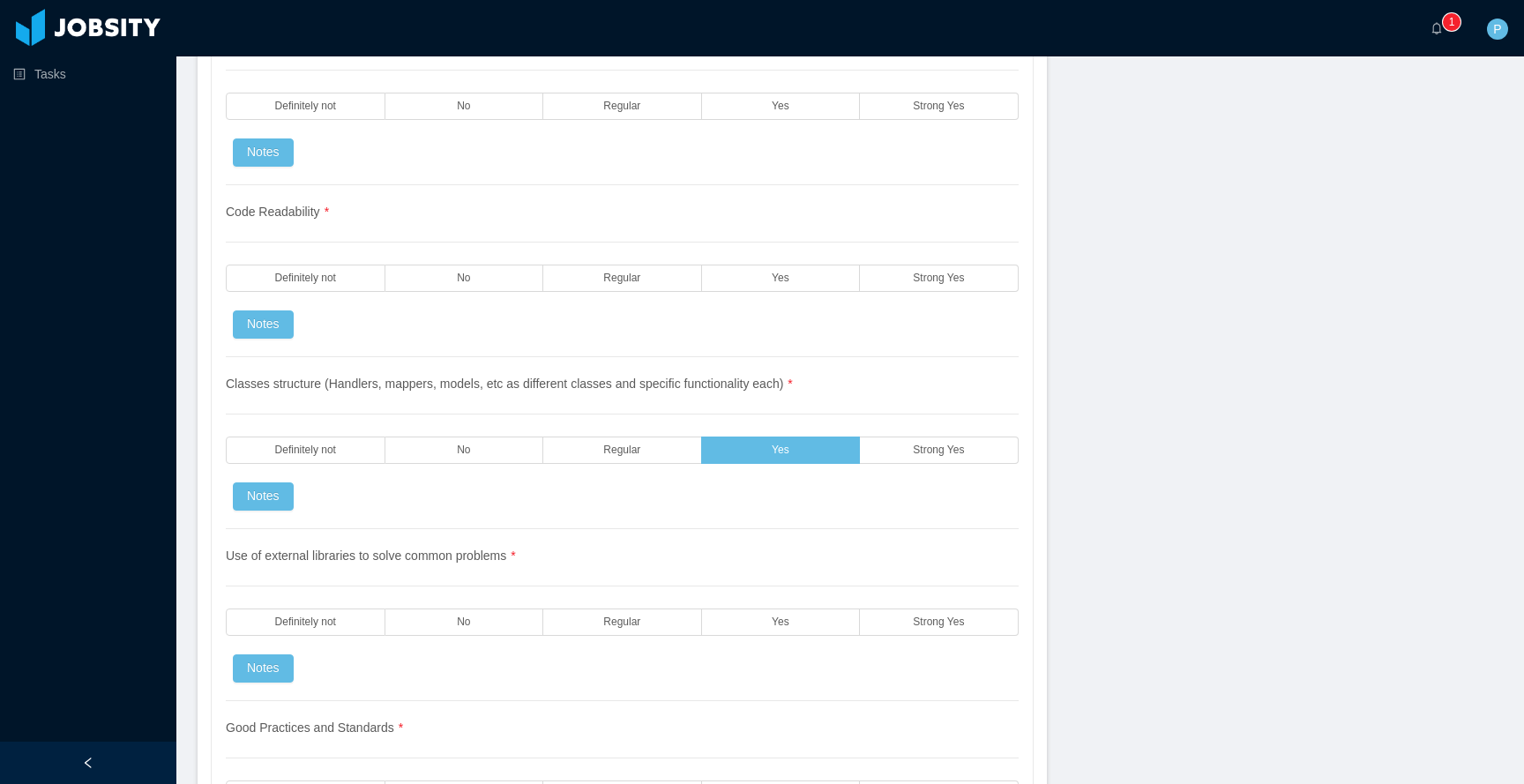
click at [785, 297] on div "Code Readability * Definitely not No Regular Yes Strong Yes Notes" at bounding box center [622, 271] width 793 height 172
click at [785, 279] on span "Yes" at bounding box center [780, 278] width 18 height 12
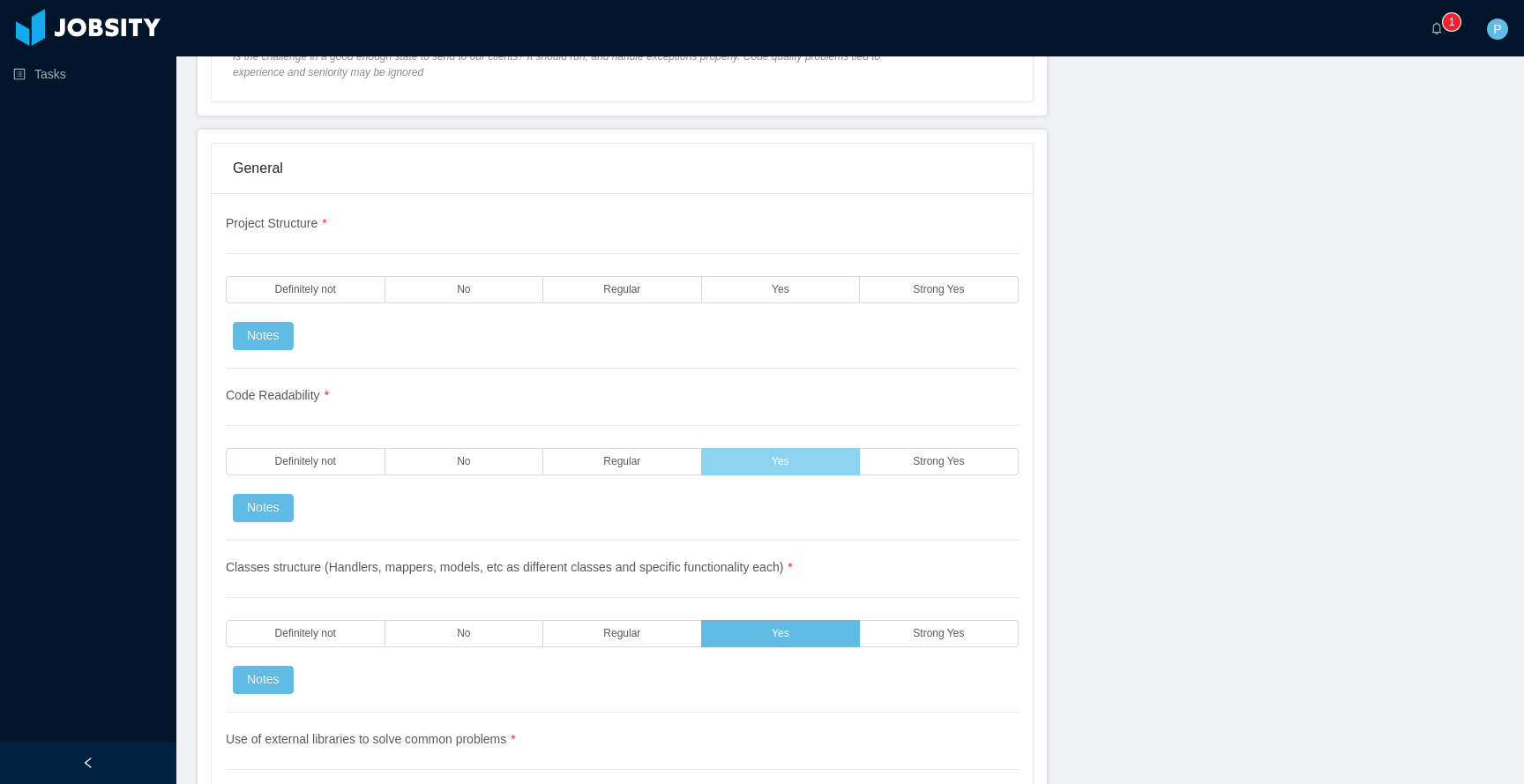
click at [785, 279] on label "Yes" at bounding box center [781, 290] width 159 height 28
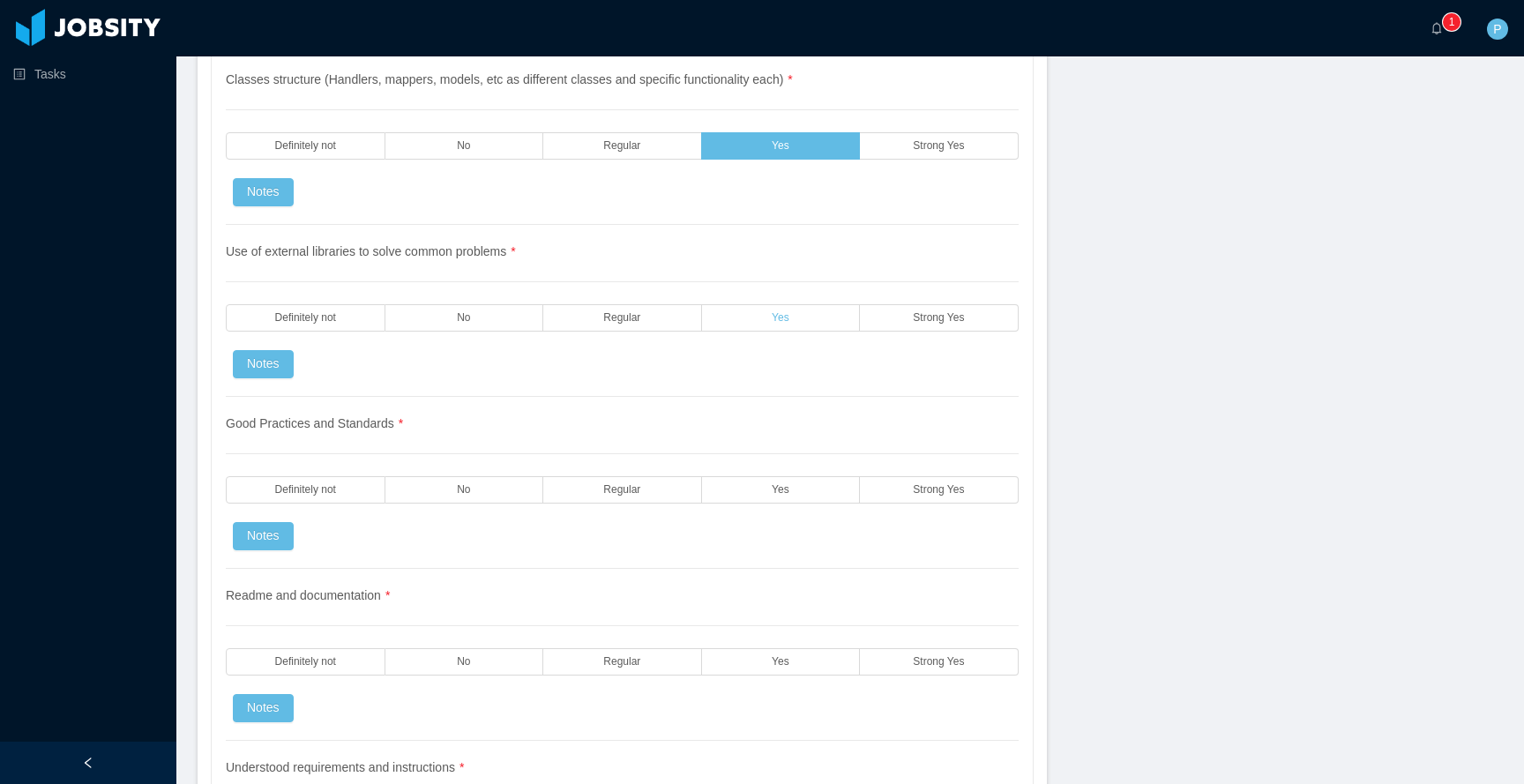
click at [784, 312] on span "Yes" at bounding box center [780, 318] width 18 height 12
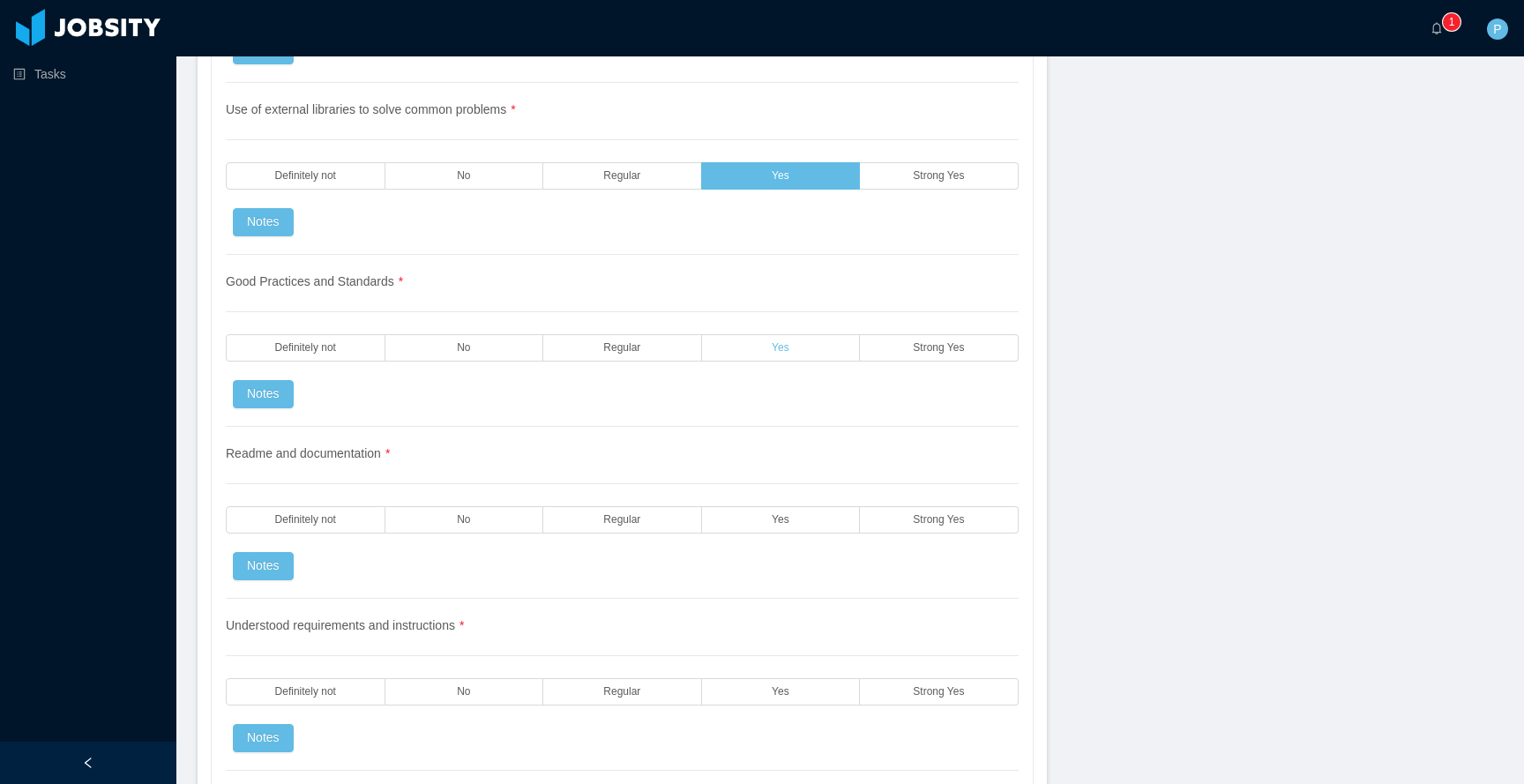
click at [789, 342] on label "Yes" at bounding box center [781, 348] width 159 height 28
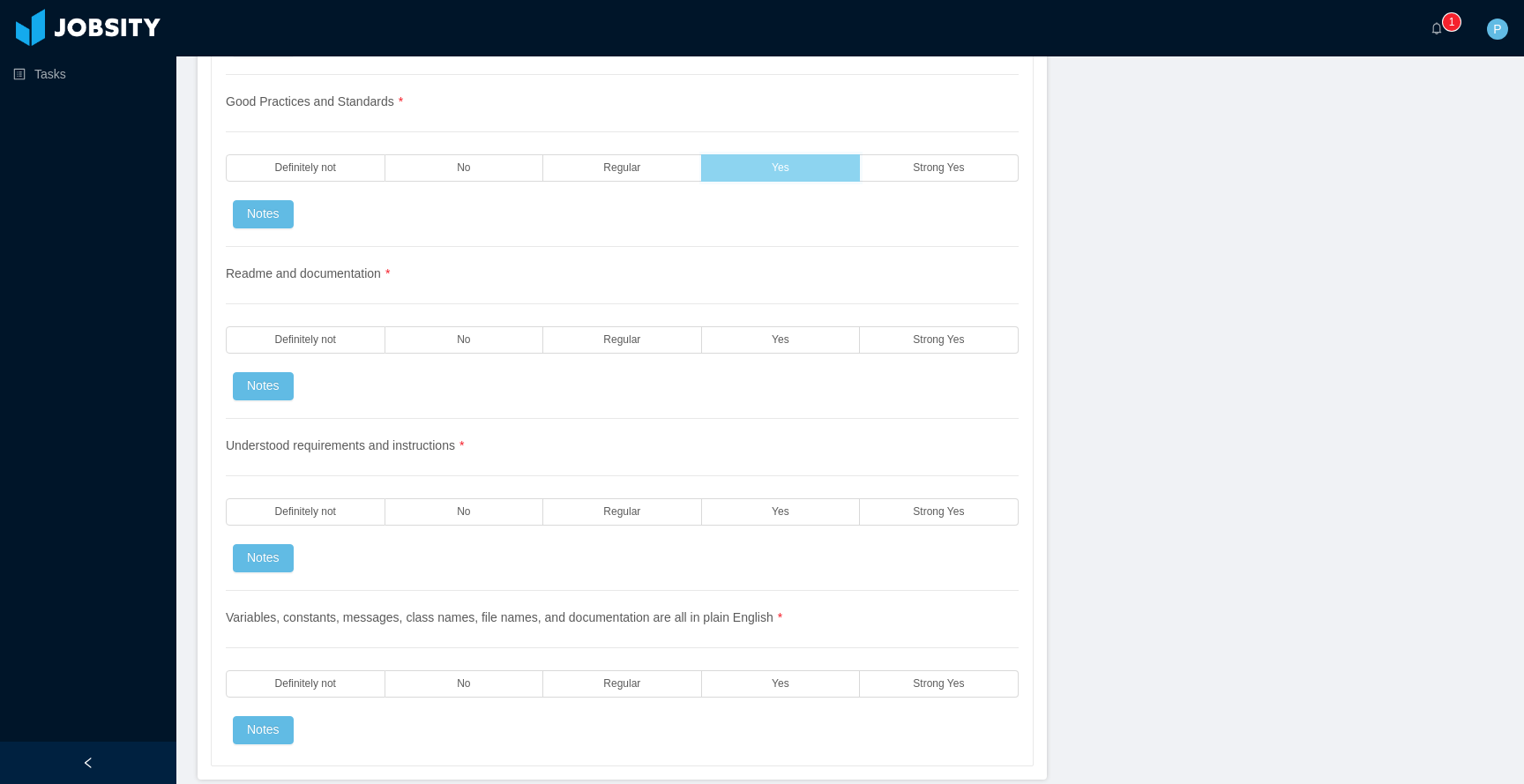
scroll to position [2155, 0]
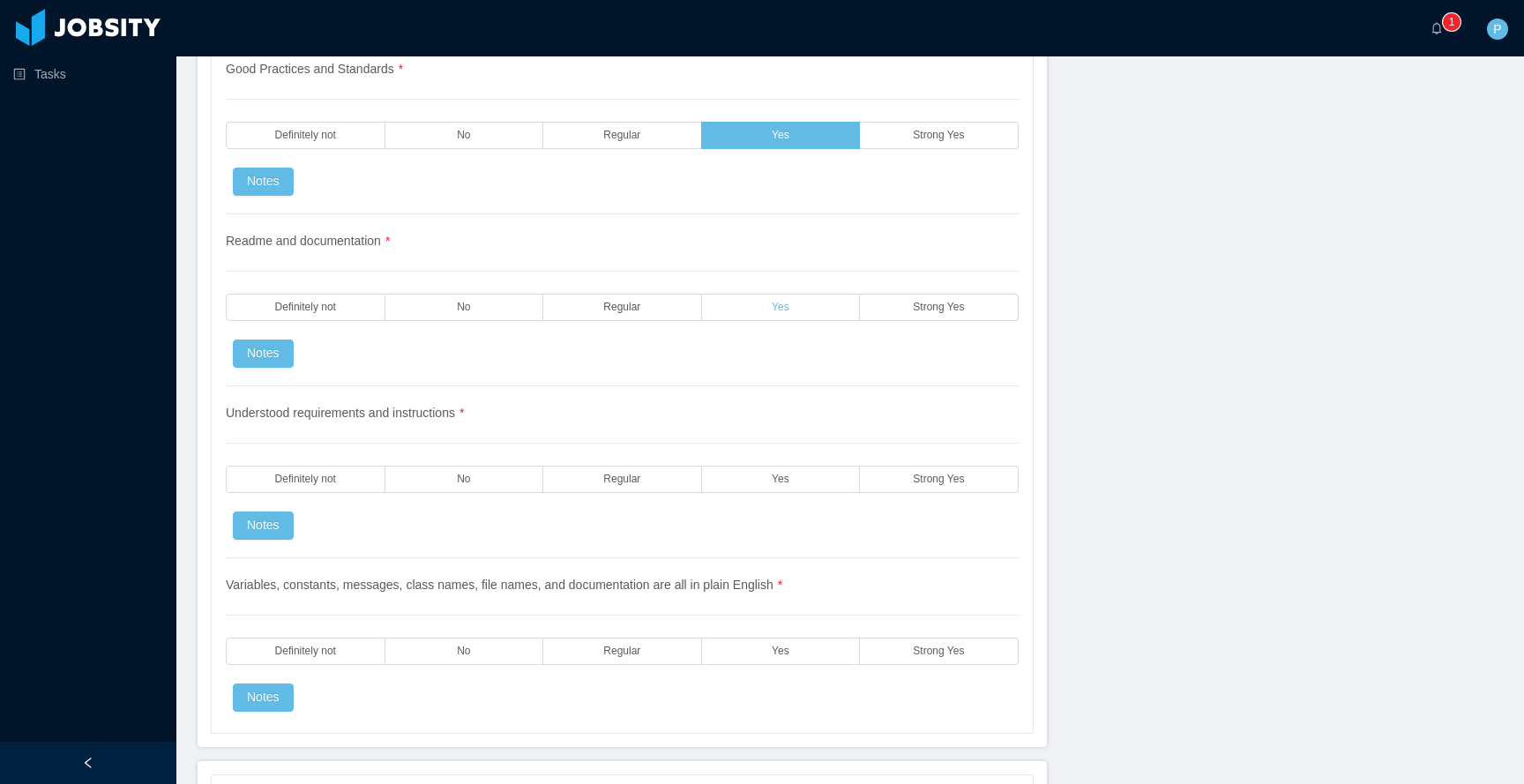
click at [790, 320] on label "Yes" at bounding box center [781, 308] width 159 height 28
click at [808, 483] on label "Yes" at bounding box center [781, 479] width 159 height 28
click at [819, 655] on label "Yes" at bounding box center [781, 651] width 159 height 28
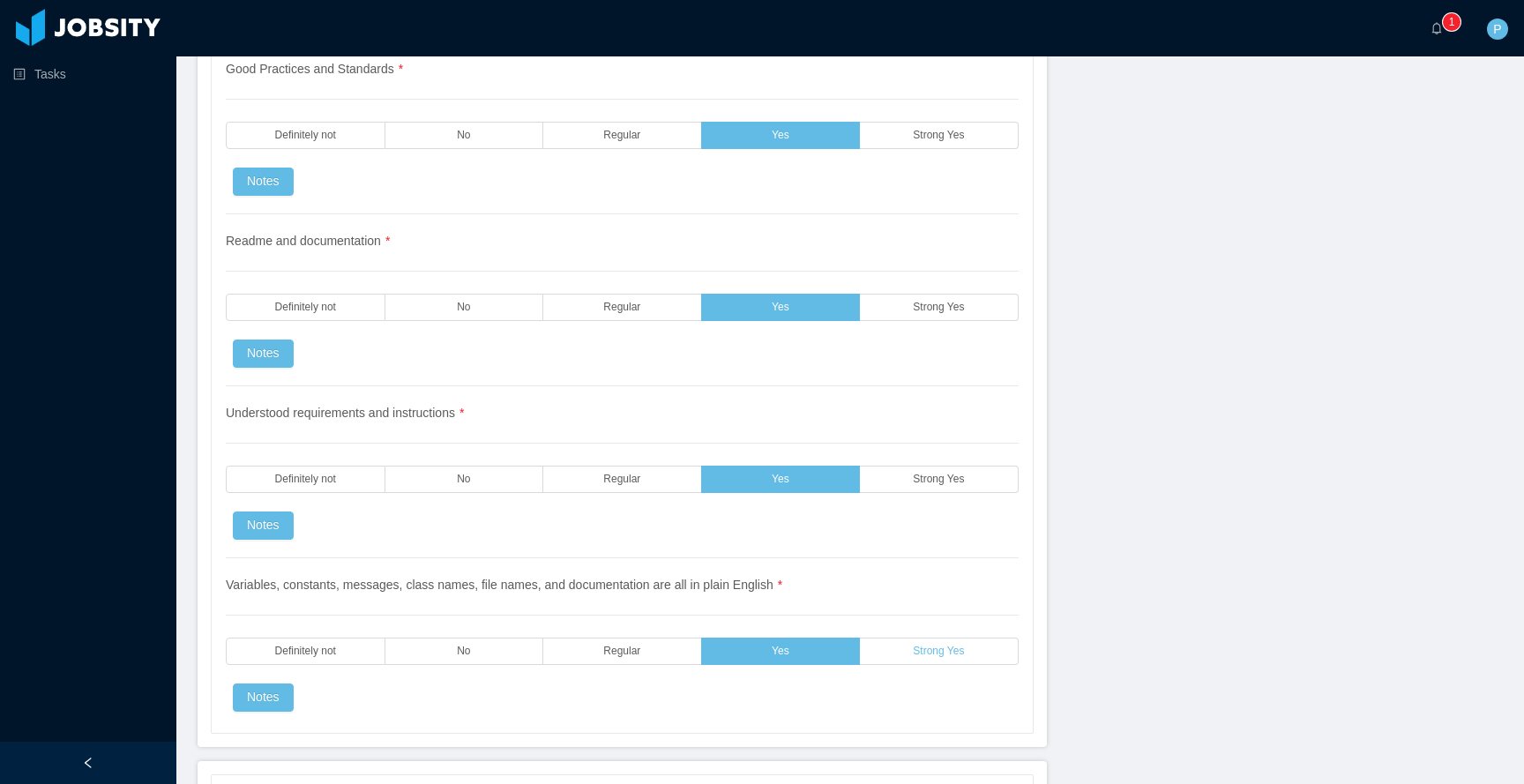
click at [904, 651] on label "Strong Yes" at bounding box center [939, 651] width 159 height 28
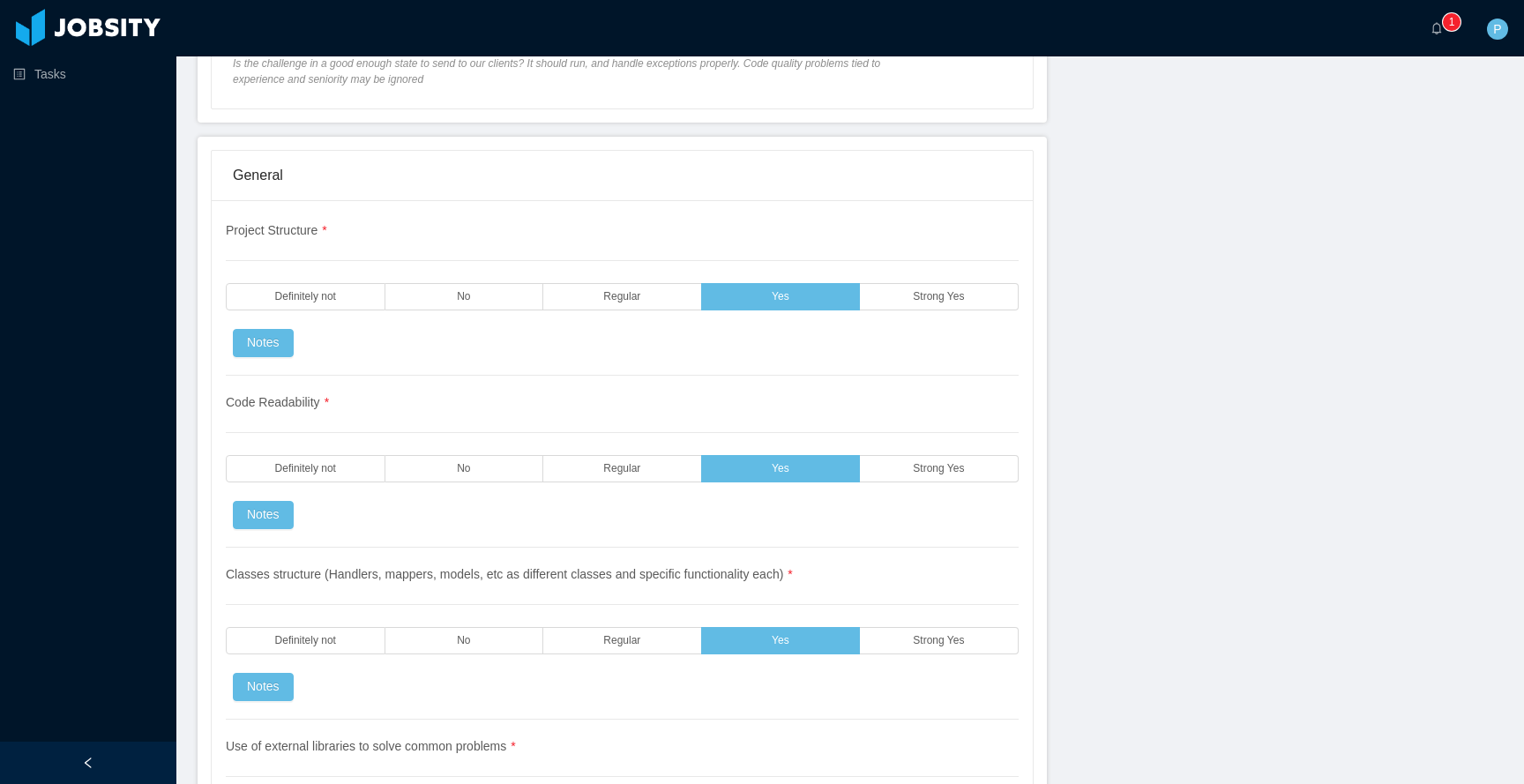
scroll to position [1292, 0]
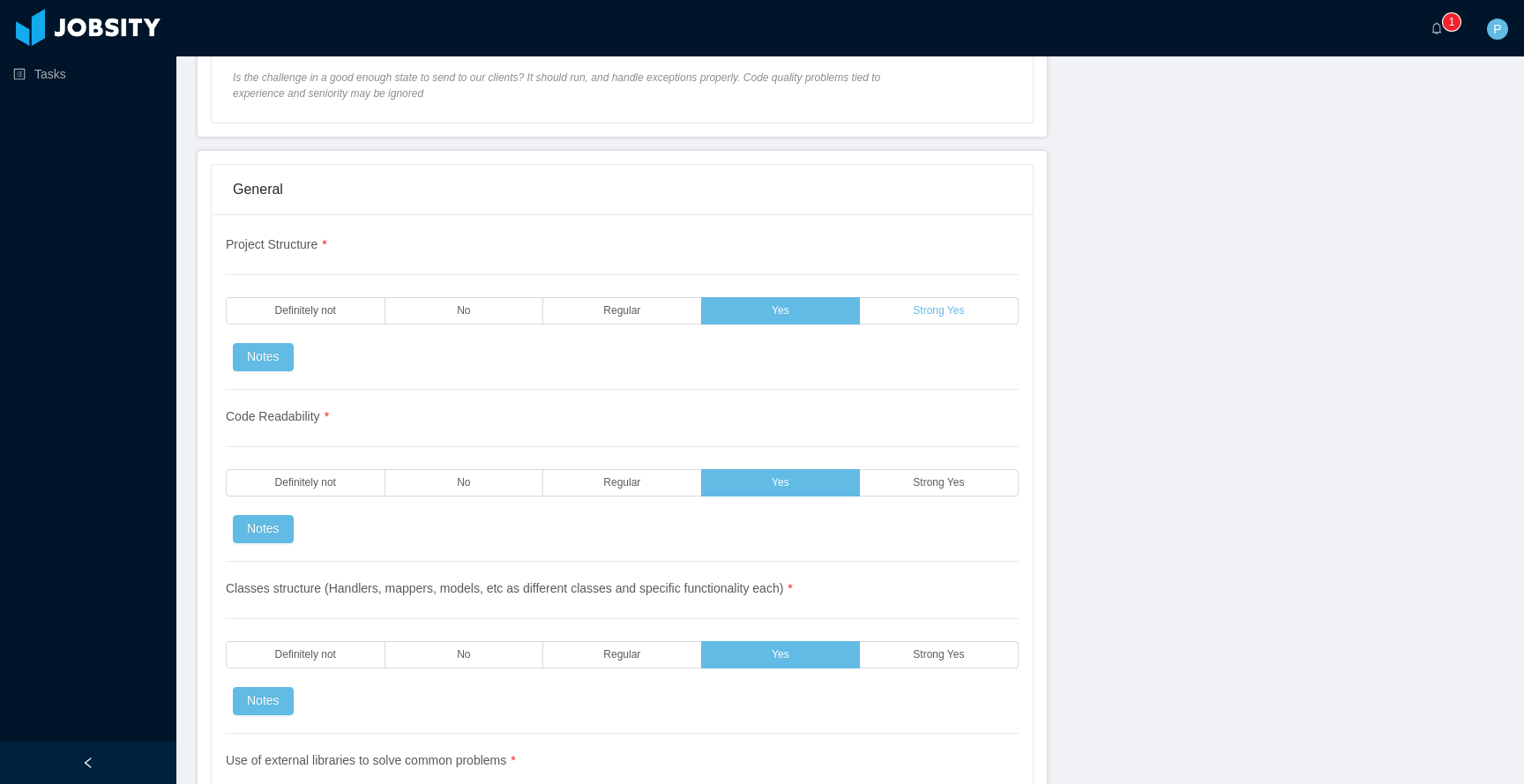
click at [896, 308] on label "Strong Yes" at bounding box center [939, 311] width 159 height 28
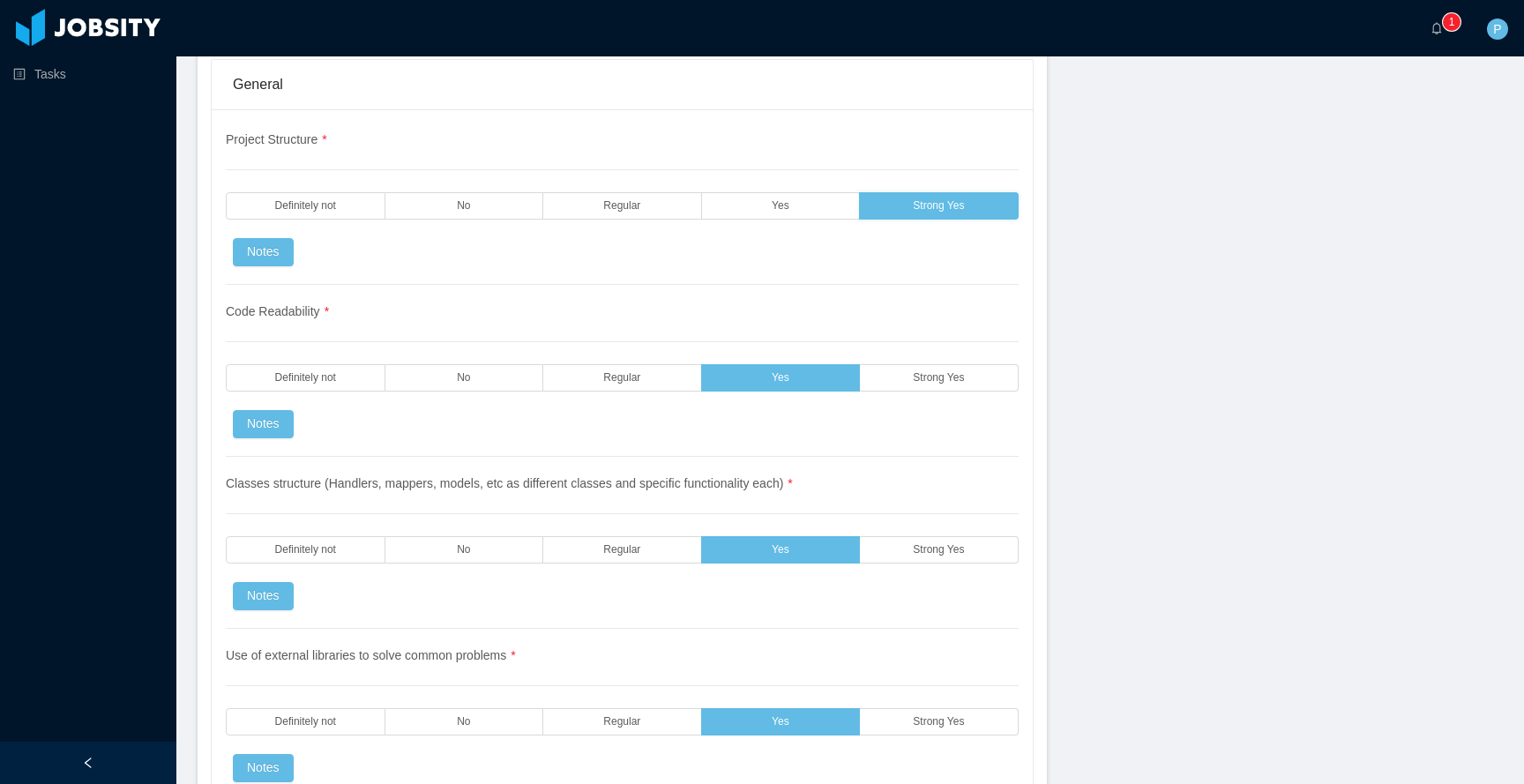
scroll to position [1313, 0]
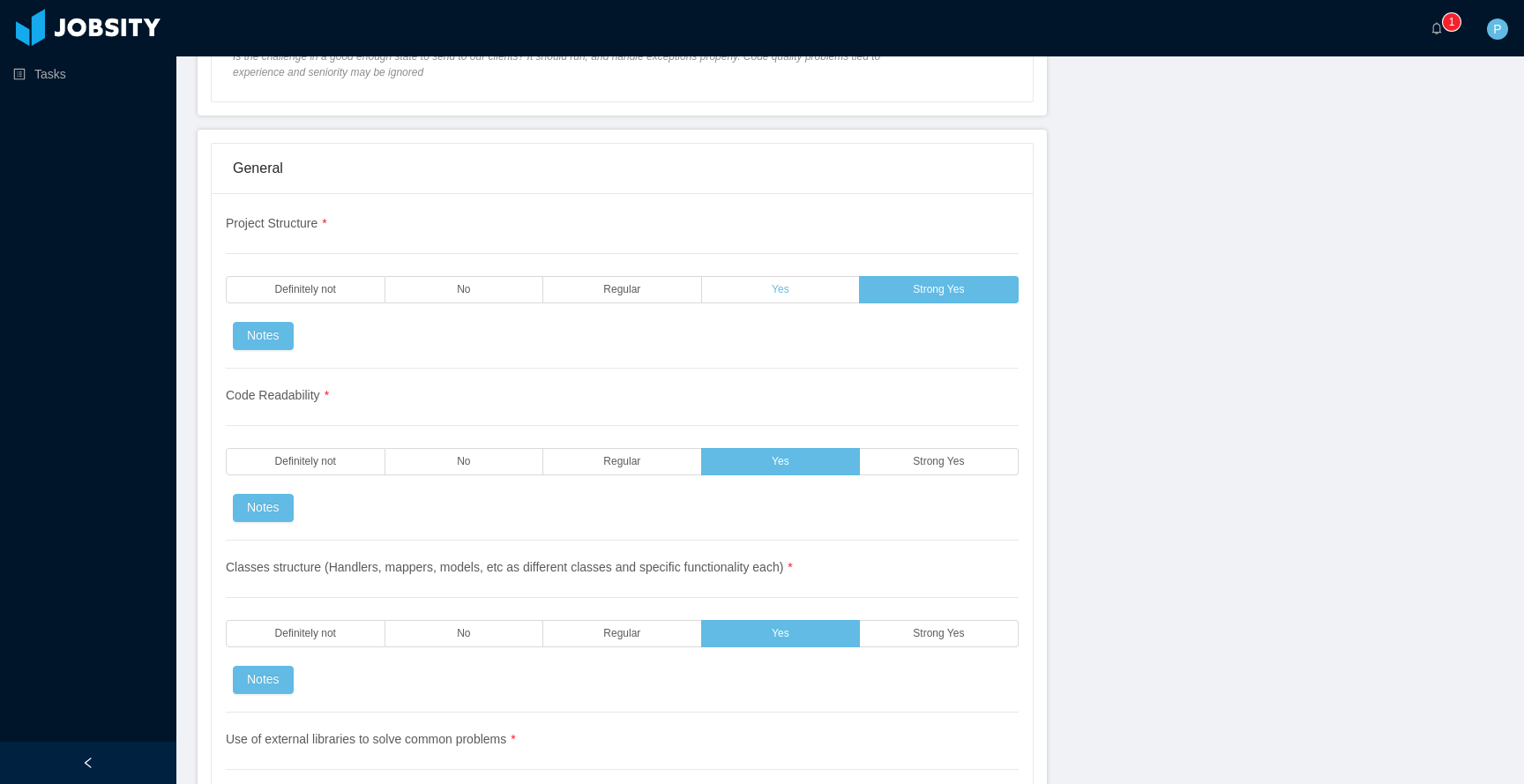
click at [822, 292] on label "Yes" at bounding box center [781, 290] width 159 height 28
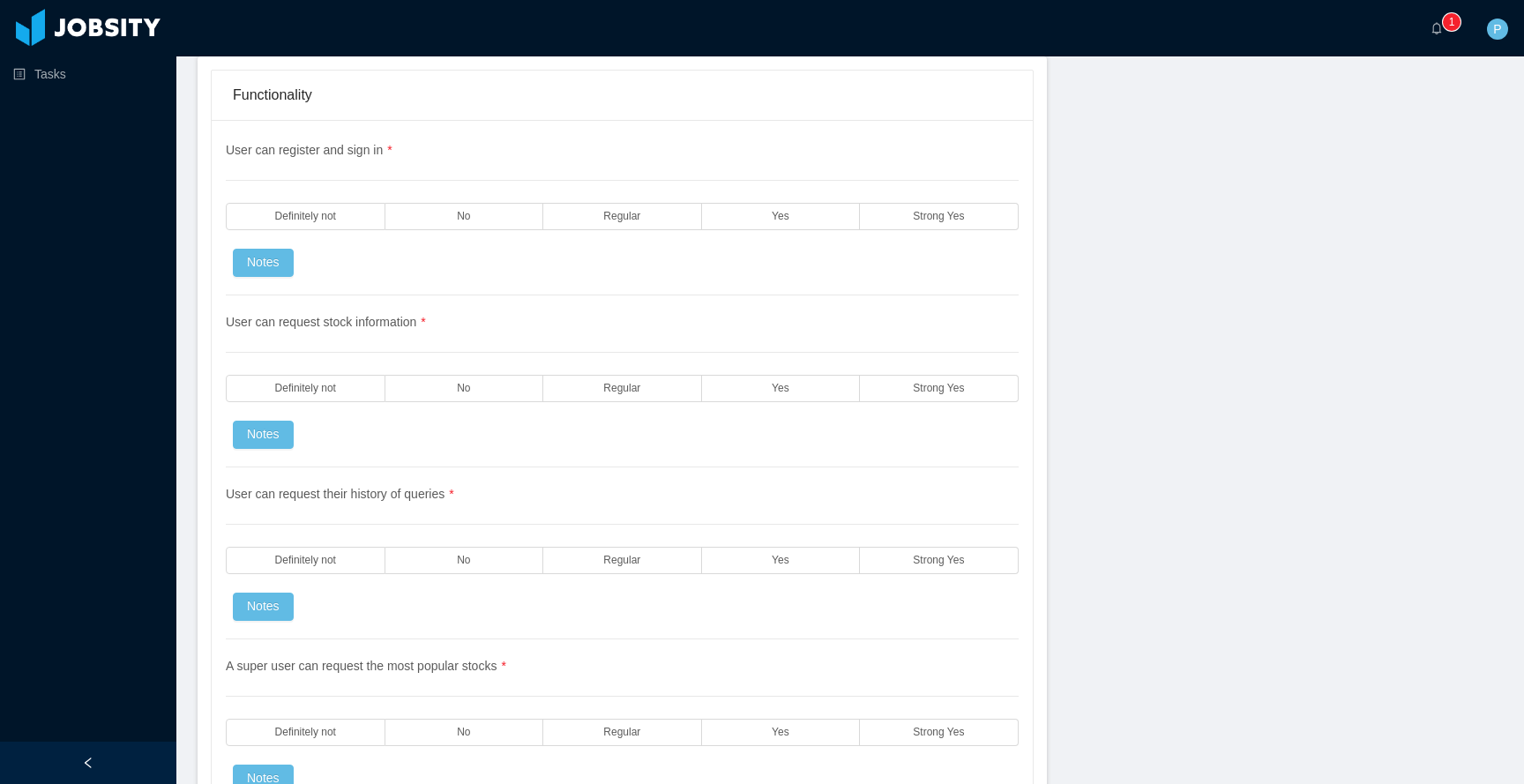
scroll to position [2712, 0]
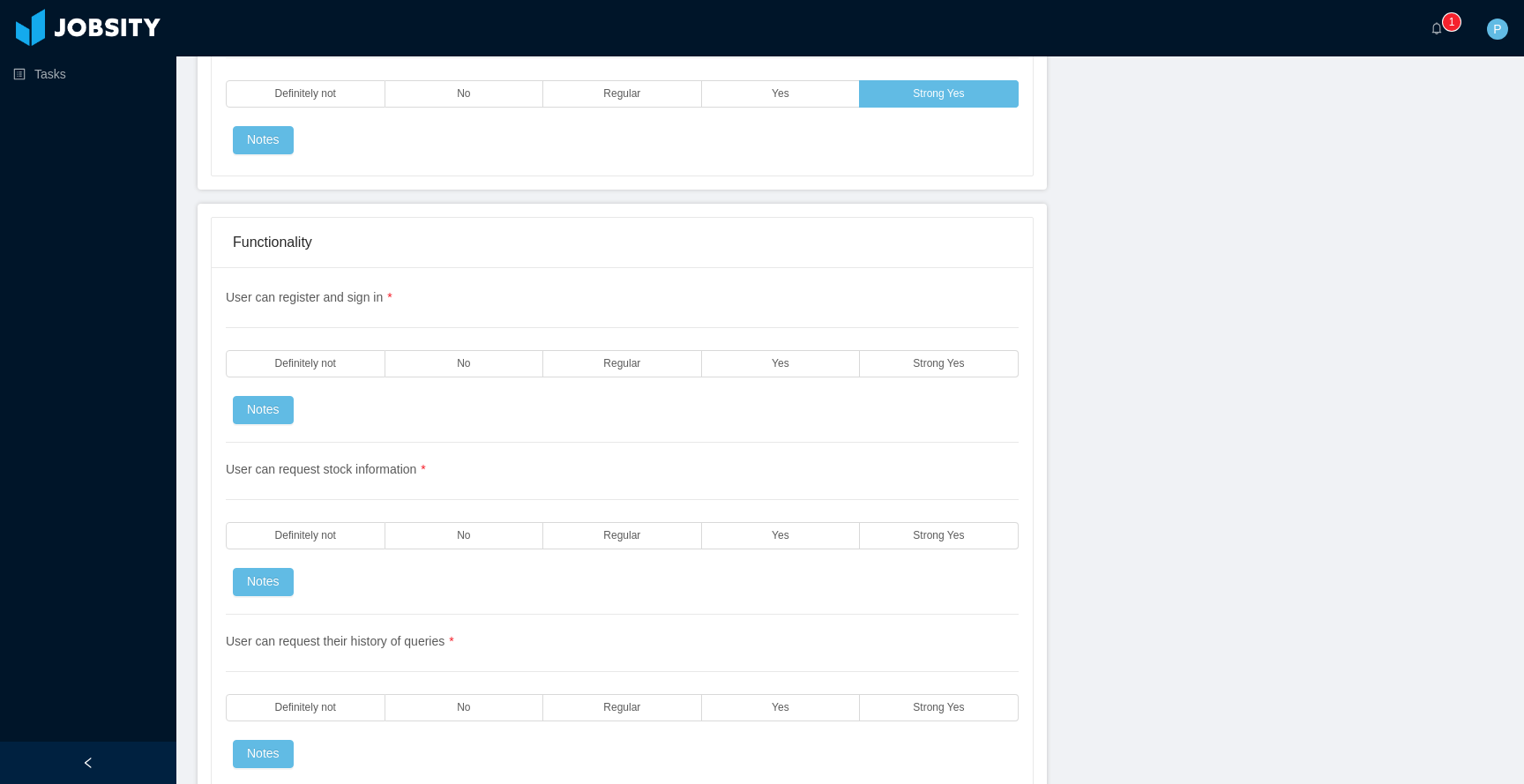
click at [827, 379] on div "User can register and sign in * Definitely not No Regular Yes Strong Yes Notes" at bounding box center [622, 365] width 793 height 154
click at [807, 350] on label "Yes" at bounding box center [781, 364] width 159 height 28
click at [670, 545] on label "Regular" at bounding box center [622, 535] width 159 height 28
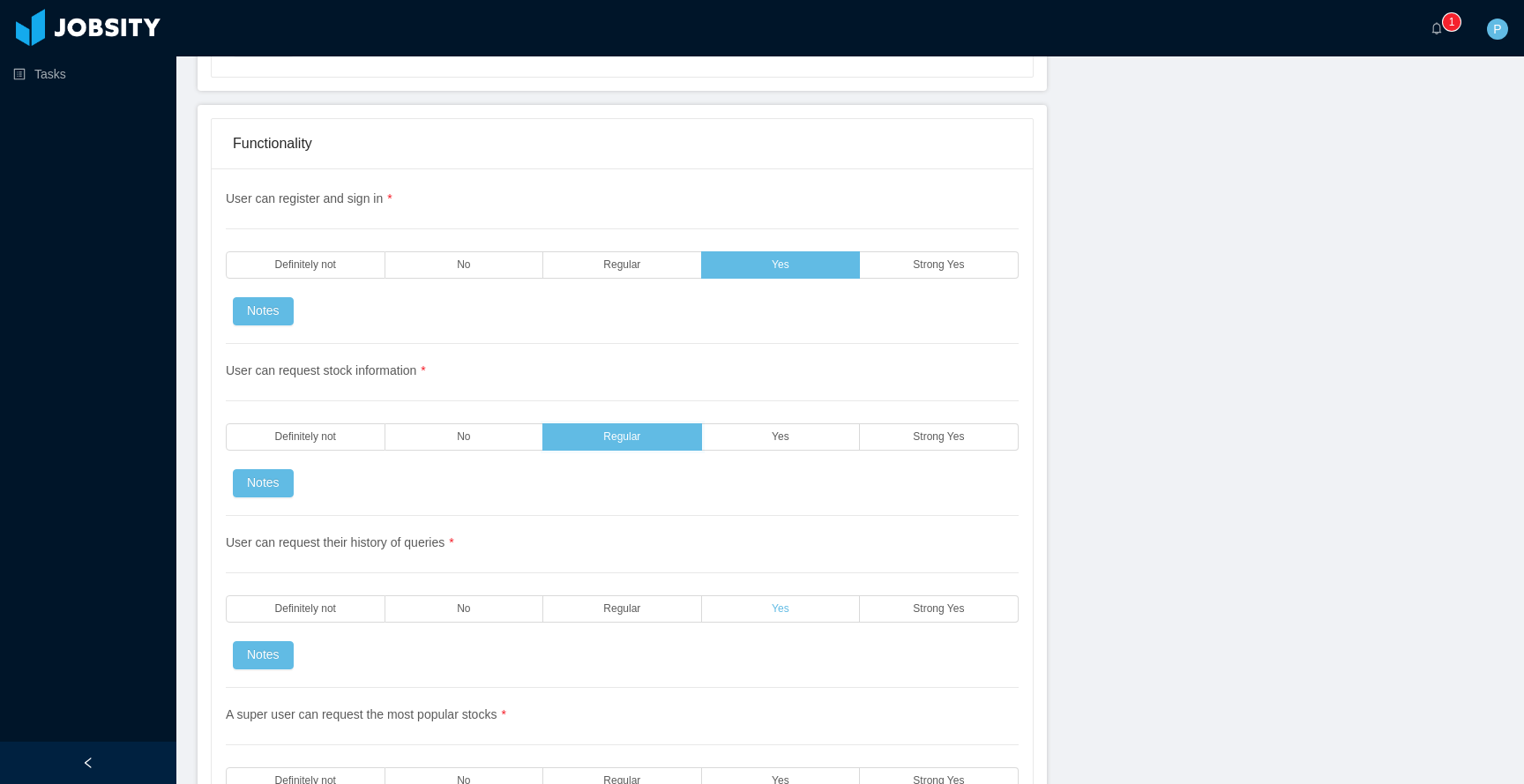
scroll to position [2842, 0]
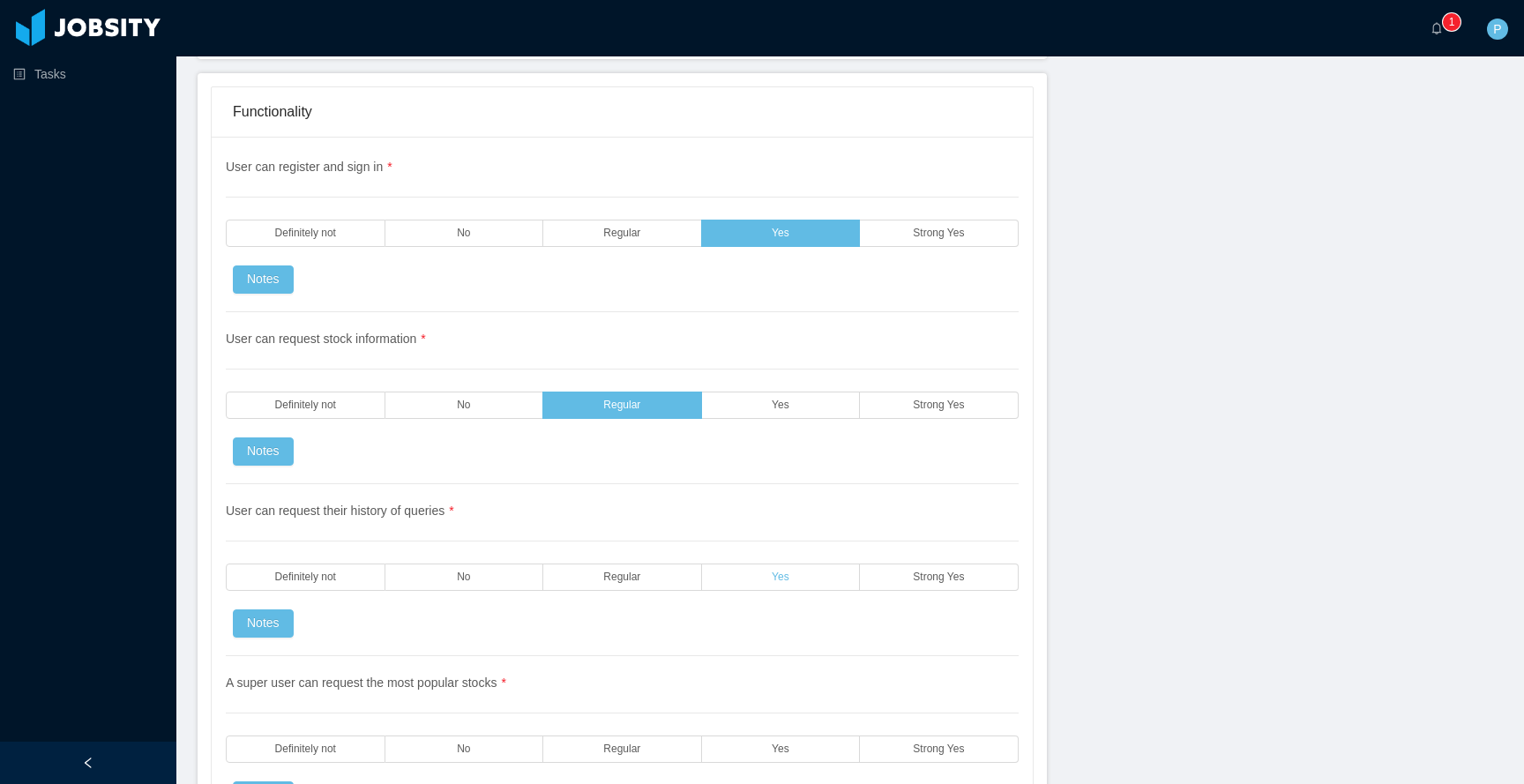
click at [821, 582] on label "Yes" at bounding box center [781, 577] width 159 height 28
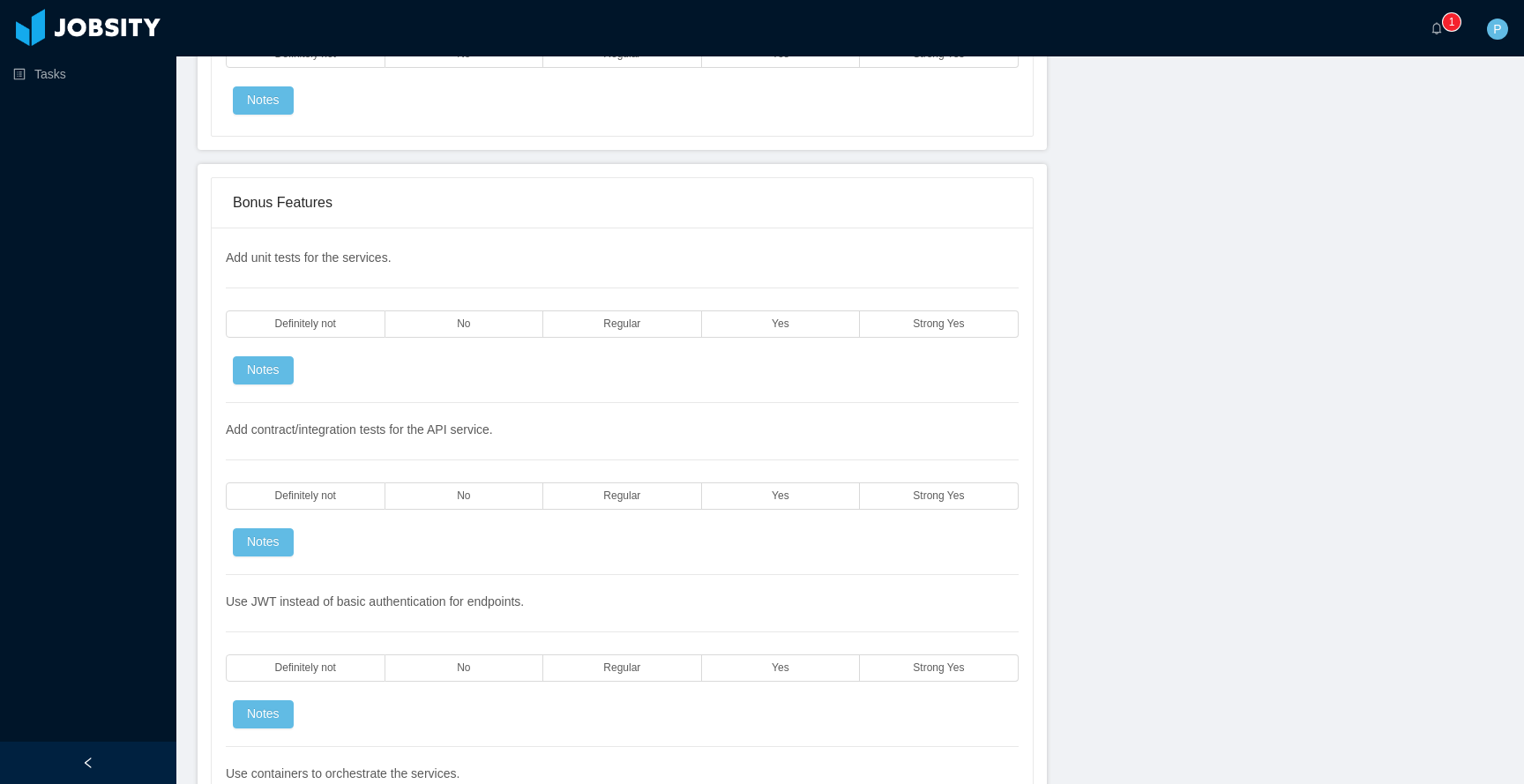
scroll to position [3616, 0]
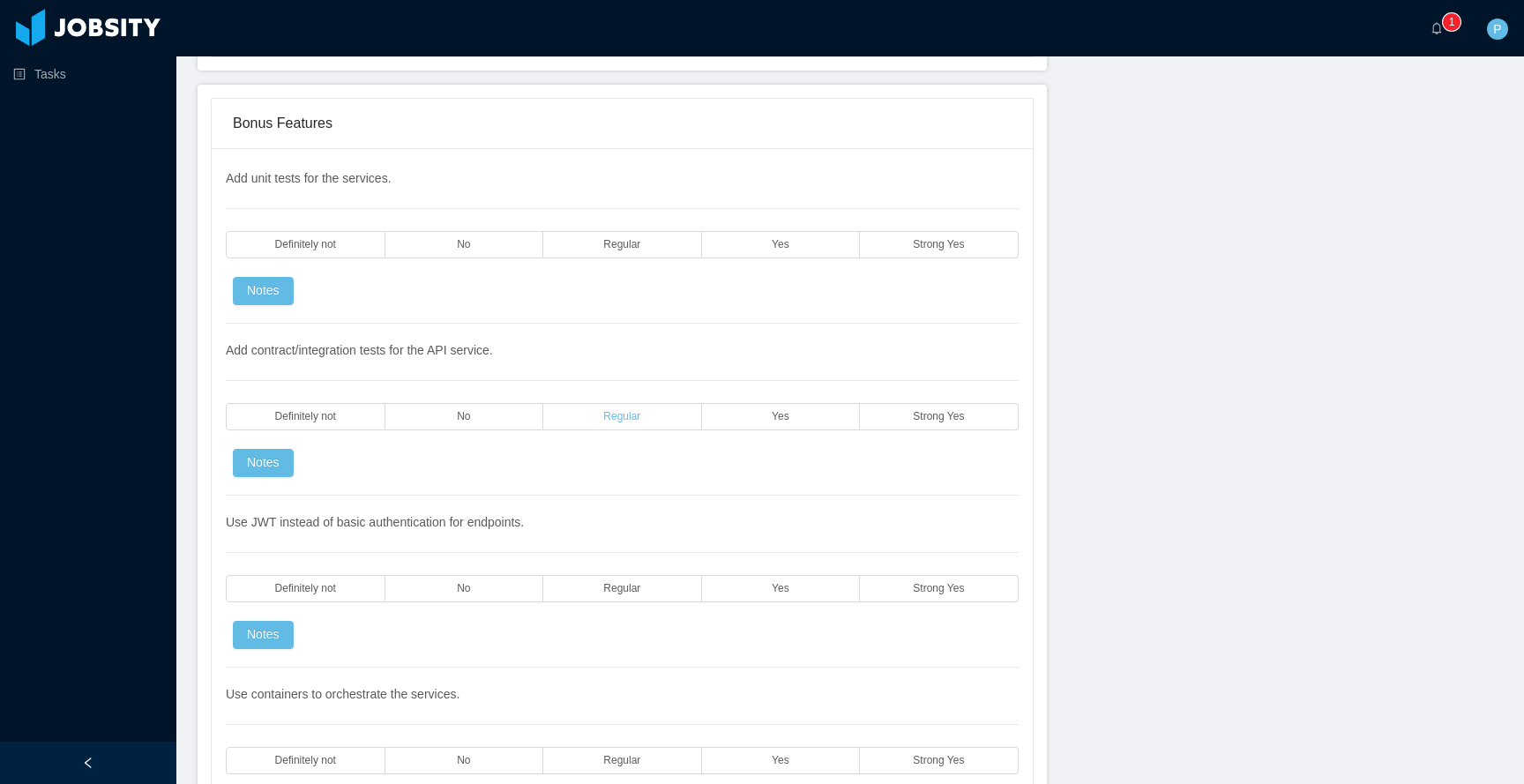
click at [651, 411] on label "Regular" at bounding box center [622, 417] width 159 height 28
click at [763, 597] on label "Yes" at bounding box center [781, 588] width 159 height 28
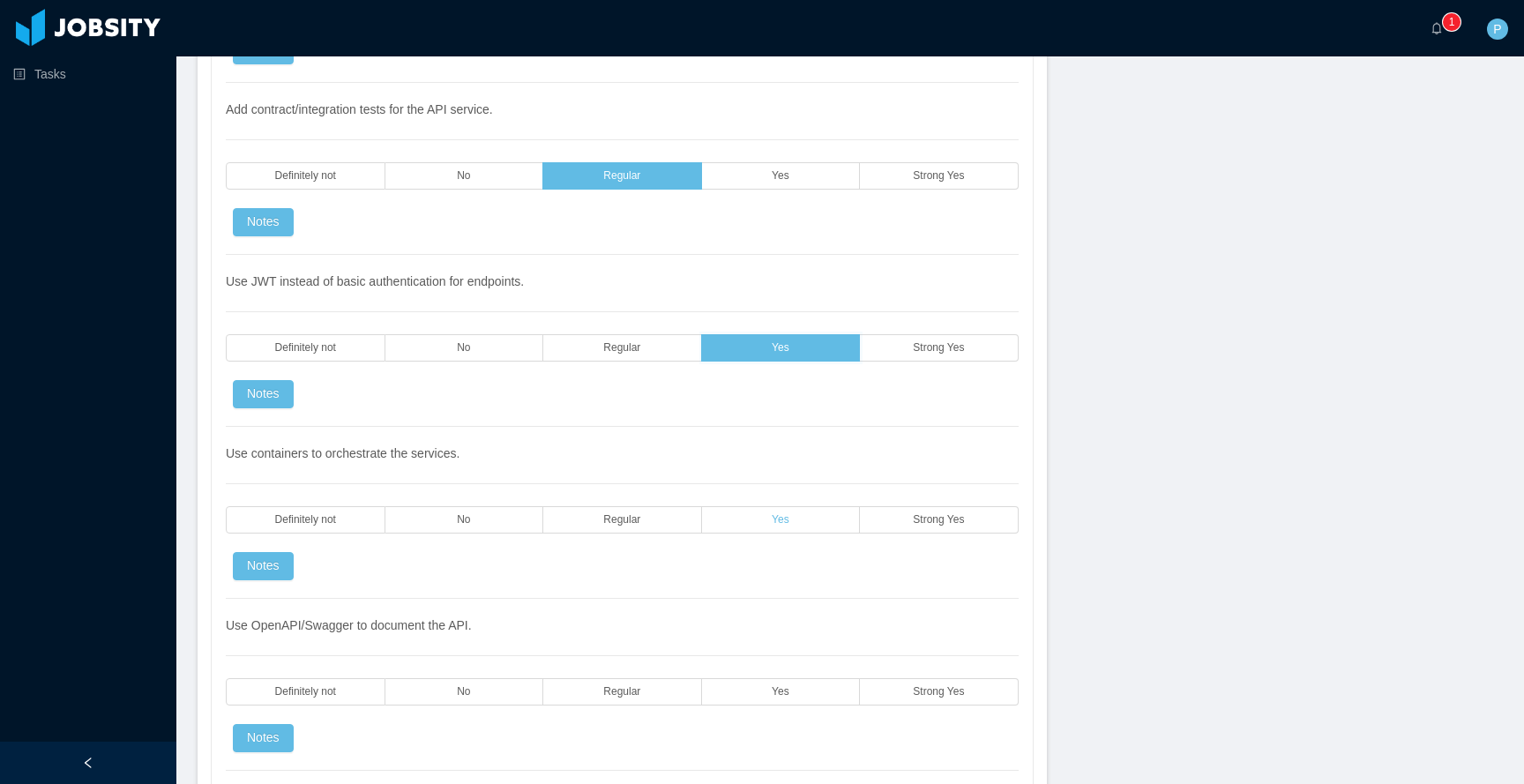
scroll to position [3871, 0]
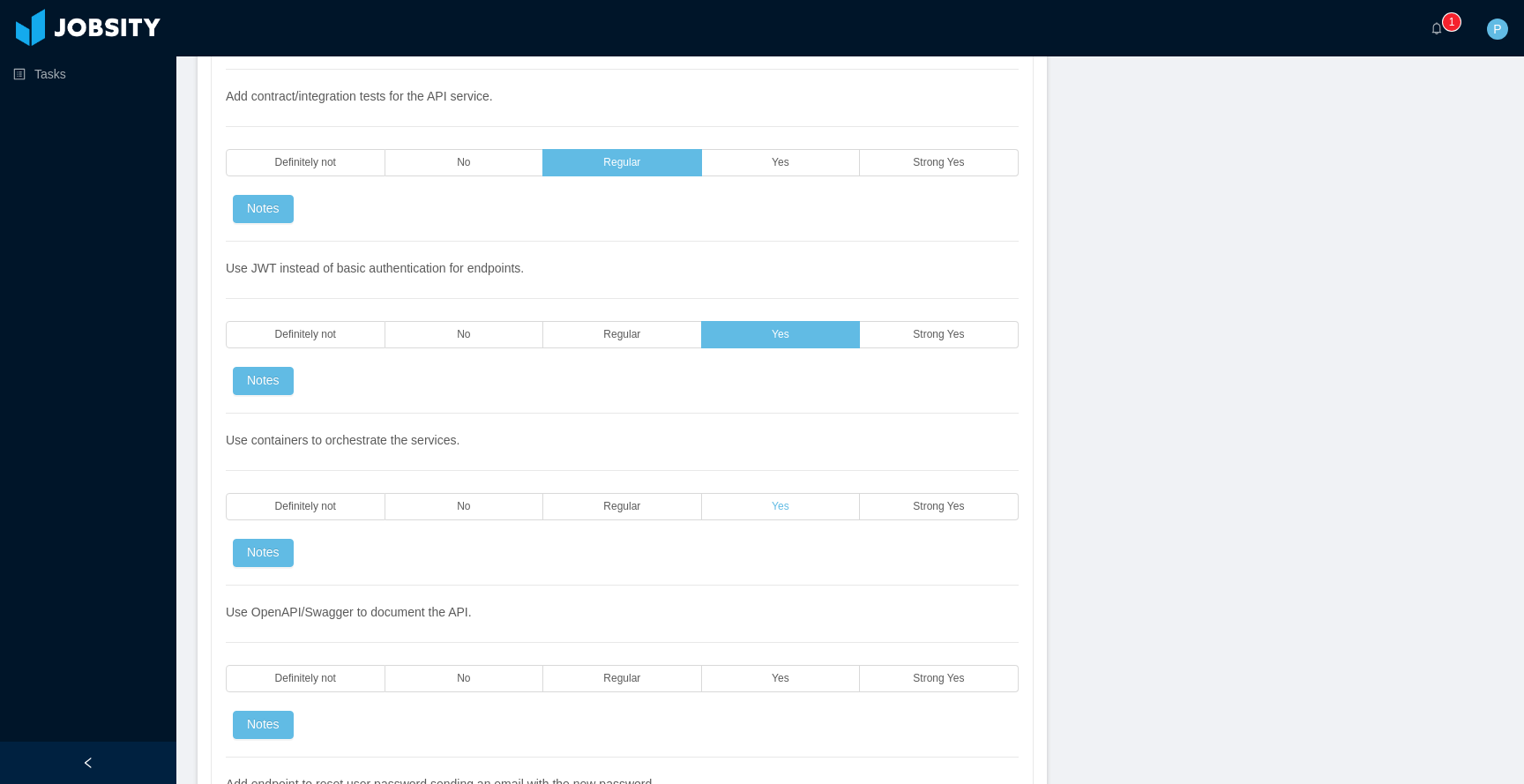
click at [779, 501] on span "Yes" at bounding box center [780, 507] width 18 height 12
click at [771, 675] on span "Yes" at bounding box center [780, 678] width 18 height 12
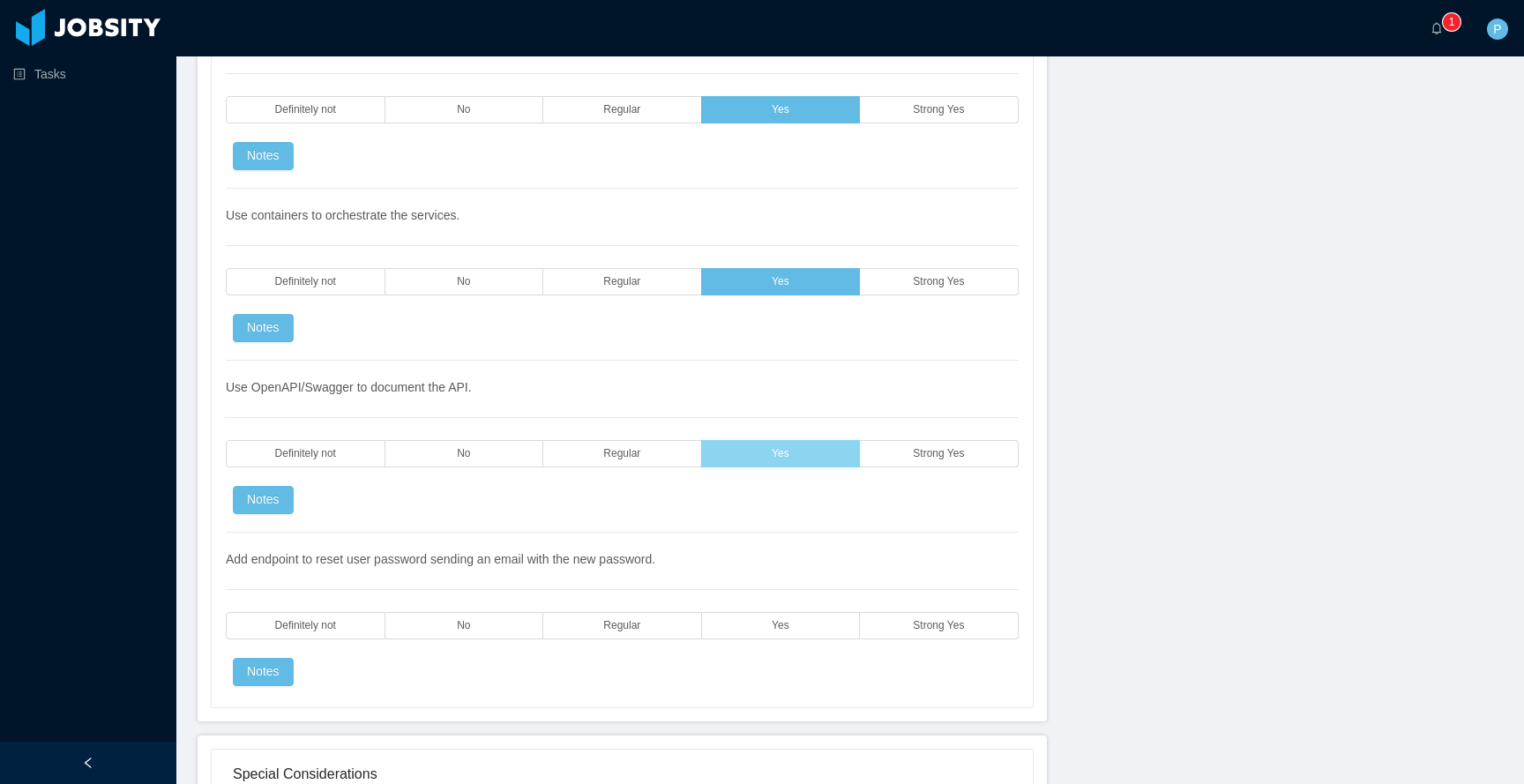
scroll to position [4164, 0]
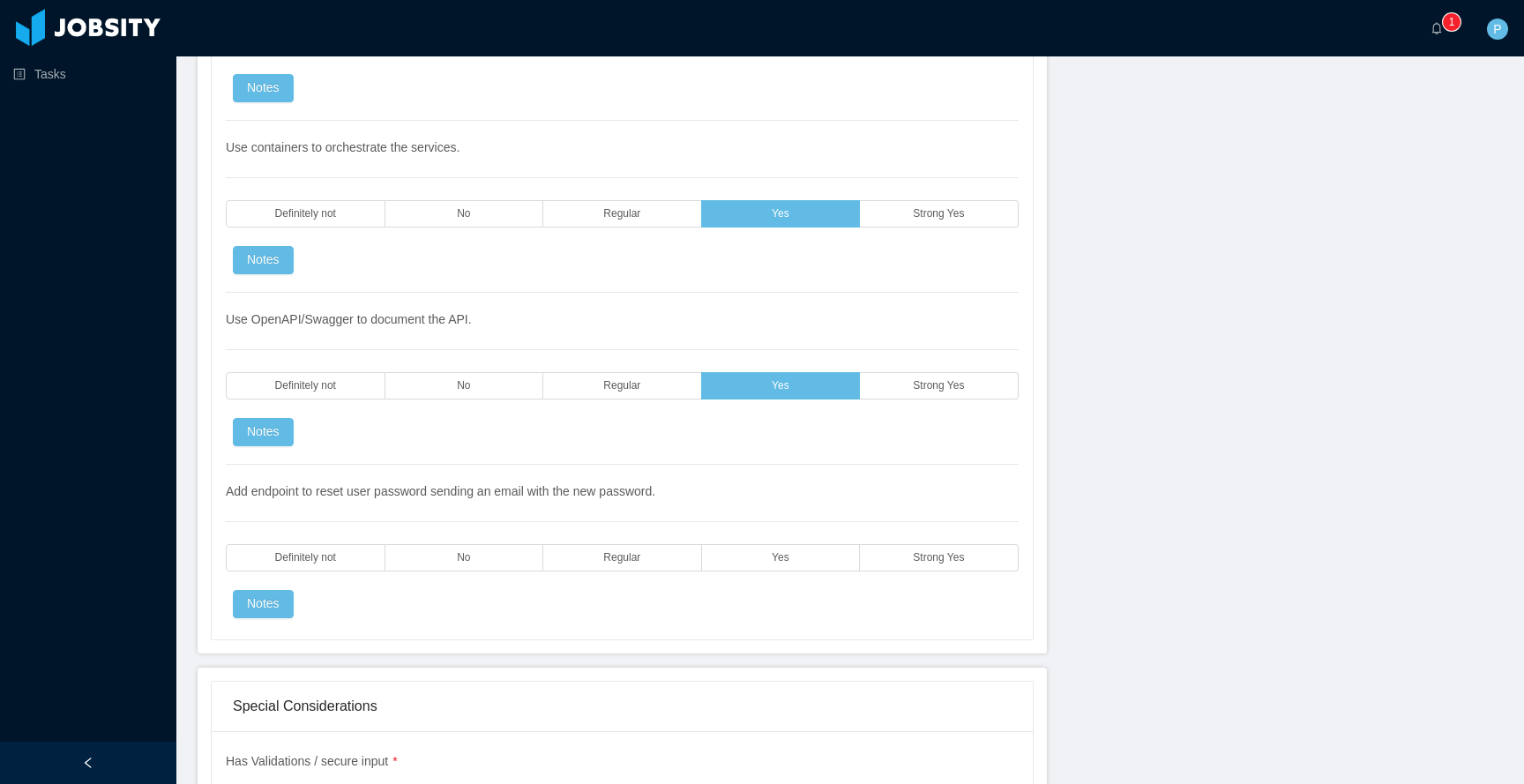
click at [776, 573] on div "Add endpoint to reset user password sending an email with the new password. Def…" at bounding box center [622, 541] width 793 height 154
click at [786, 541] on div "Add endpoint to reset user password sending an email with the new password. Def…" at bounding box center [622, 541] width 793 height 154
click at [779, 555] on span "Yes" at bounding box center [780, 558] width 18 height 12
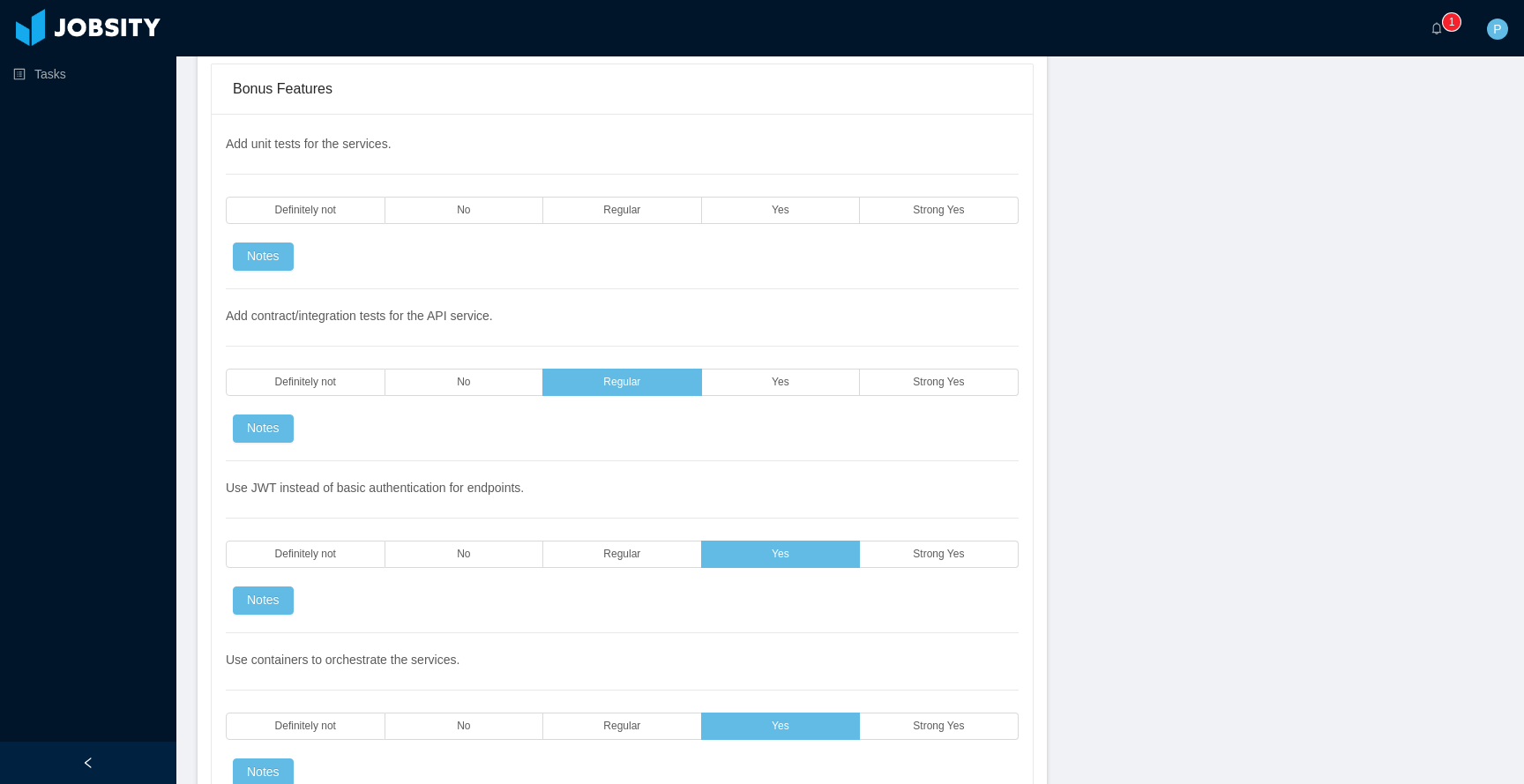
scroll to position [3394, 0]
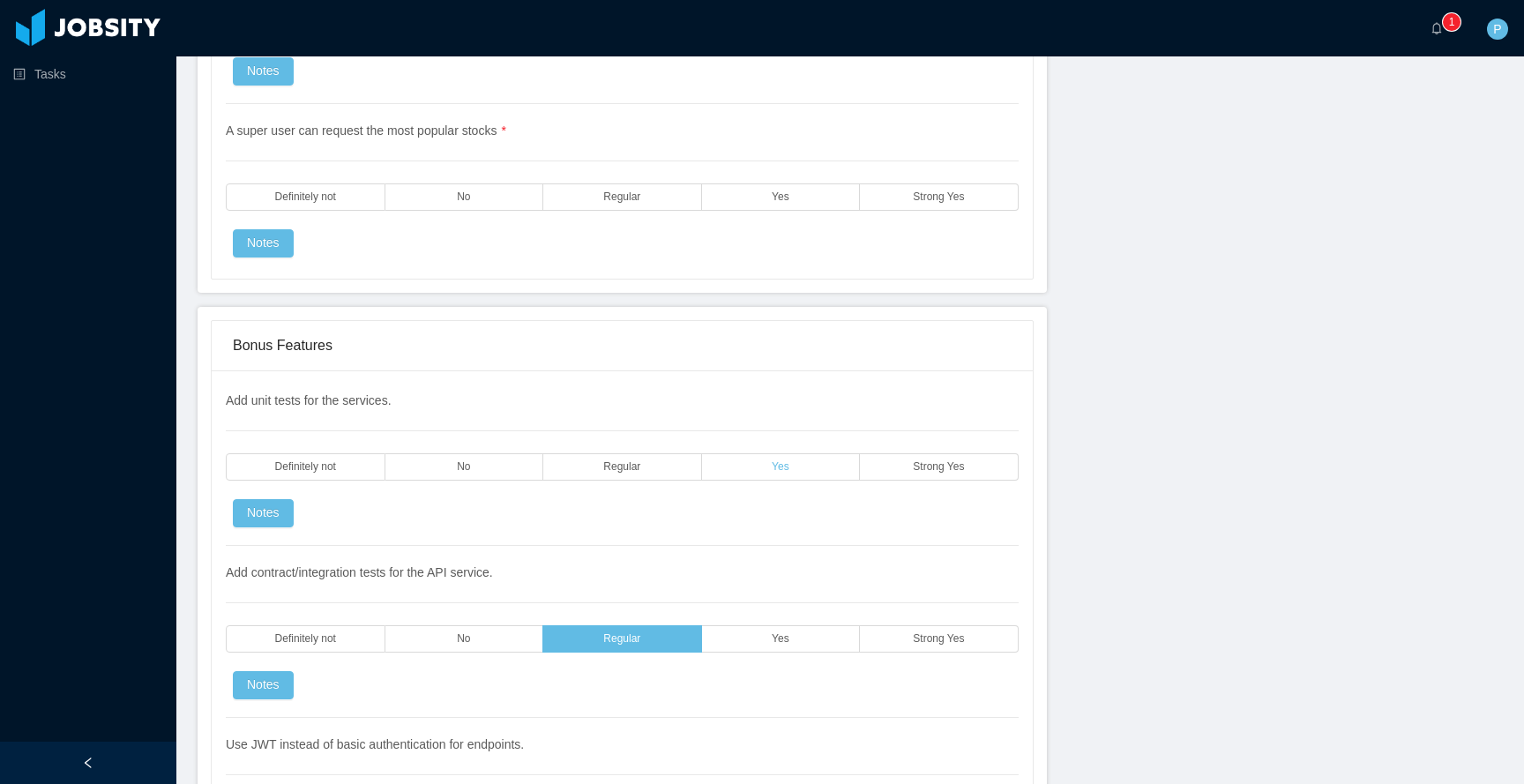
click at [785, 455] on label "Yes" at bounding box center [781, 467] width 159 height 28
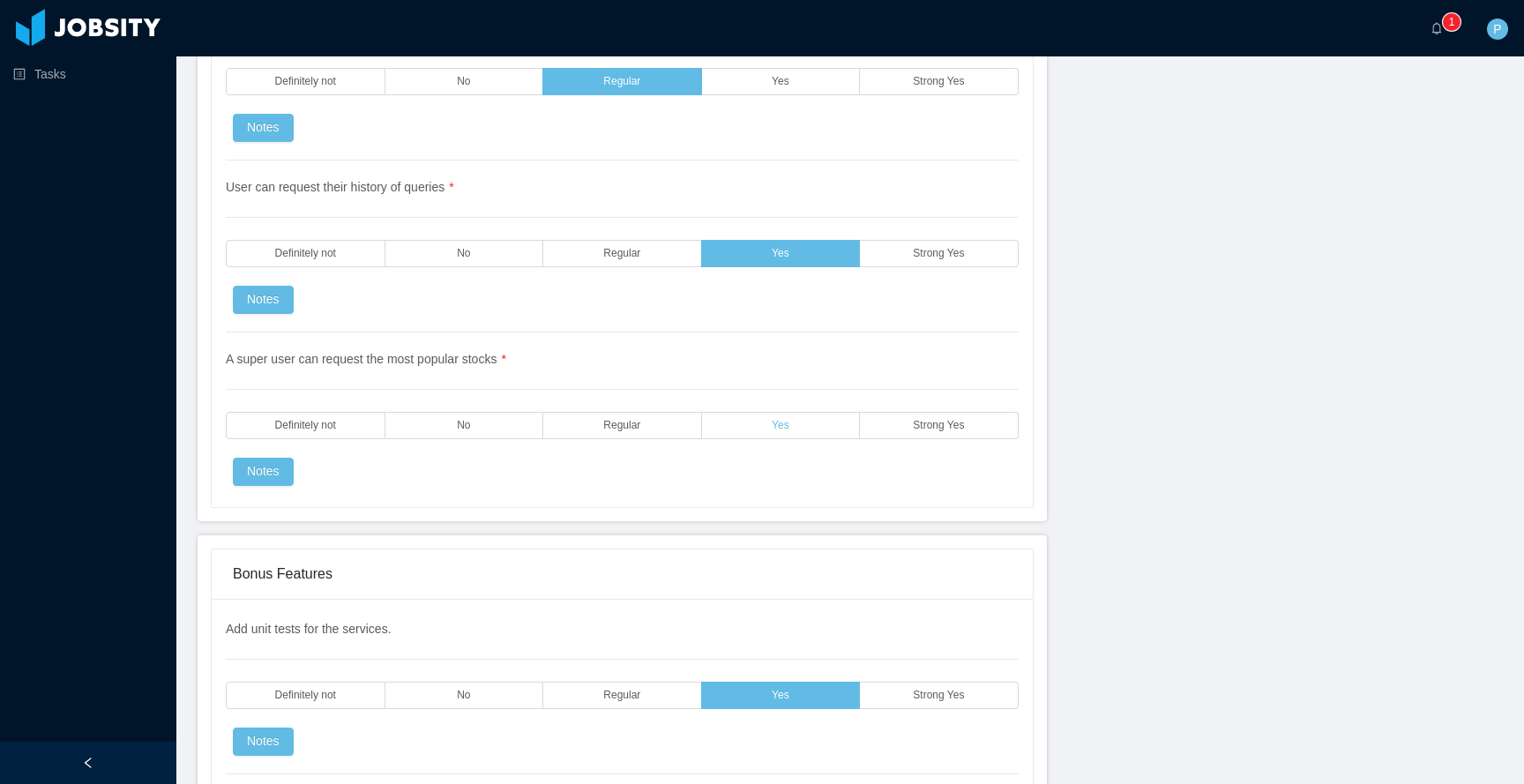
click at [791, 432] on label "Yes" at bounding box center [781, 426] width 159 height 28
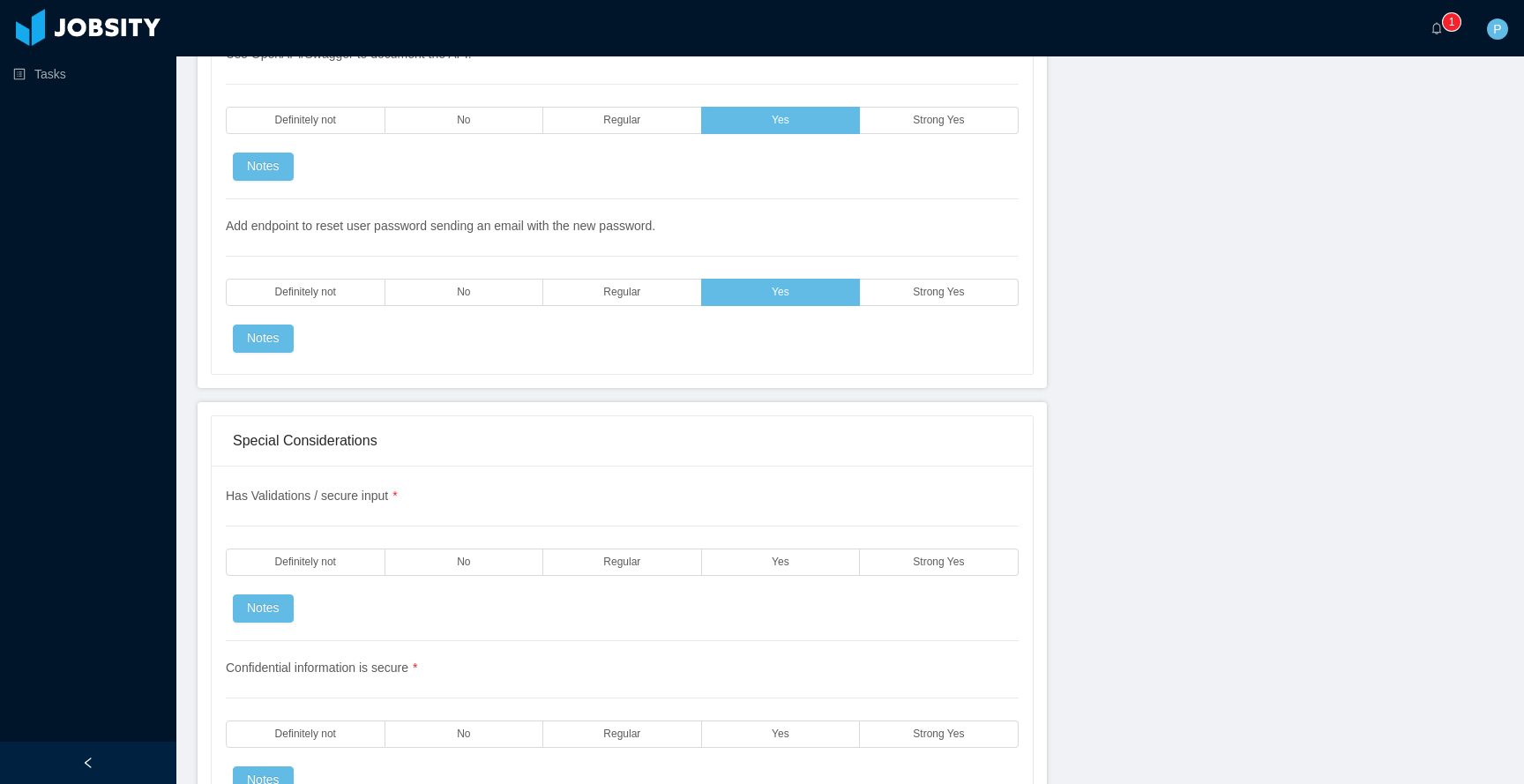
scroll to position [4893, 0]
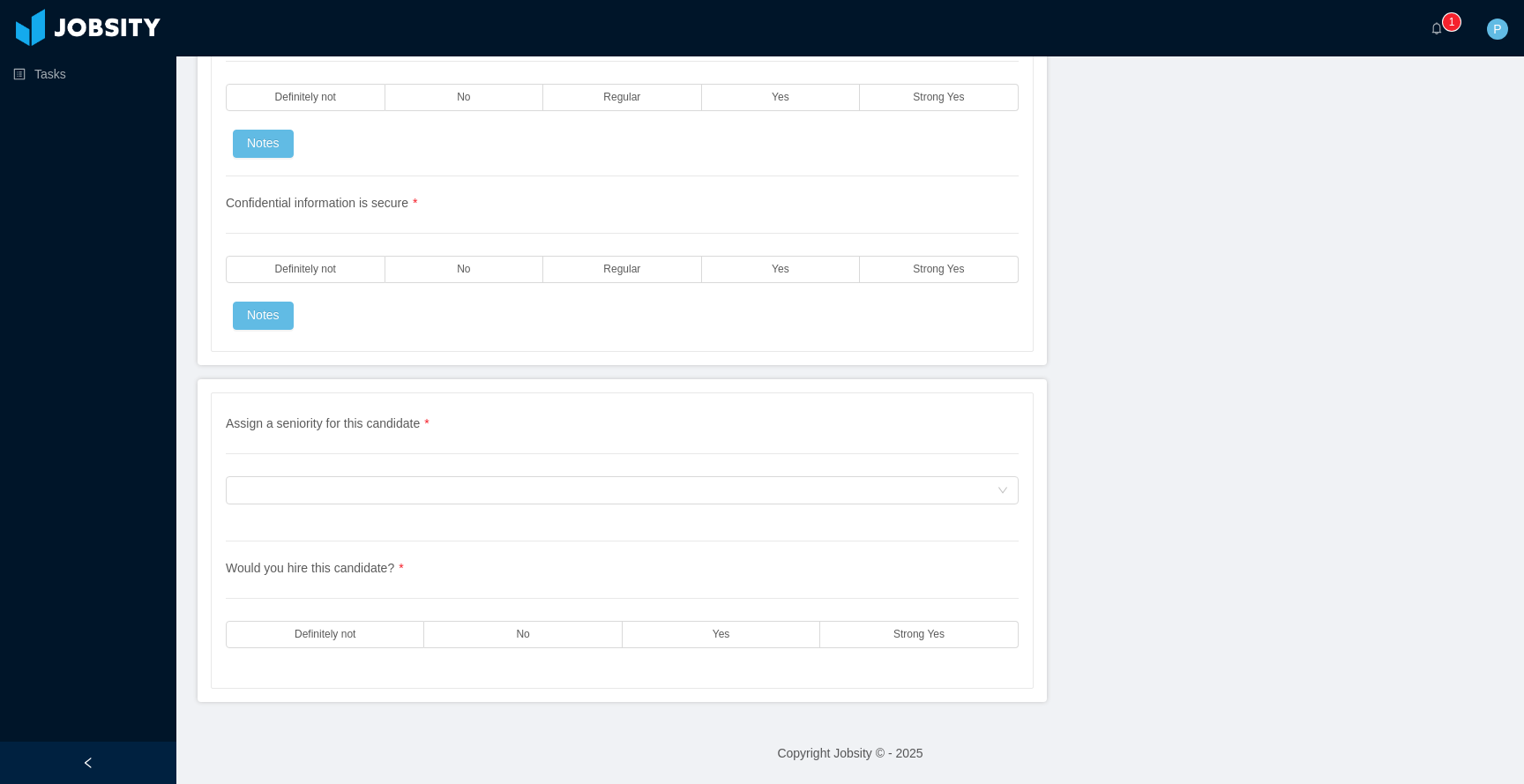
click at [770, 509] on div "Assign a seniority for this candidate * Assign a seniority for this candidate" at bounding box center [622, 477] width 793 height 127
click at [770, 503] on div "Assign a seniority for this candidate" at bounding box center [617, 490] width 761 height 27
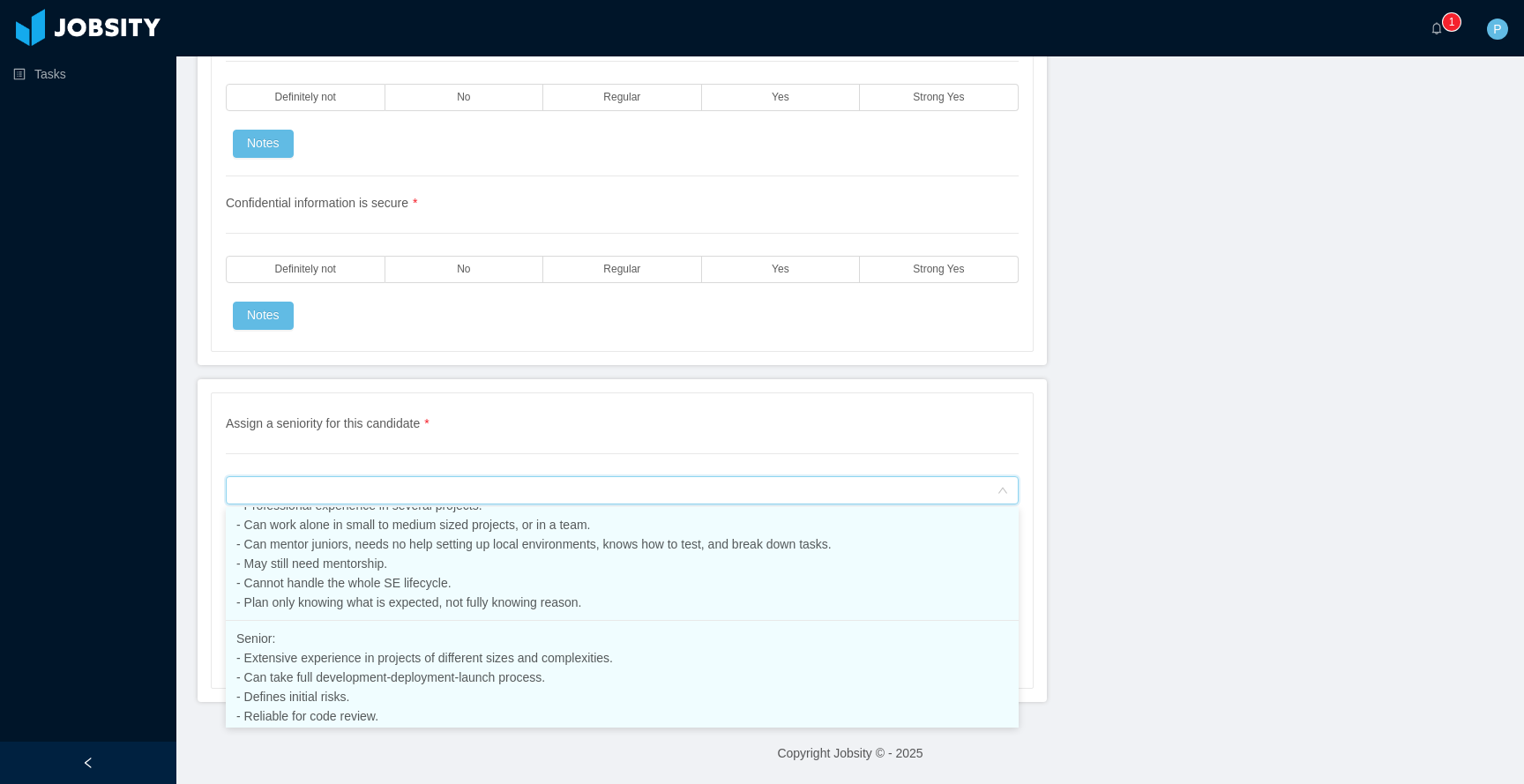
scroll to position [352, 0]
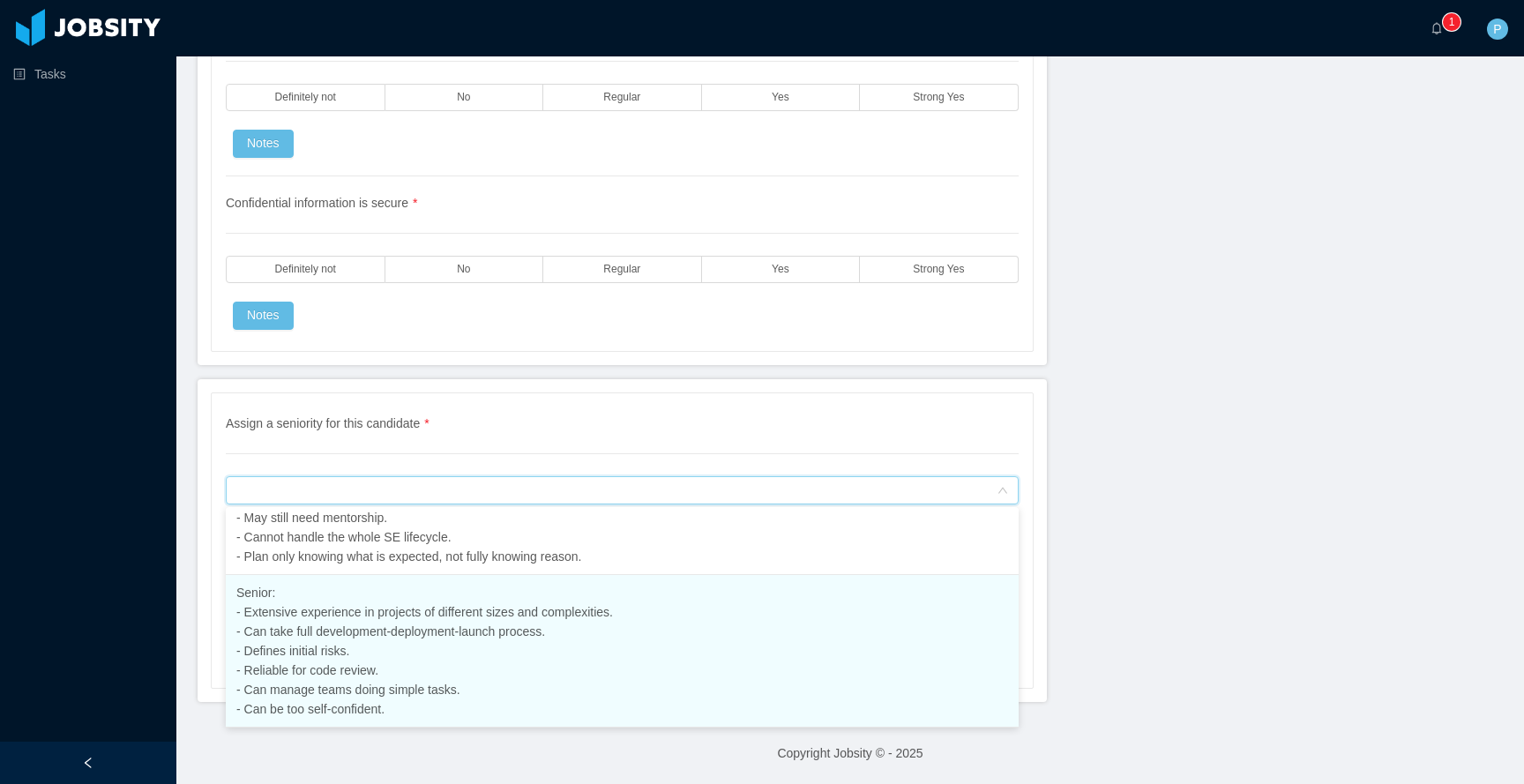
click at [699, 645] on li "Senior: - Extensive experience in projects of different sizes and complexities.…" at bounding box center [622, 651] width 793 height 153
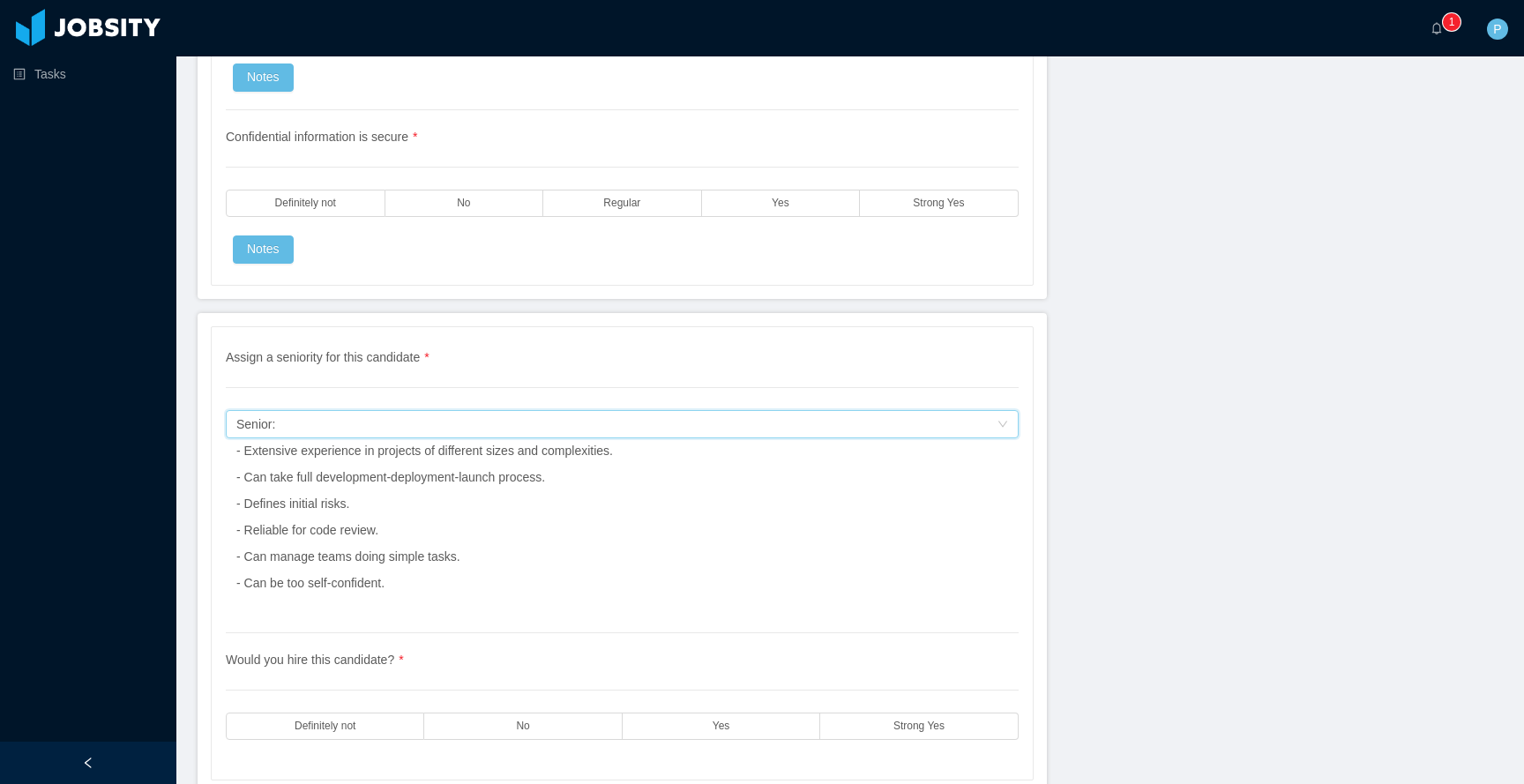
scroll to position [5051, 0]
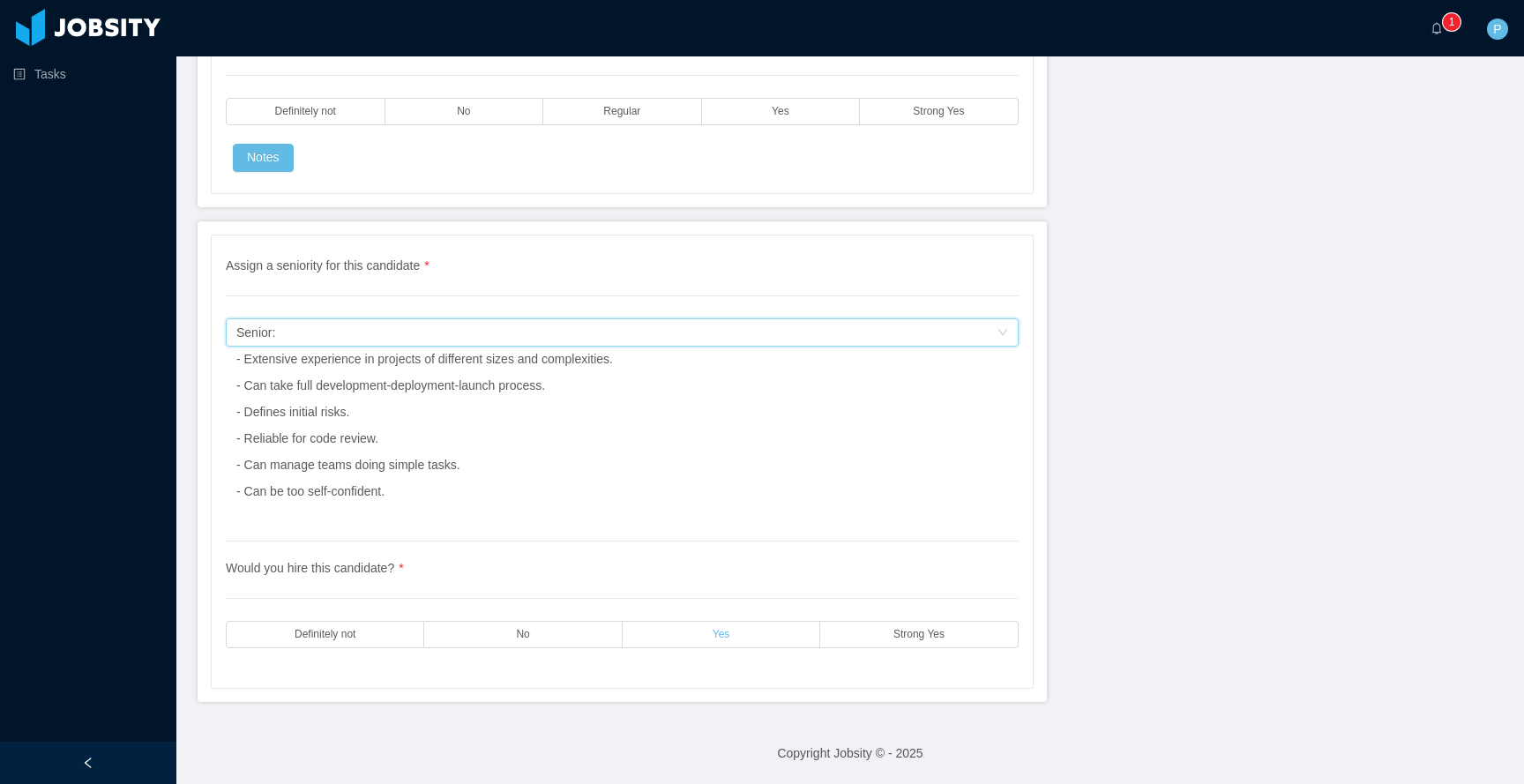
click at [672, 639] on label "Yes" at bounding box center [721, 634] width 197 height 28
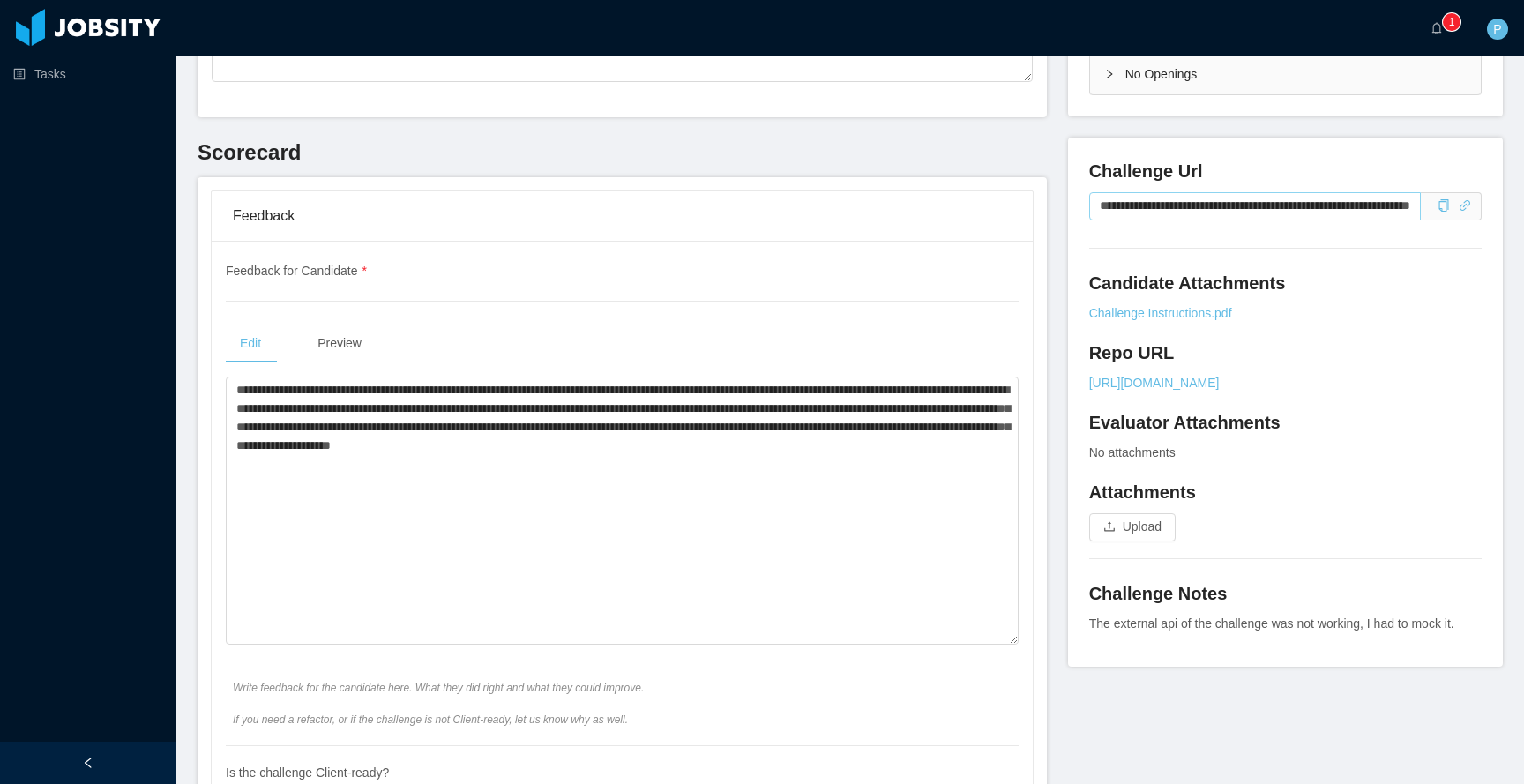
scroll to position [0, 0]
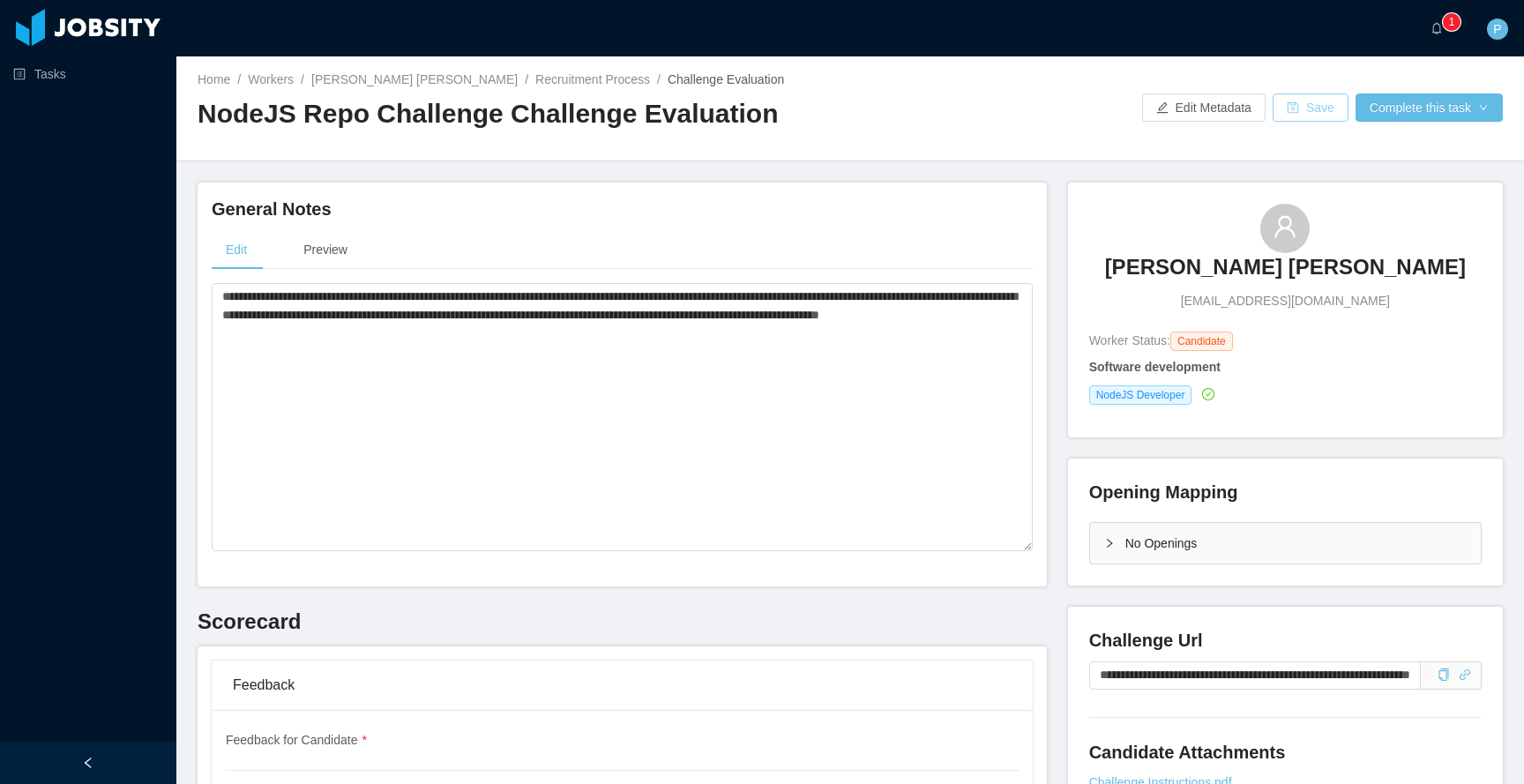
click at [1280, 107] on button "Save" at bounding box center [1310, 107] width 76 height 29
click at [1384, 114] on button "Complete this task" at bounding box center [1428, 107] width 147 height 29
click at [1392, 146] on button "Save Evaluation" at bounding box center [1426, 147] width 137 height 29
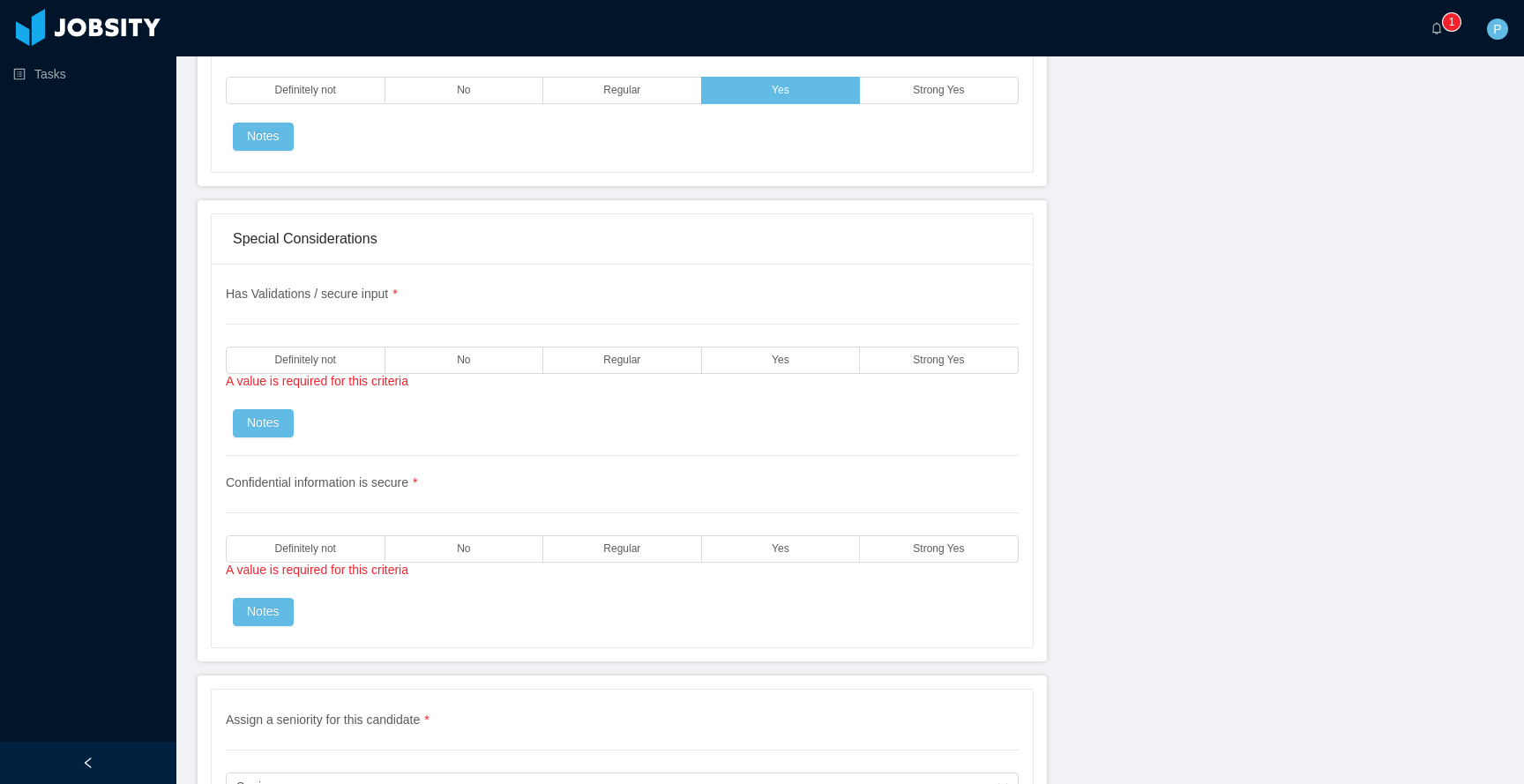
scroll to position [4708, 0]
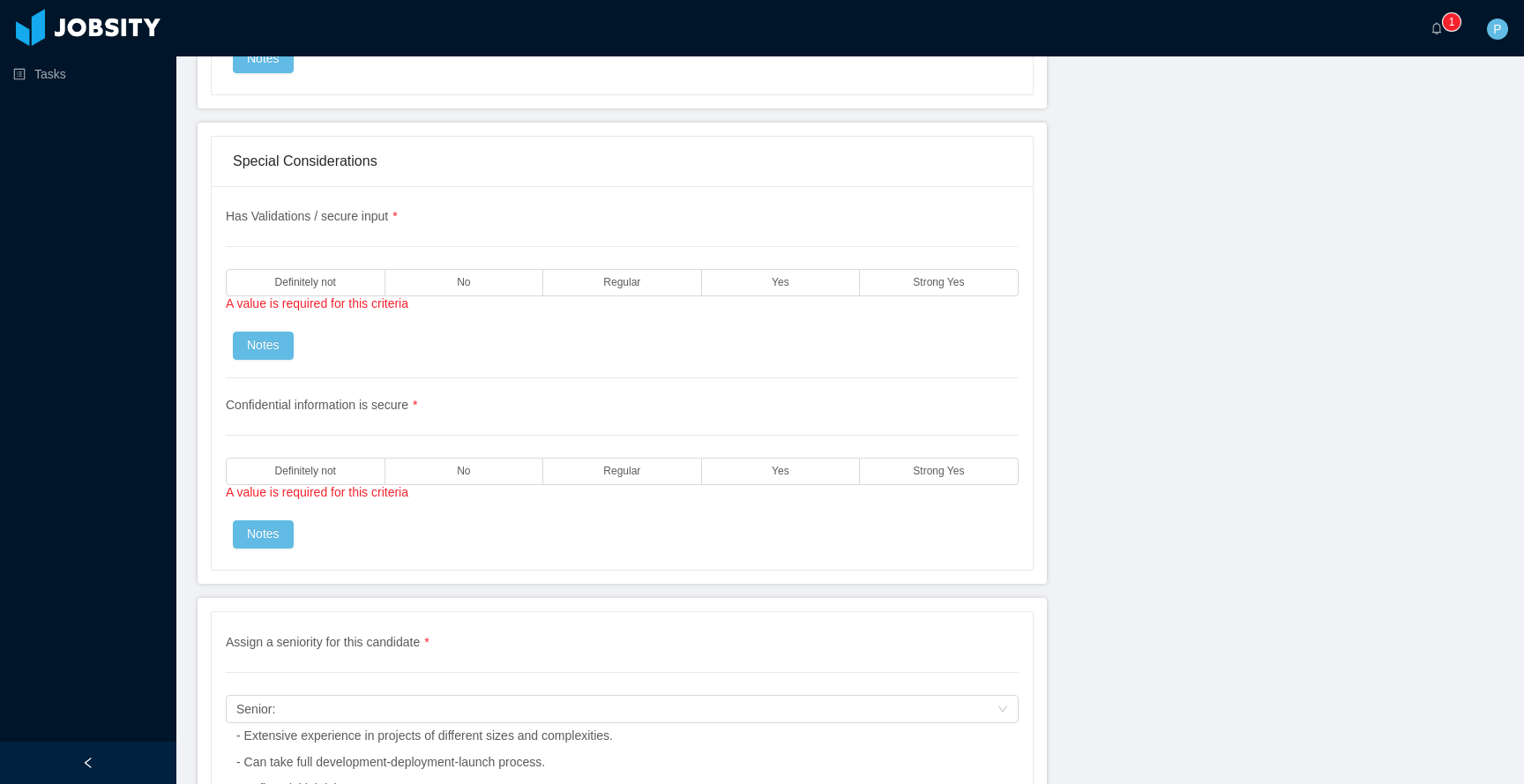
click at [781, 487] on div "A value is required for this criteria" at bounding box center [622, 493] width 793 height 20
click at [775, 470] on span "Yes" at bounding box center [780, 471] width 18 height 12
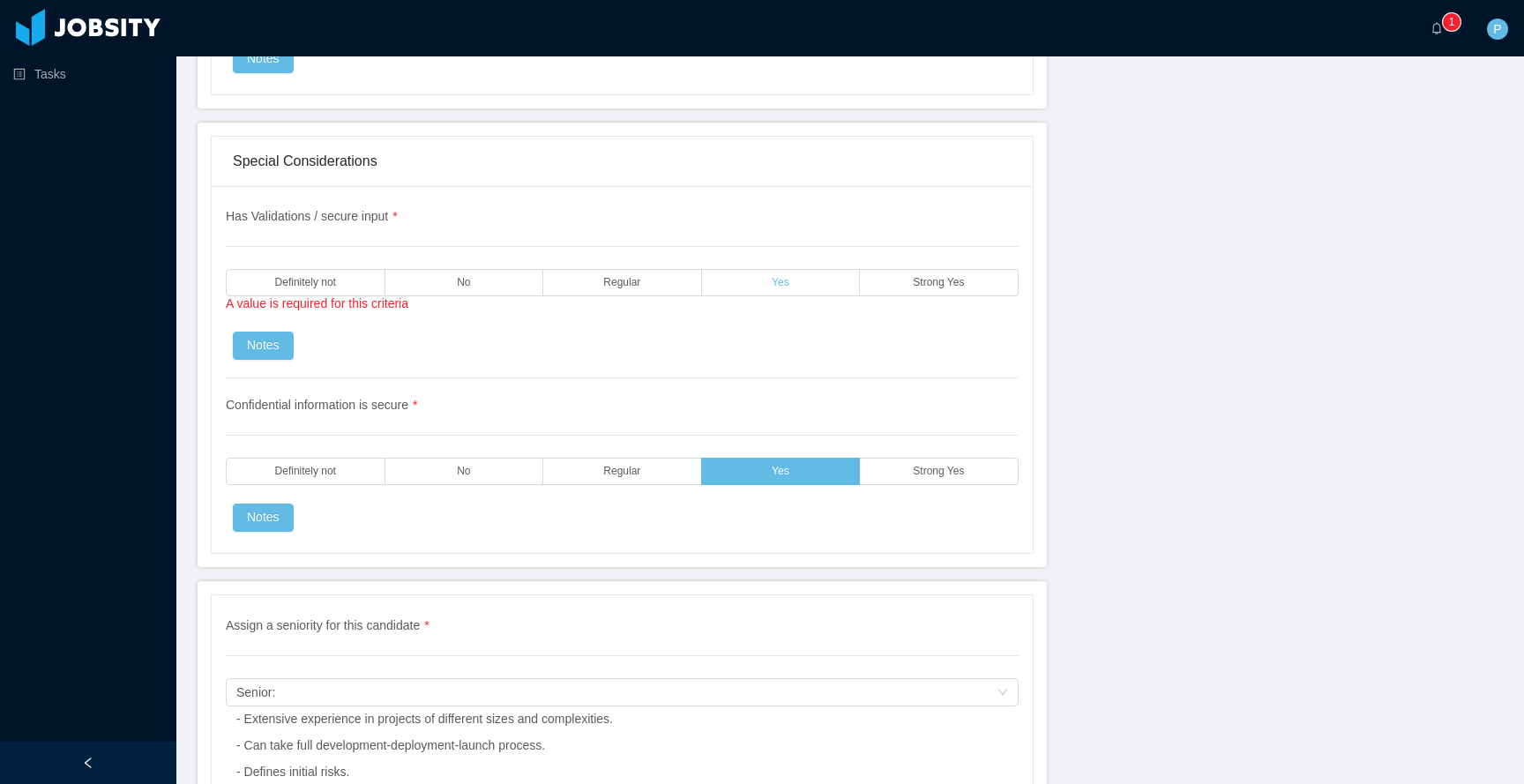
click at [778, 280] on span "Yes" at bounding box center [780, 283] width 18 height 12
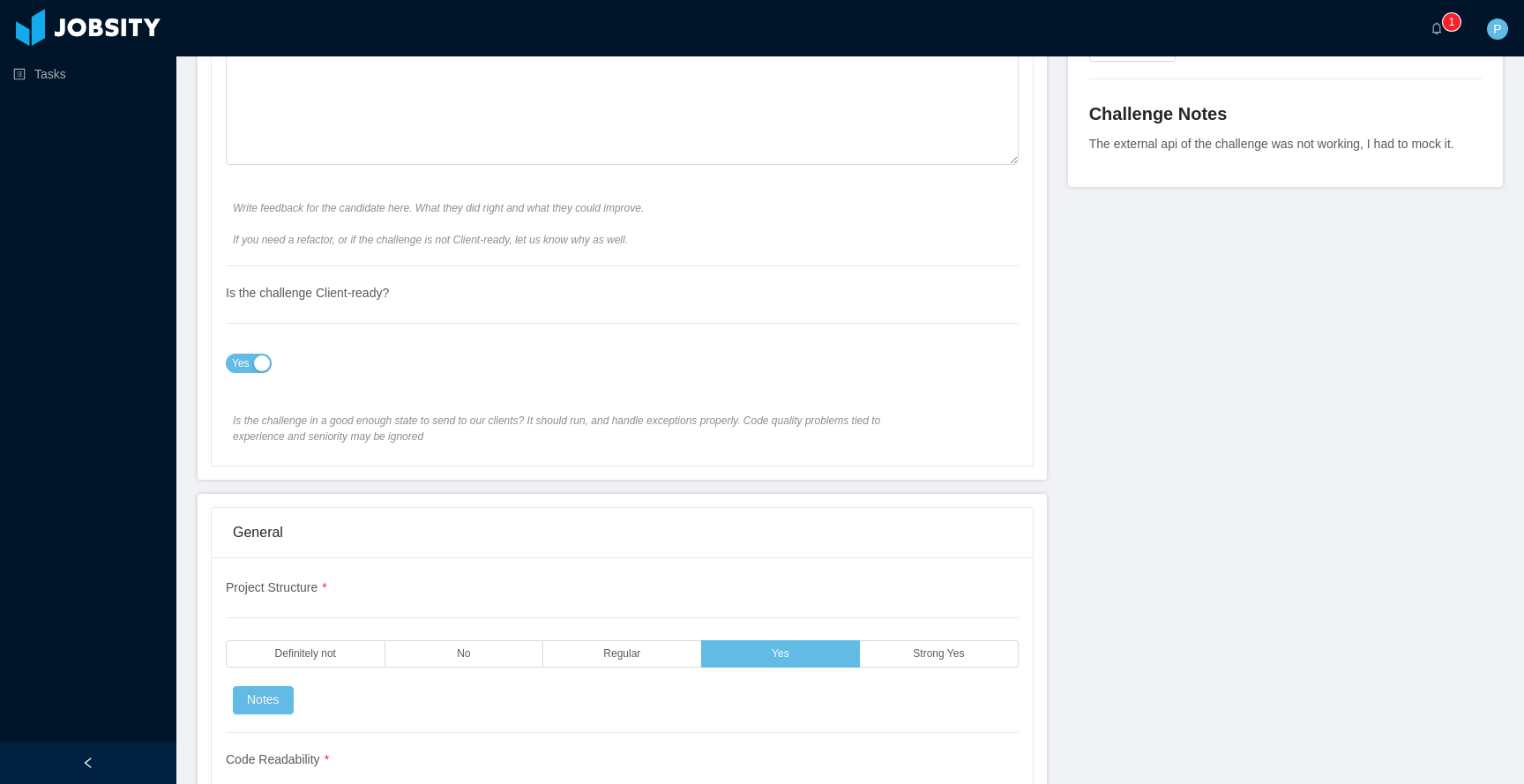
scroll to position [0, 0]
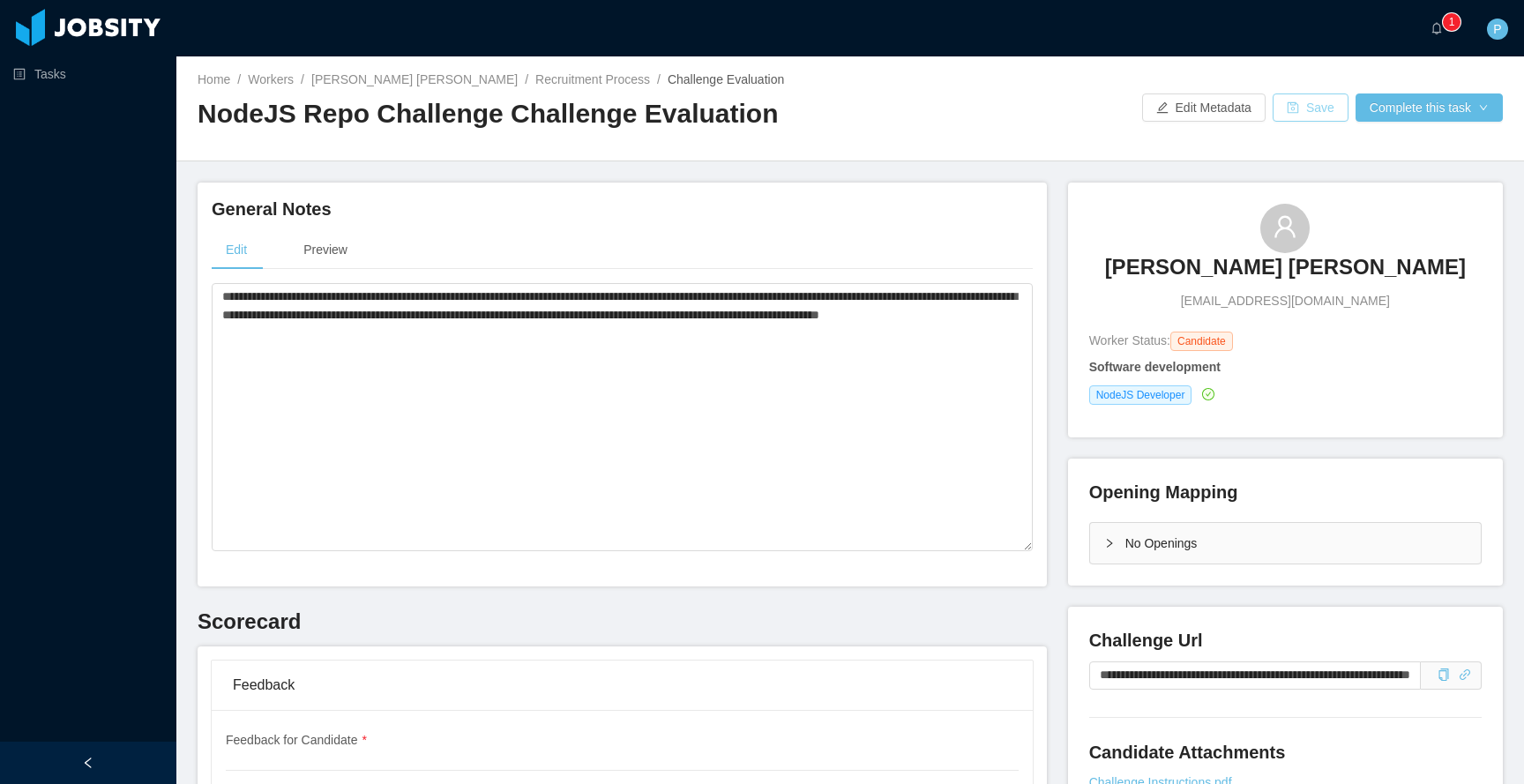
click at [1286, 94] on button "Save" at bounding box center [1310, 107] width 76 height 29
click at [1460, 119] on button "Complete this task" at bounding box center [1428, 107] width 147 height 29
click at [1453, 145] on button "Save Evaluation" at bounding box center [1426, 147] width 137 height 29
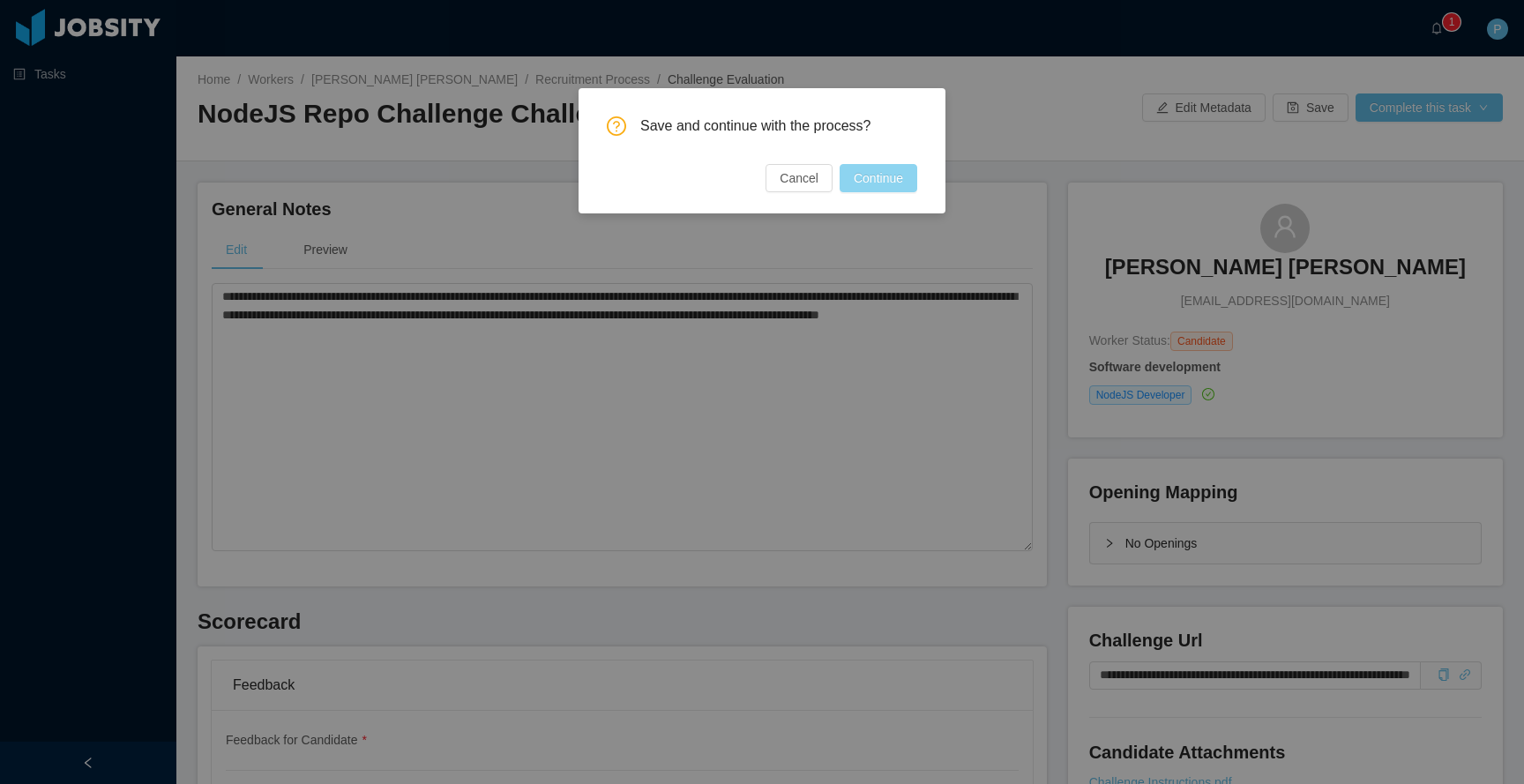
click at [854, 178] on button "Continue" at bounding box center [878, 178] width 78 height 29
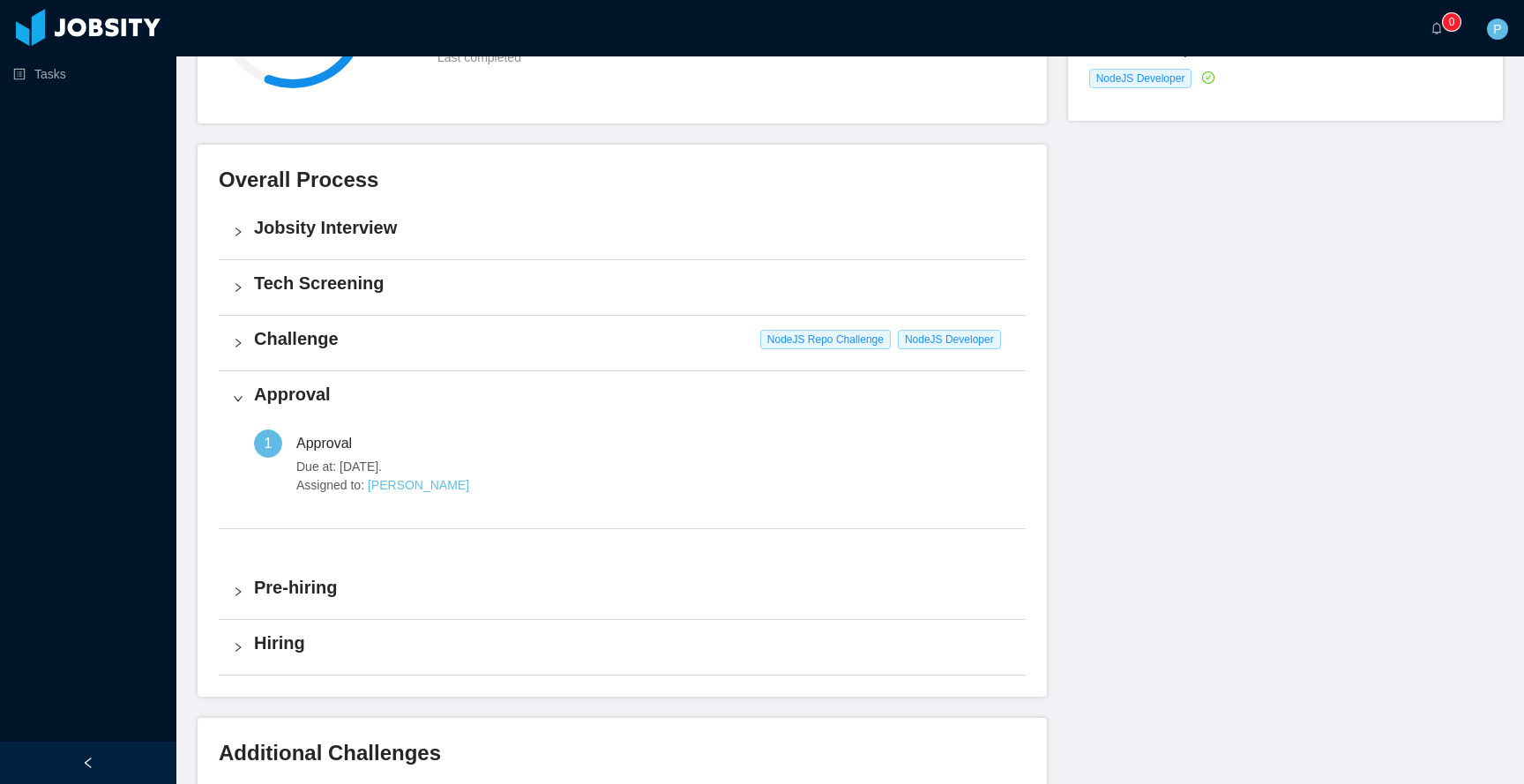
scroll to position [413, 0]
